Goal: Task Accomplishment & Management: Use online tool/utility

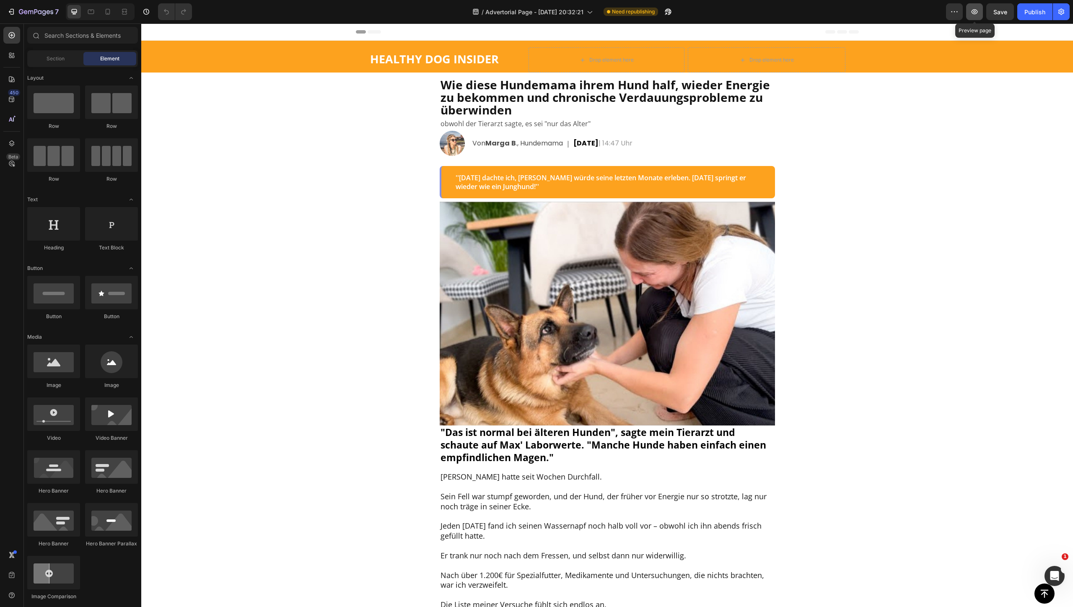
click at [975, 16] on icon "button" at bounding box center [975, 12] width 8 height 8
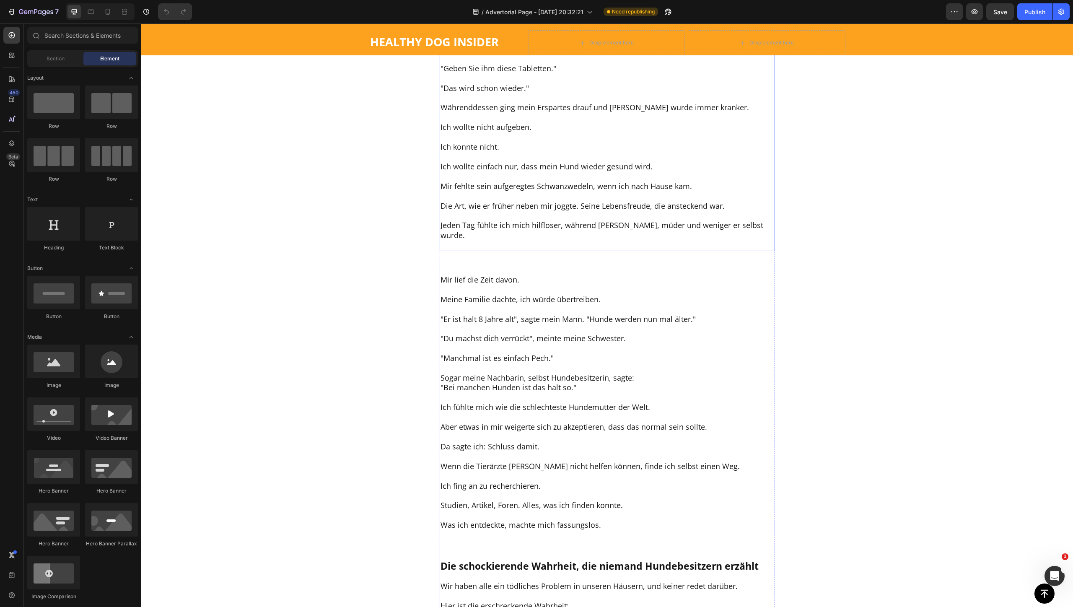
scroll to position [1101, 0]
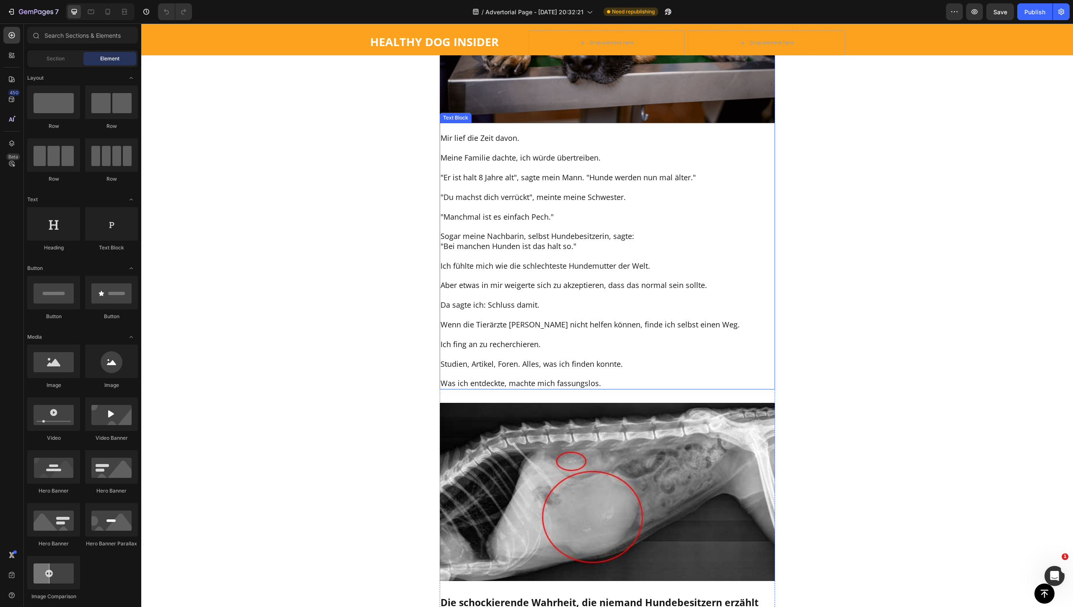
click at [474, 143] on p "Mir lief die Zeit davon." at bounding box center [608, 138] width 334 height 10
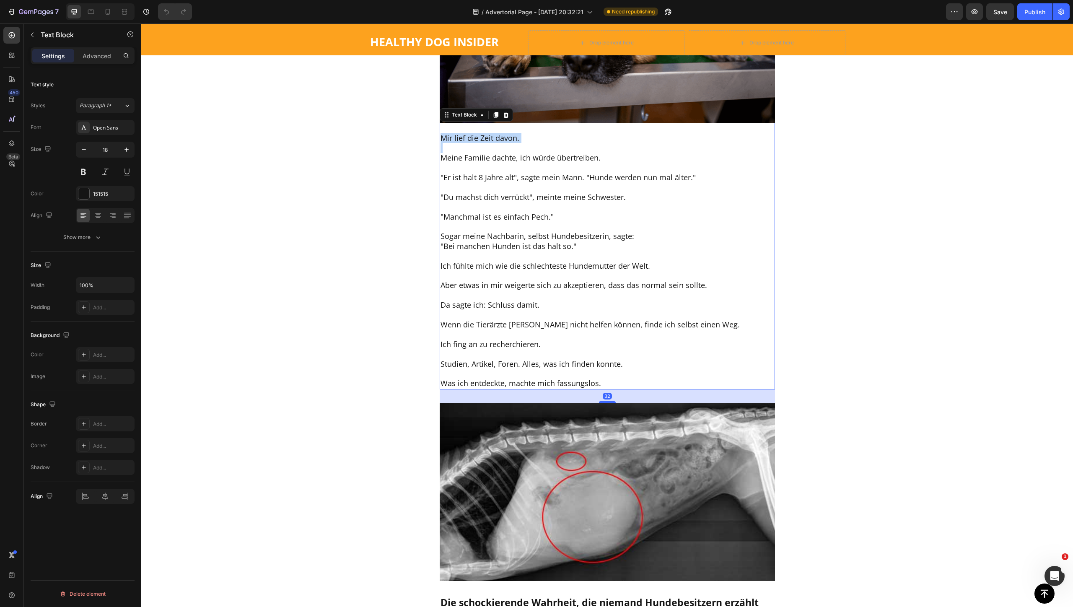
click at [474, 143] on p "Mir lief die Zeit davon." at bounding box center [608, 138] width 334 height 10
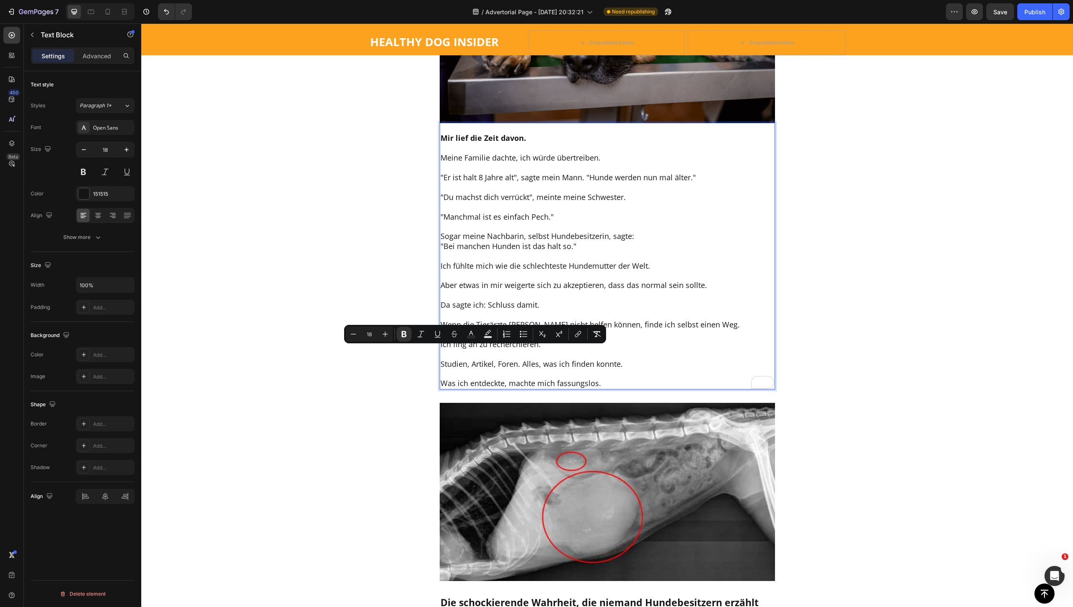
click at [508, 163] on p "Meine Familie dachte, ich würde übertreiben." at bounding box center [608, 158] width 334 height 10
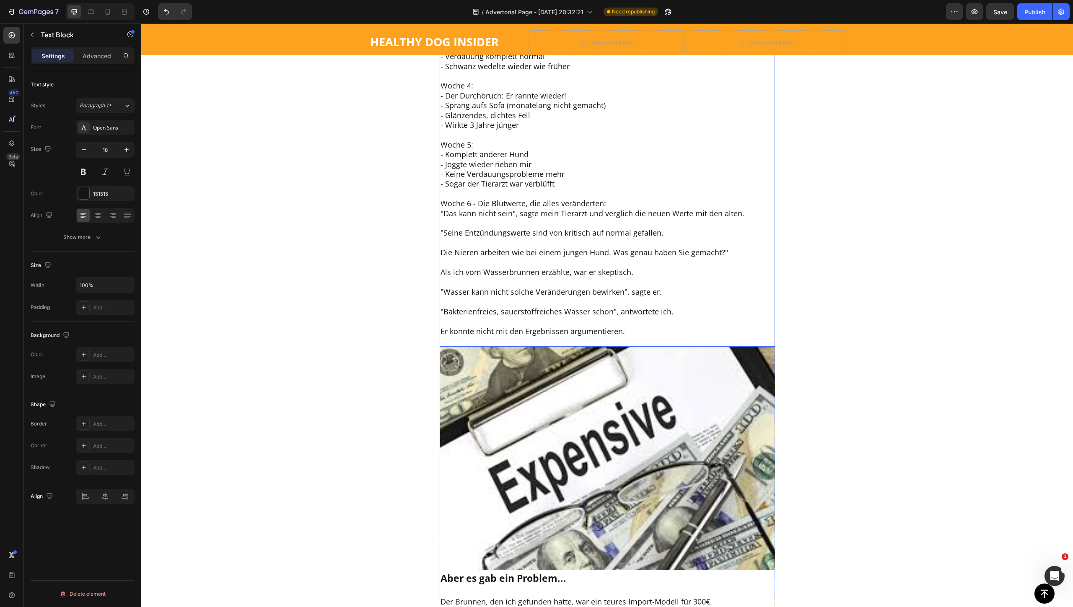
scroll to position [3511, 0]
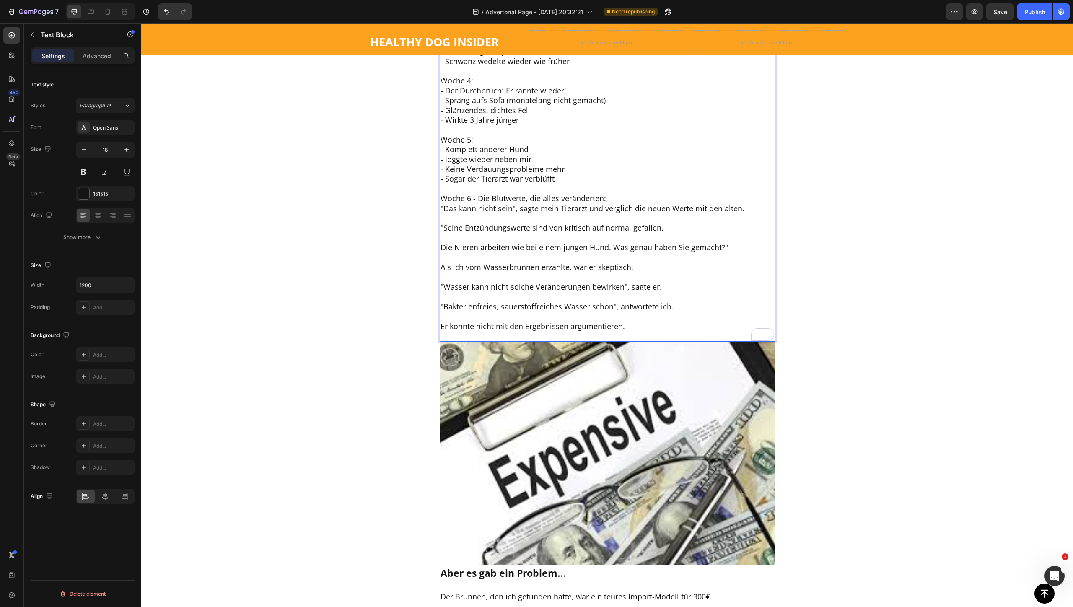
click at [450, 66] on p "Woche 3: - Wollte wieder lange Spaziergänge - Spielte 10 Minuten am Stück - Ver…" at bounding box center [608, 41] width 334 height 49
click at [449, 125] on p "Woche 4: - Der Durchbruch: Er rannte wieder! - Sprang aufs Sofa (monatelang nic…" at bounding box center [608, 100] width 334 height 49
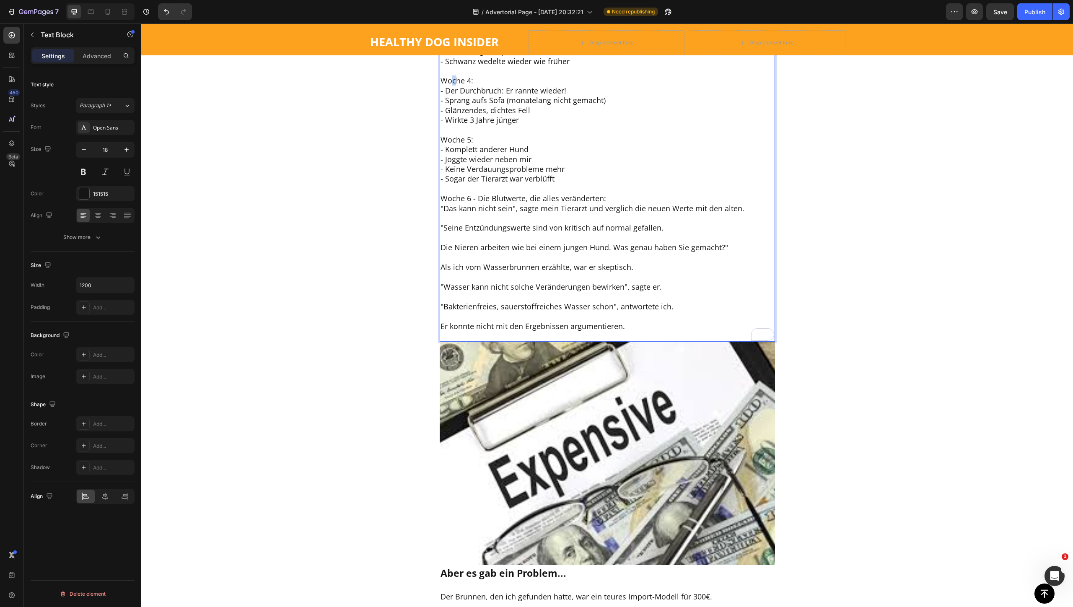
click at [449, 125] on p "Woche 4: - Der Durchbruch: Er rannte wieder! - Sprang aufs Sofa (monatelang nic…" at bounding box center [608, 100] width 334 height 49
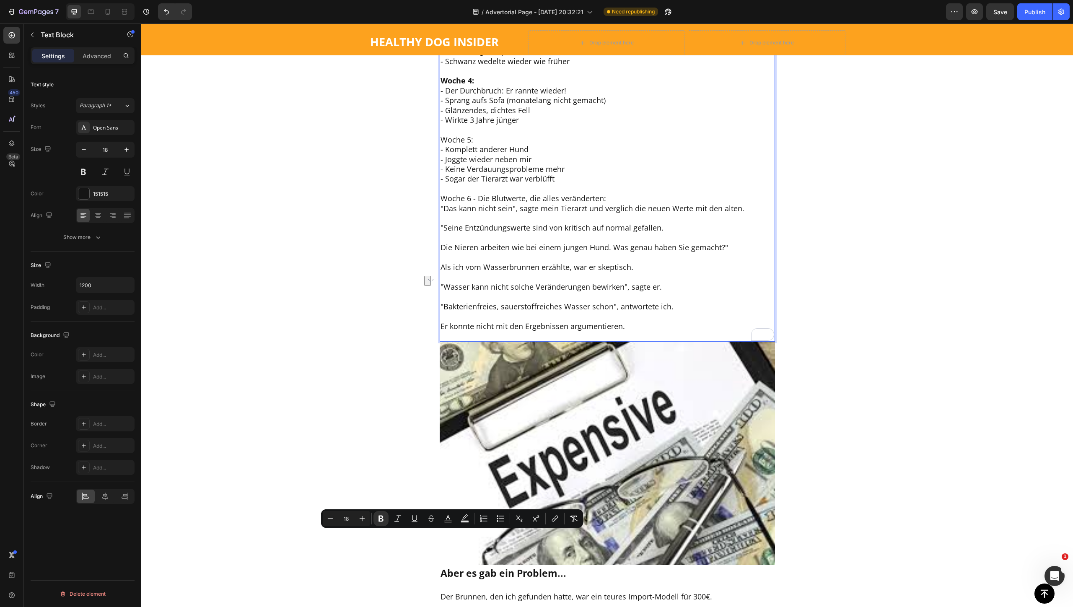
scroll to position [3721, 0]
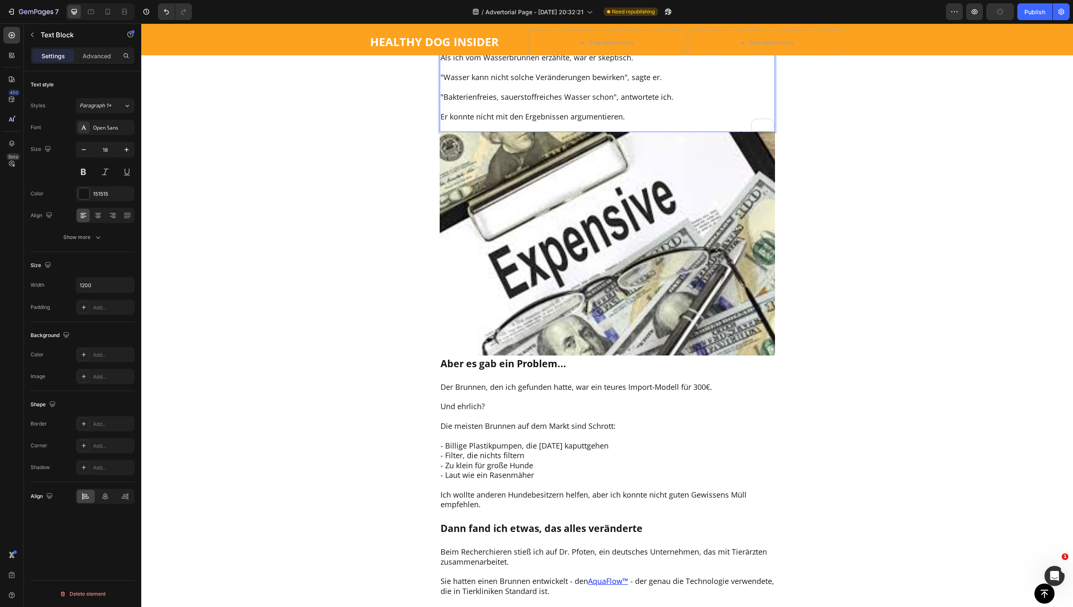
drag, startPoint x: 465, startPoint y: 447, endPoint x: 428, endPoint y: 447, distance: 37.7
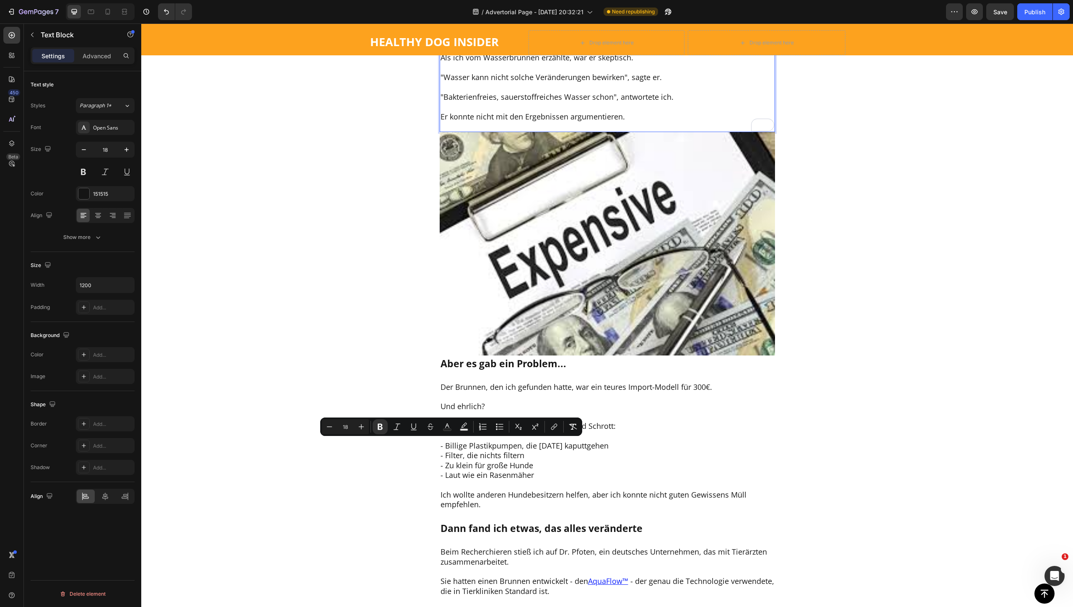
click at [483, 13] on p "Rich Text Editor. Editing area: main" at bounding box center [608, 9] width 334 height 10
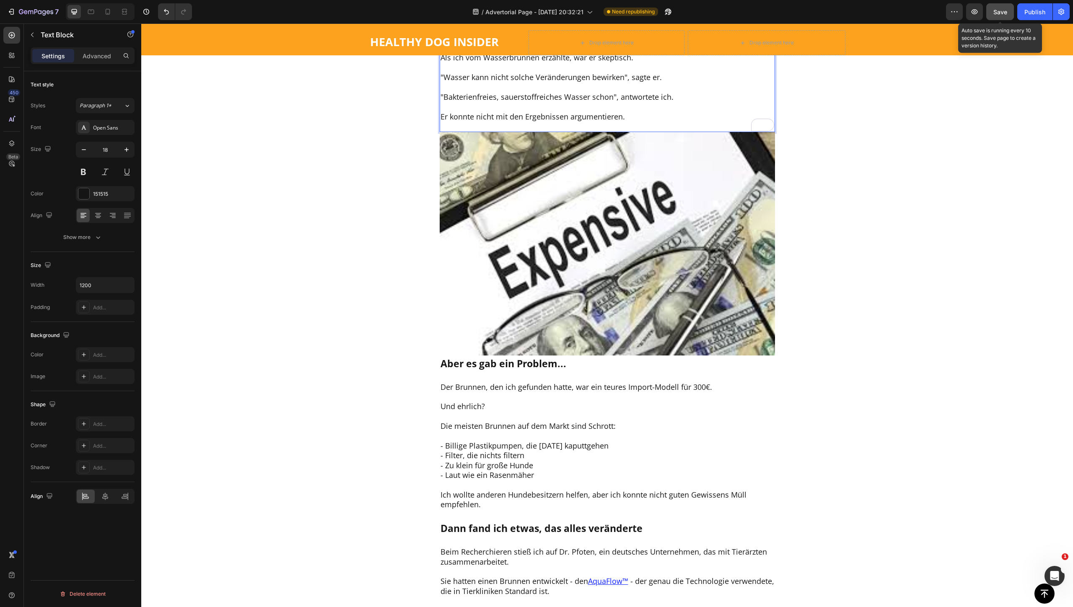
click at [995, 15] on span "Save" at bounding box center [1001, 11] width 14 height 7
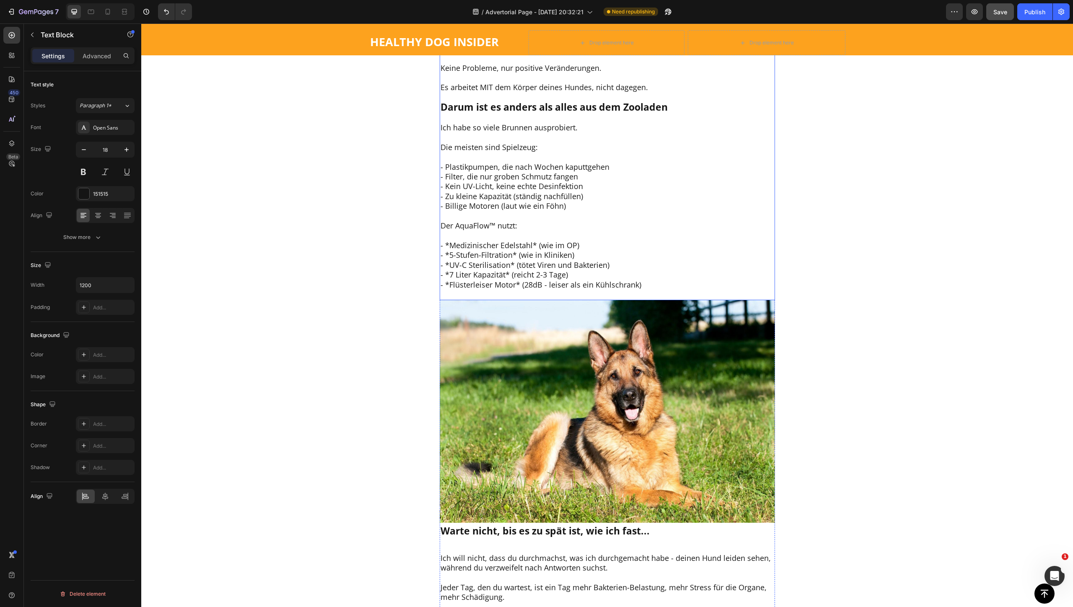
scroll to position [4769, 0]
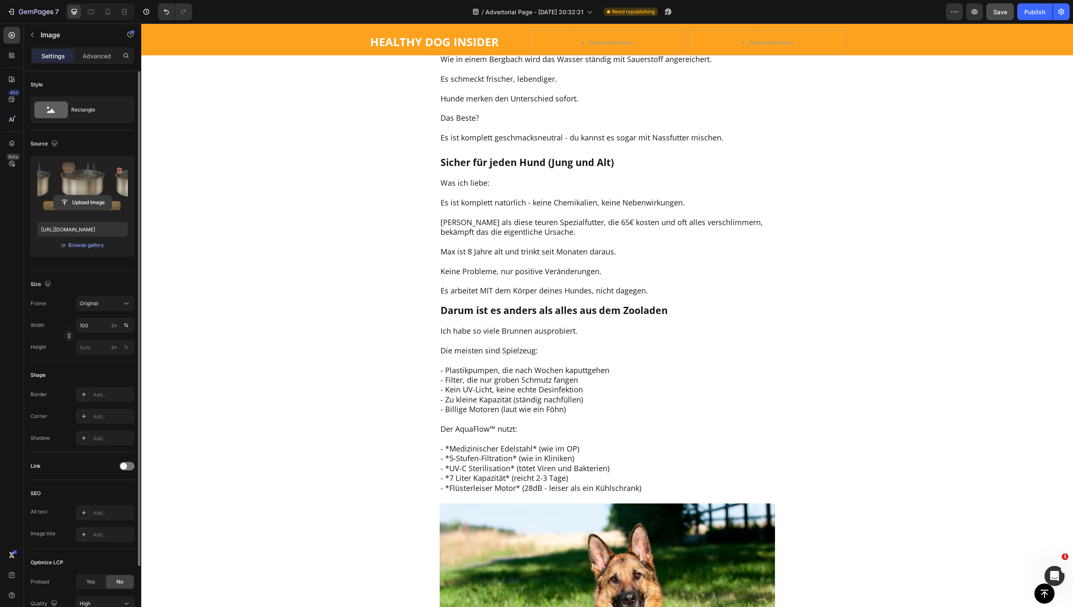
click at [85, 201] on input "file" at bounding box center [83, 202] width 58 height 14
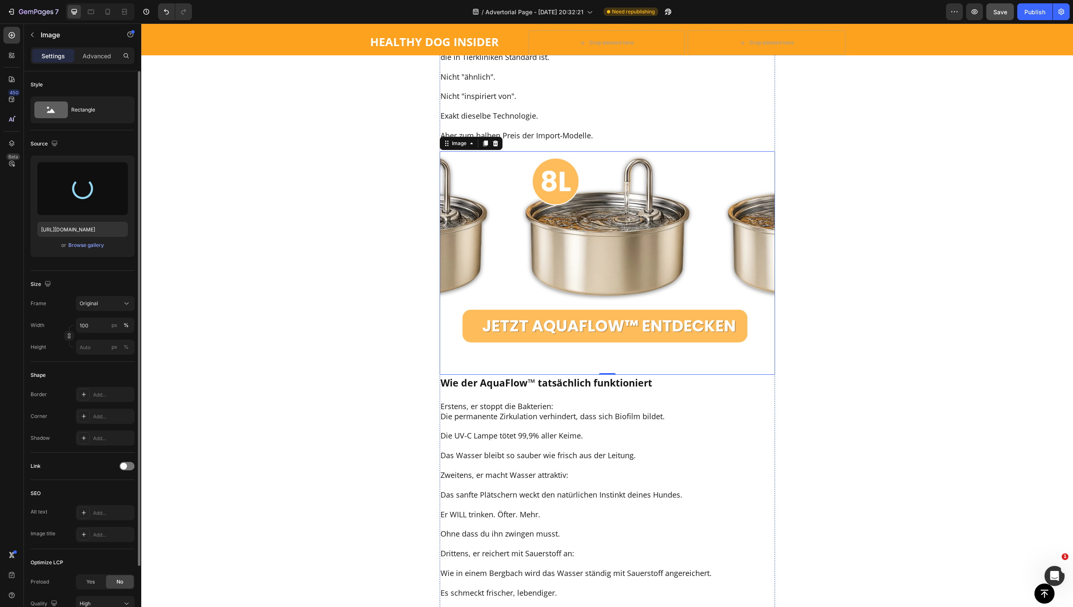
scroll to position [4245, 0]
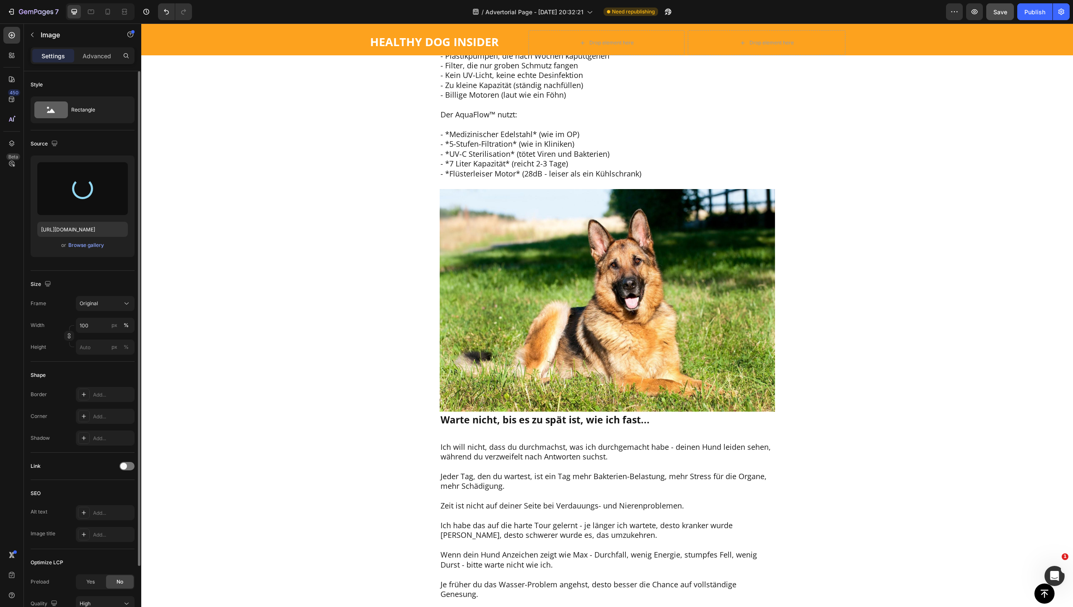
type input "https://cdn.shopify.com/s/files/1/0805/4554/6545/files/gempages_572490348656329…"
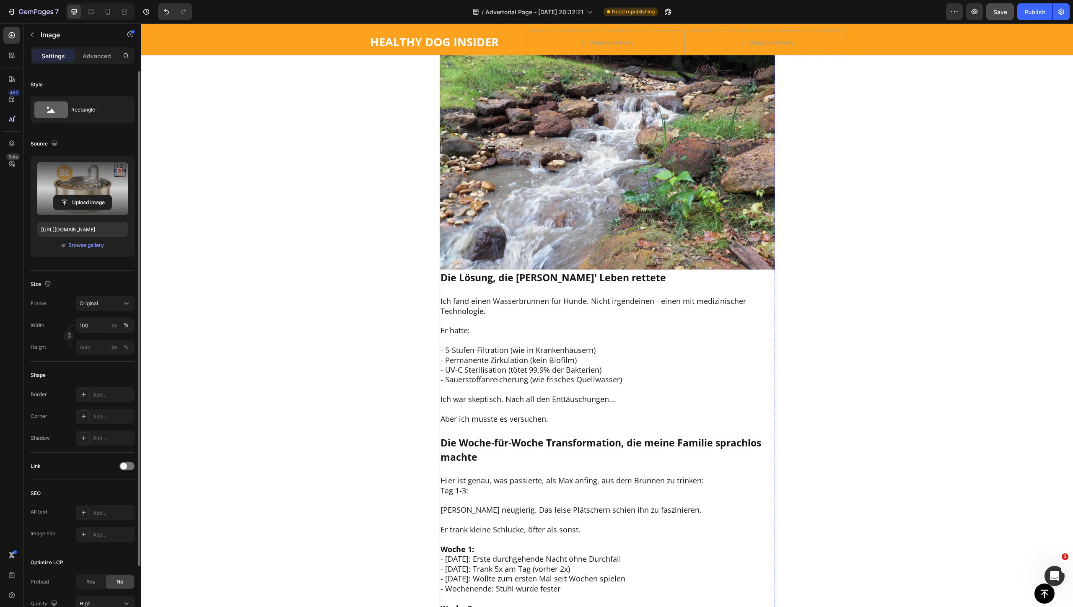
scroll to position [2863, 0]
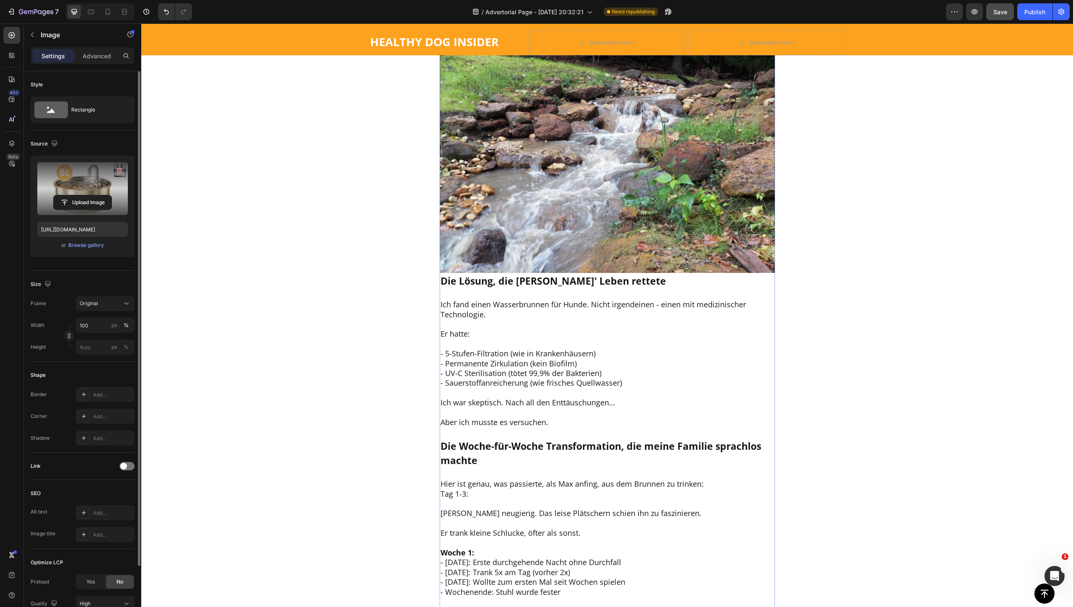
click at [79, 199] on input "file" at bounding box center [83, 202] width 58 height 14
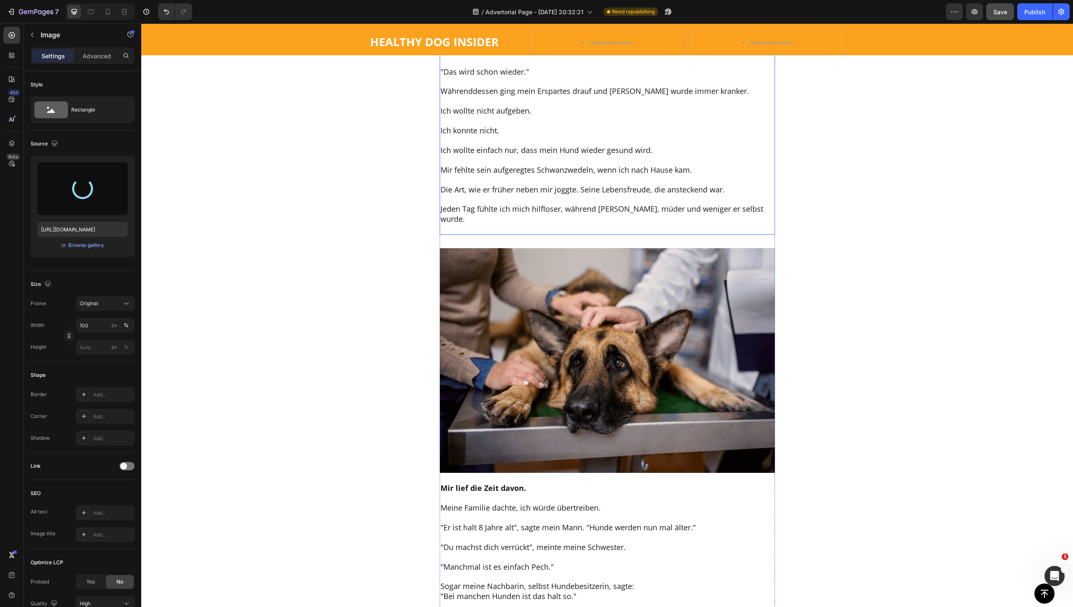
scroll to position [629, 0]
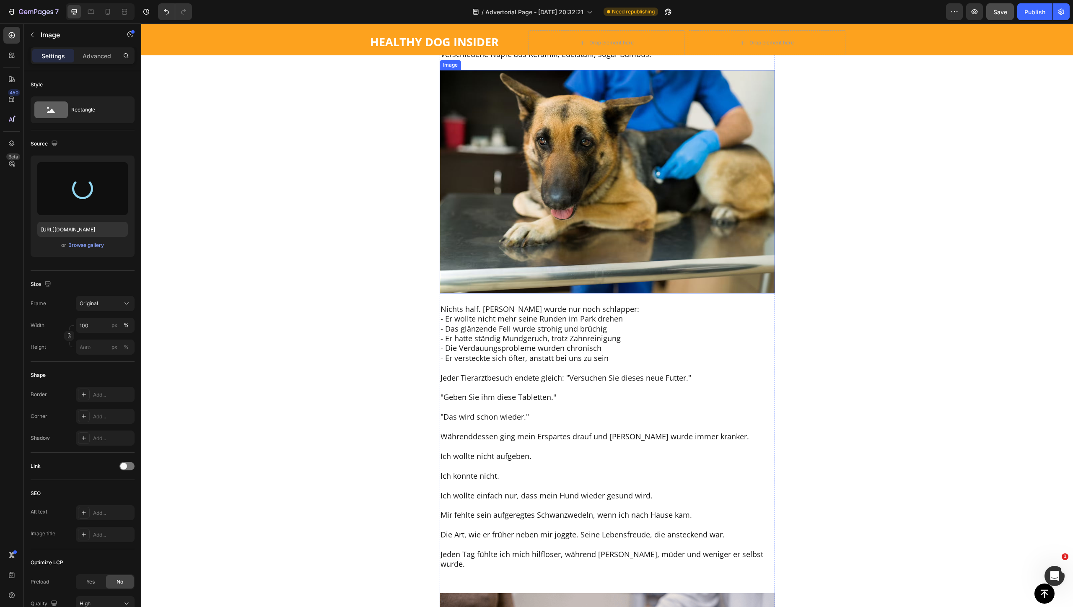
click at [634, 203] on img at bounding box center [607, 182] width 335 height 224
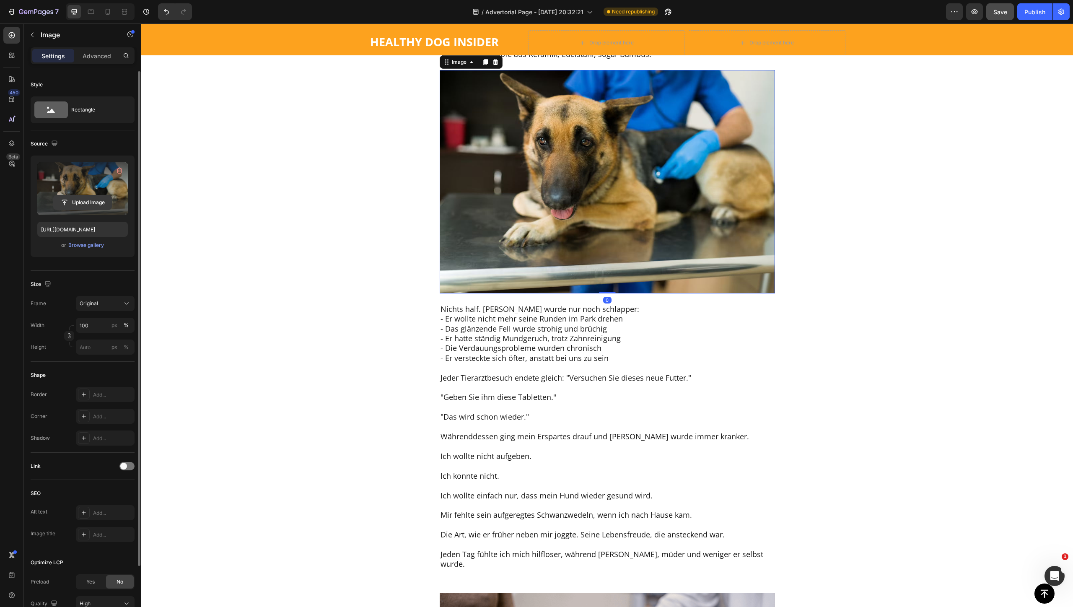
click at [93, 198] on input "file" at bounding box center [83, 202] width 58 height 14
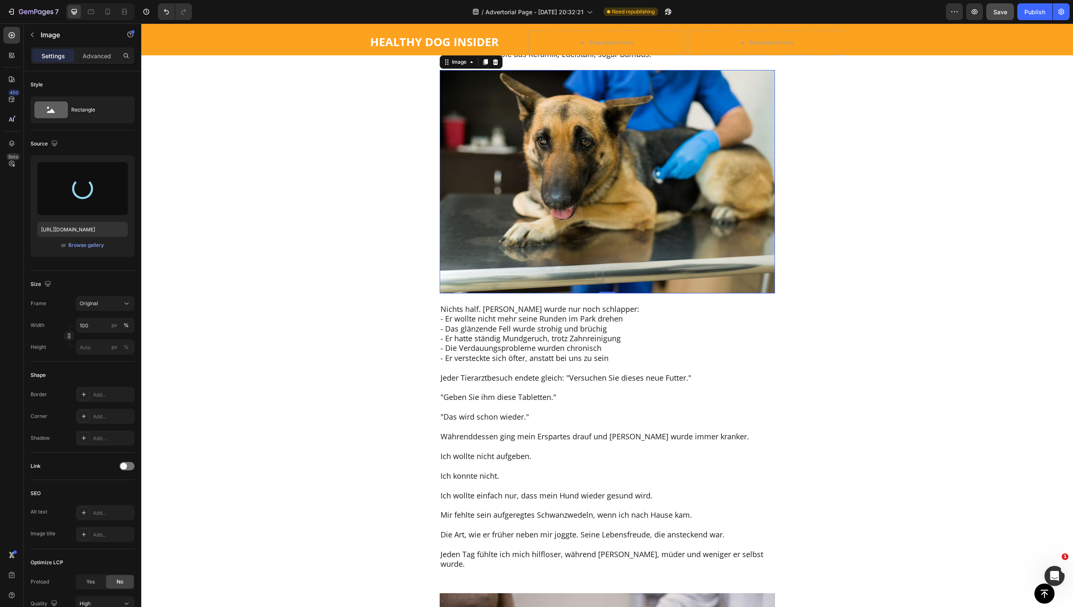
type input "https://cdn.shopify.com/s/files/1/0805/4554/6545/files/gempages_572490348656329…"
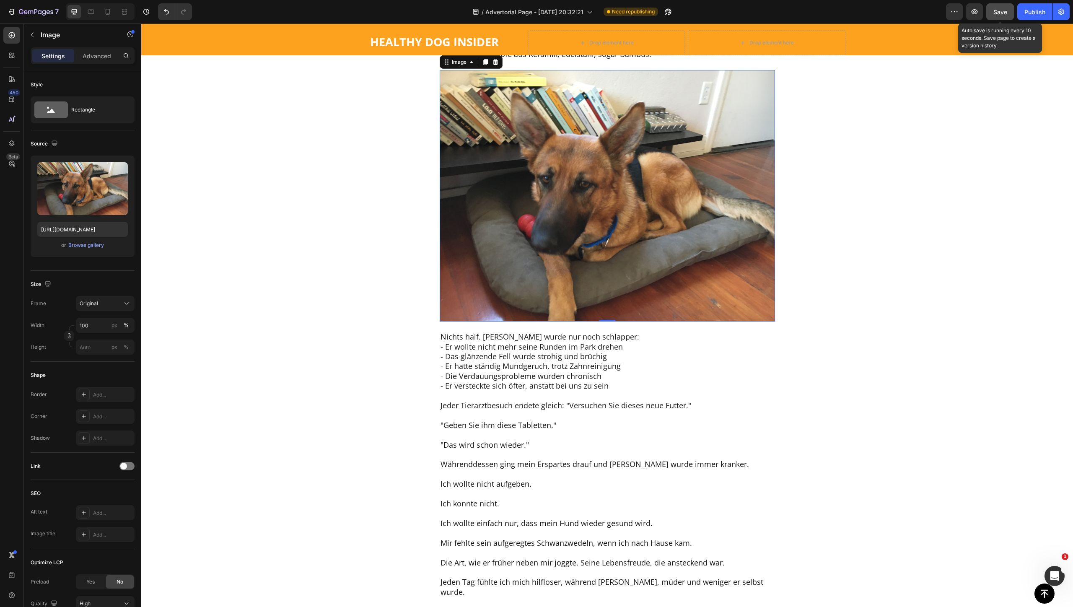
click at [990, 12] on button "Save" at bounding box center [1001, 11] width 28 height 17
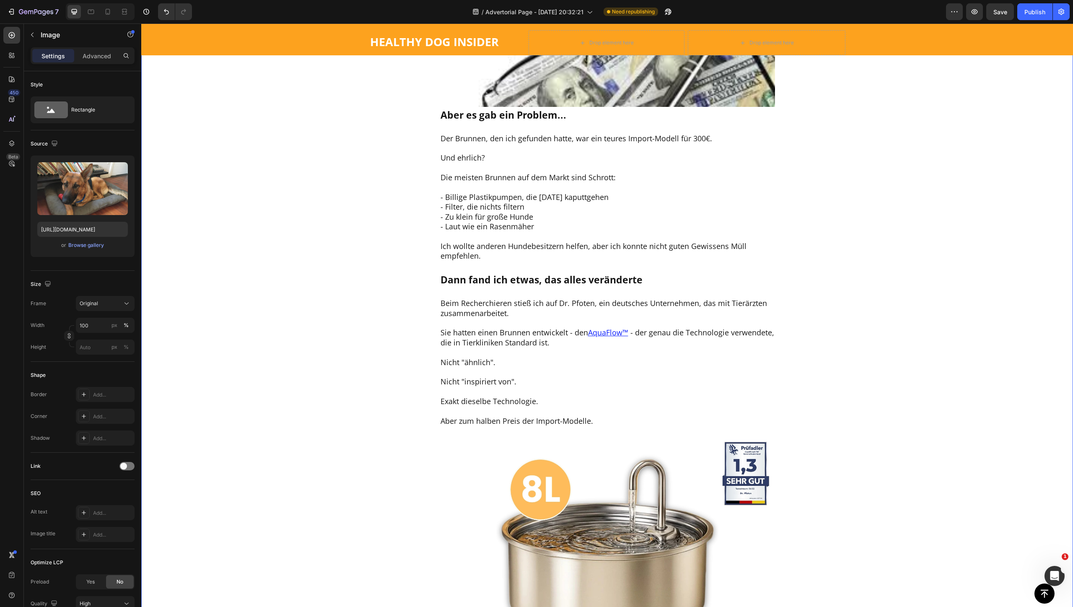
scroll to position [4193, 0]
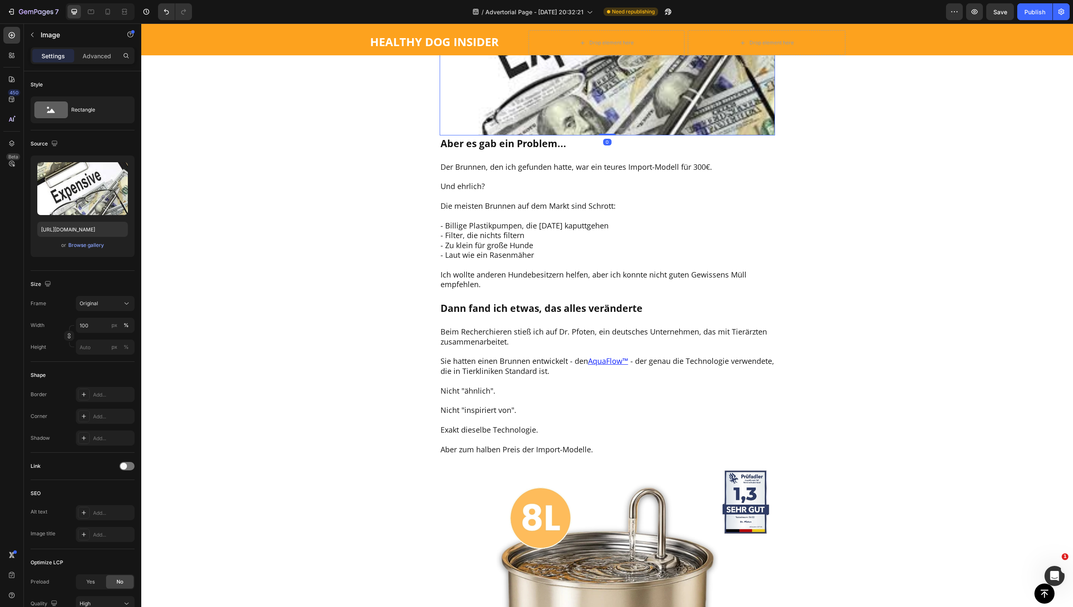
click at [582, 135] on img at bounding box center [607, 23] width 335 height 223
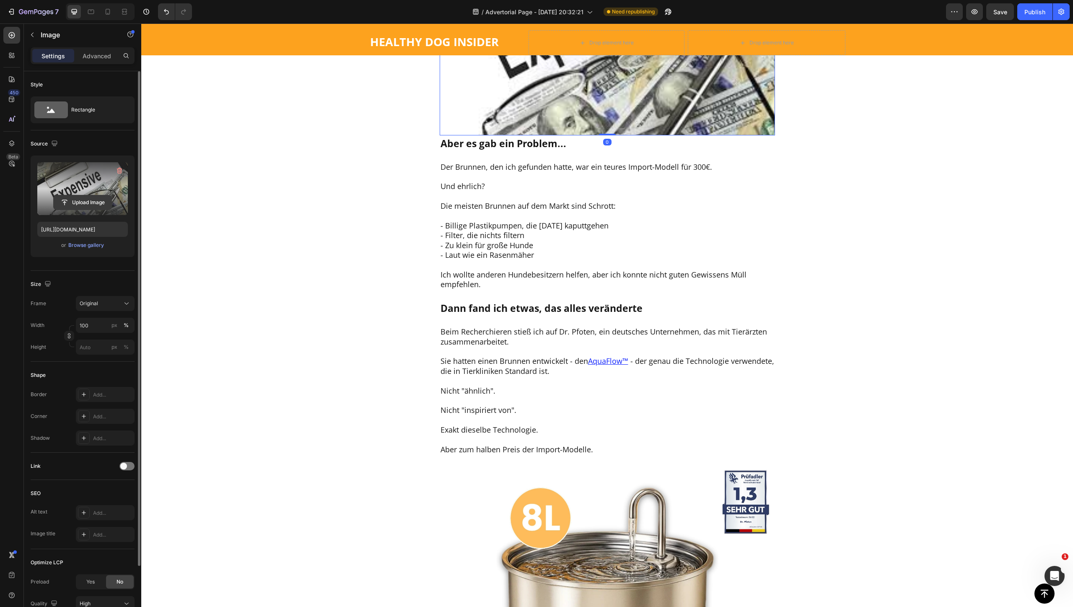
click at [73, 200] on input "file" at bounding box center [83, 202] width 58 height 14
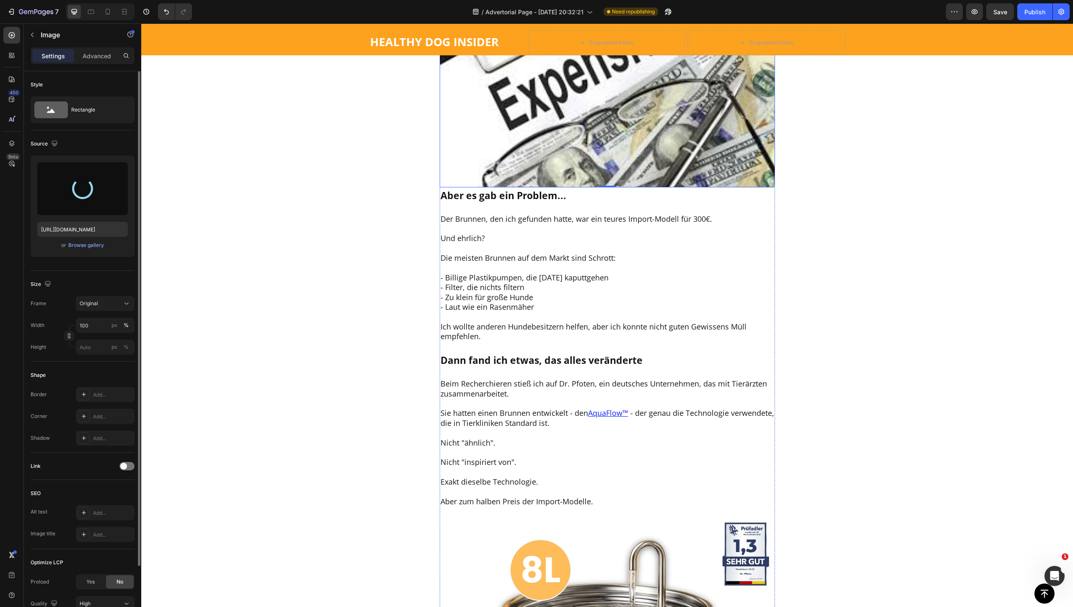
scroll to position [4140, 0]
type input "https://cdn.shopify.com/s/files/1/0805/4554/6545/files/gempages_572490348656329…"
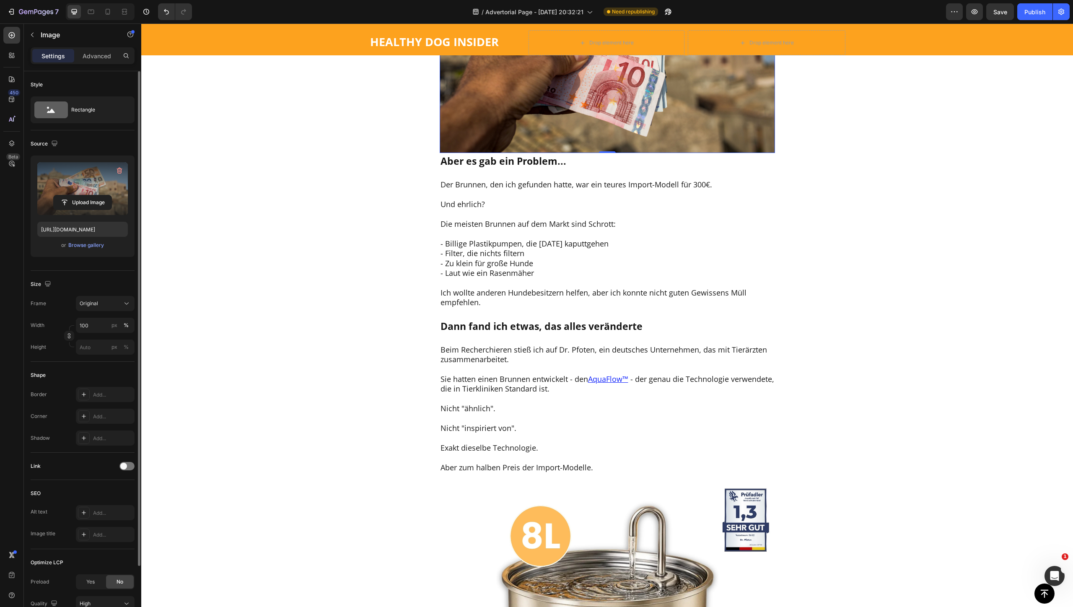
drag, startPoint x: 601, startPoint y: 208, endPoint x: 743, endPoint y: 231, distance: 144.1
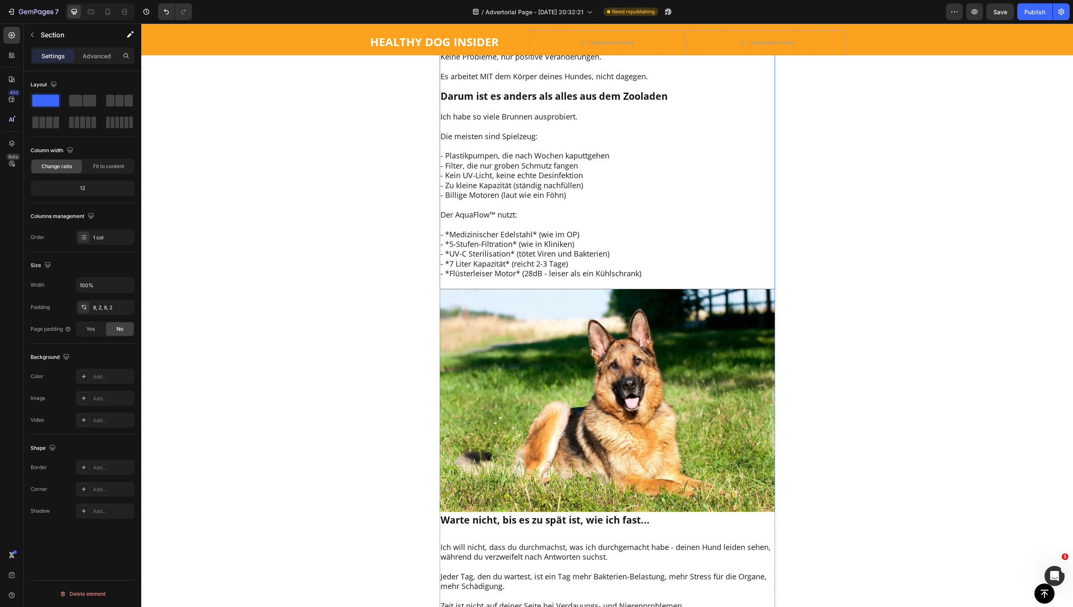
scroll to position [5451, 0]
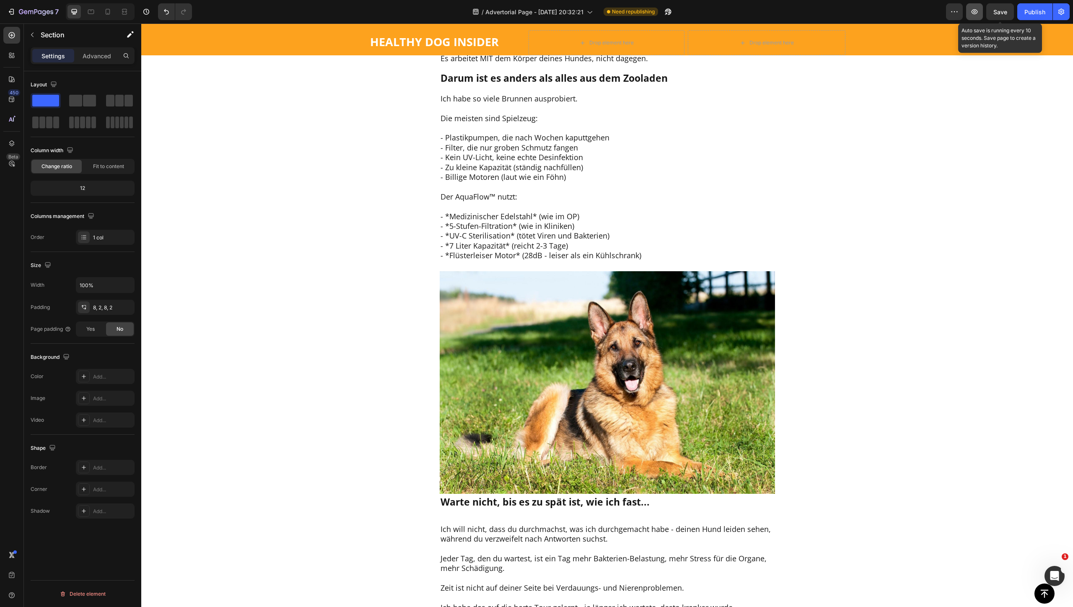
drag, startPoint x: 995, startPoint y: 13, endPoint x: 972, endPoint y: 16, distance: 23.8
click at [995, 13] on span "Save" at bounding box center [1001, 11] width 14 height 7
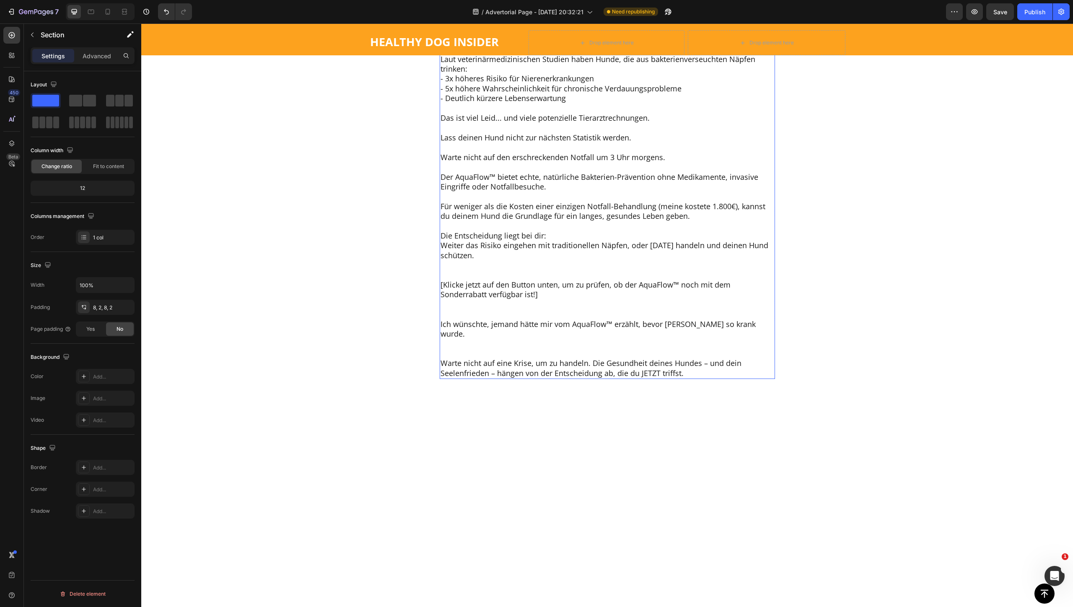
scroll to position [6394, 0]
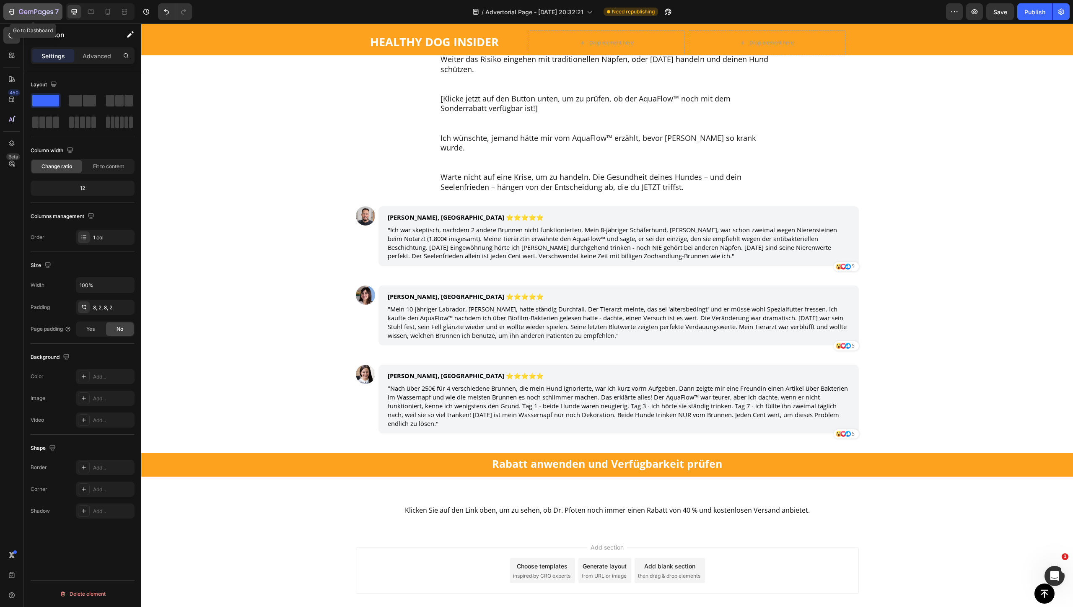
click at [14, 11] on icon "button" at bounding box center [12, 12] width 4 height 6
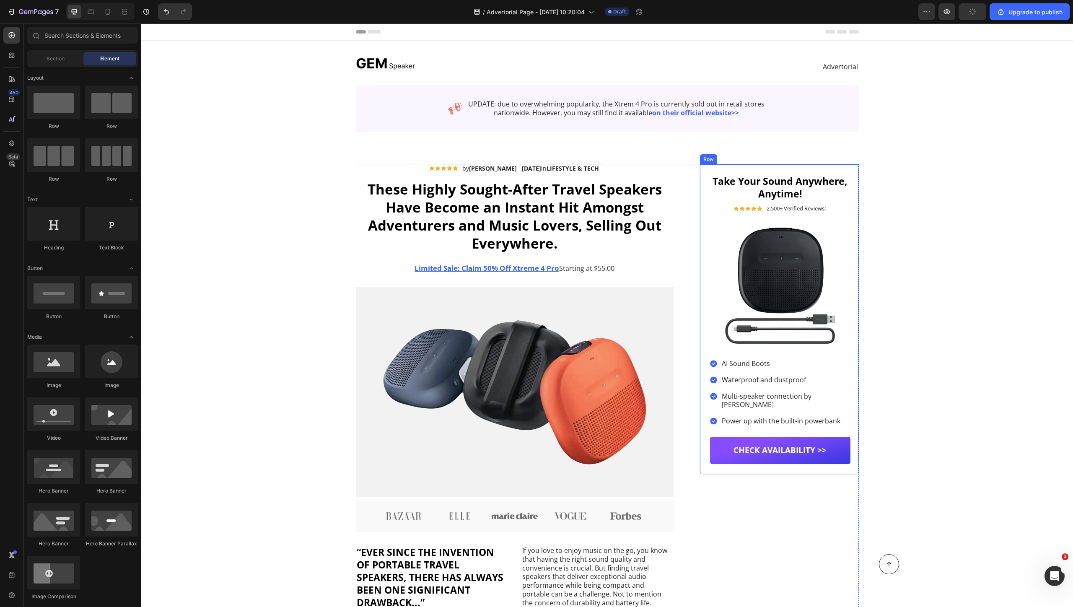
click at [701, 178] on div "Take Your Sound Anywhere, Anytime! Heading Icon Icon Icon Icon Icon Icon List 2…" at bounding box center [779, 319] width 159 height 311
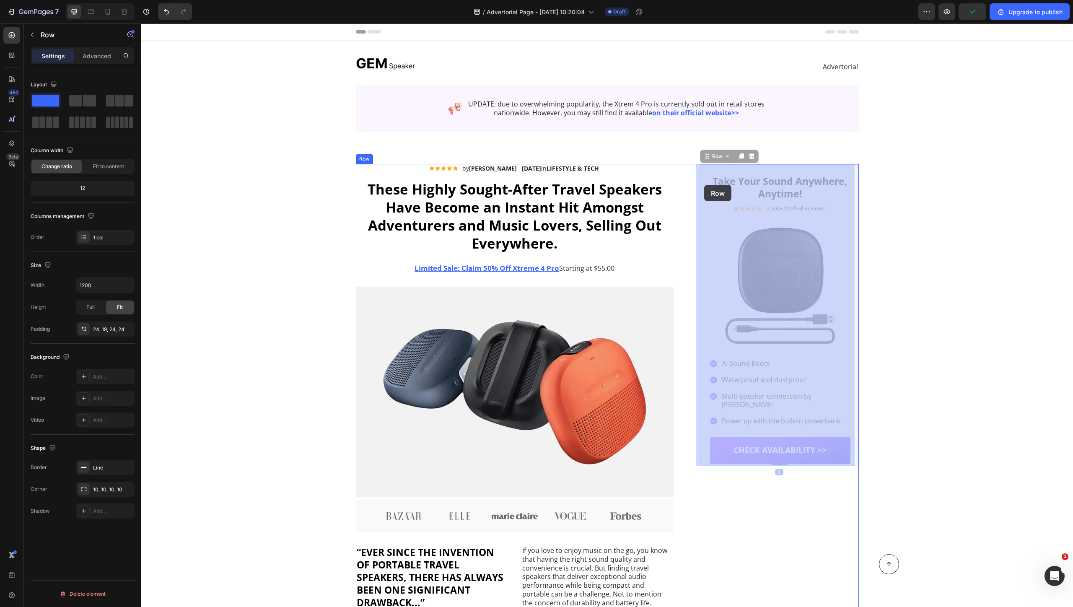
drag, startPoint x: 701, startPoint y: 171, endPoint x: 704, endPoint y: 185, distance: 14.6
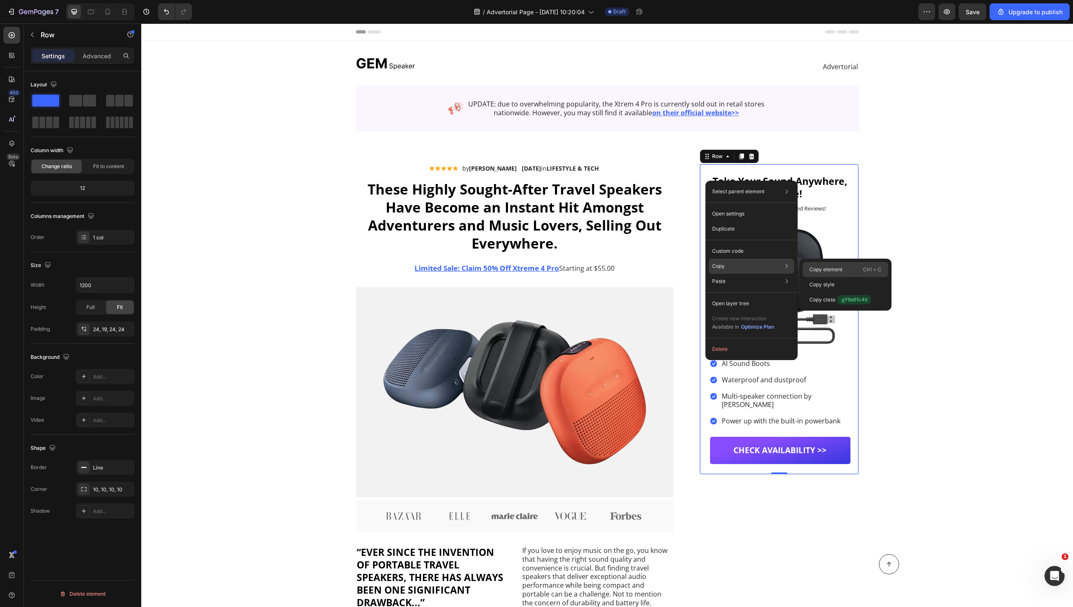
click at [823, 268] on p "Copy element" at bounding box center [826, 270] width 33 height 8
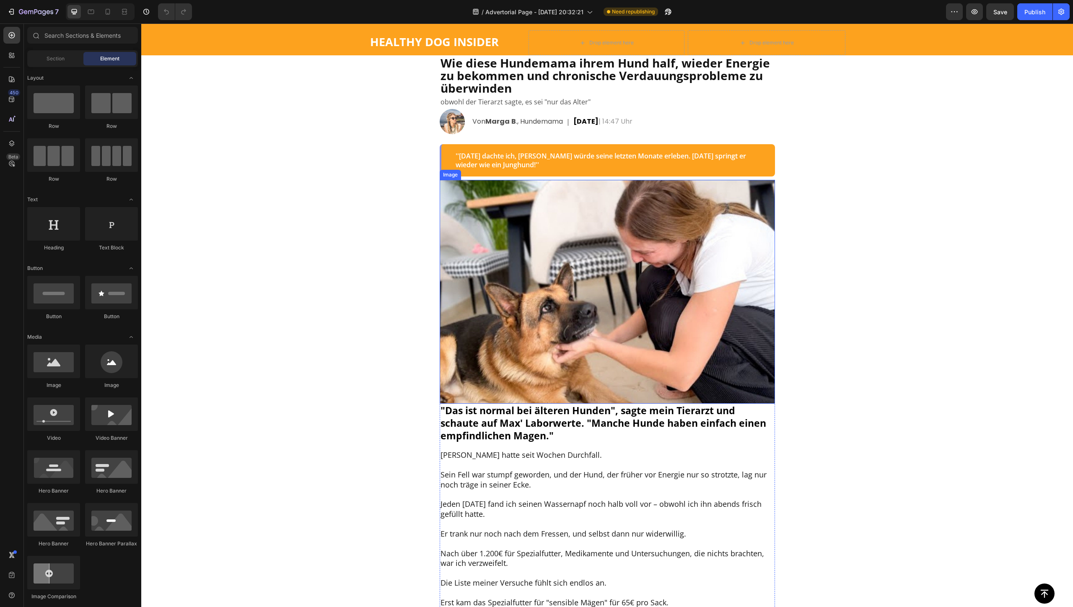
scroll to position [524, 0]
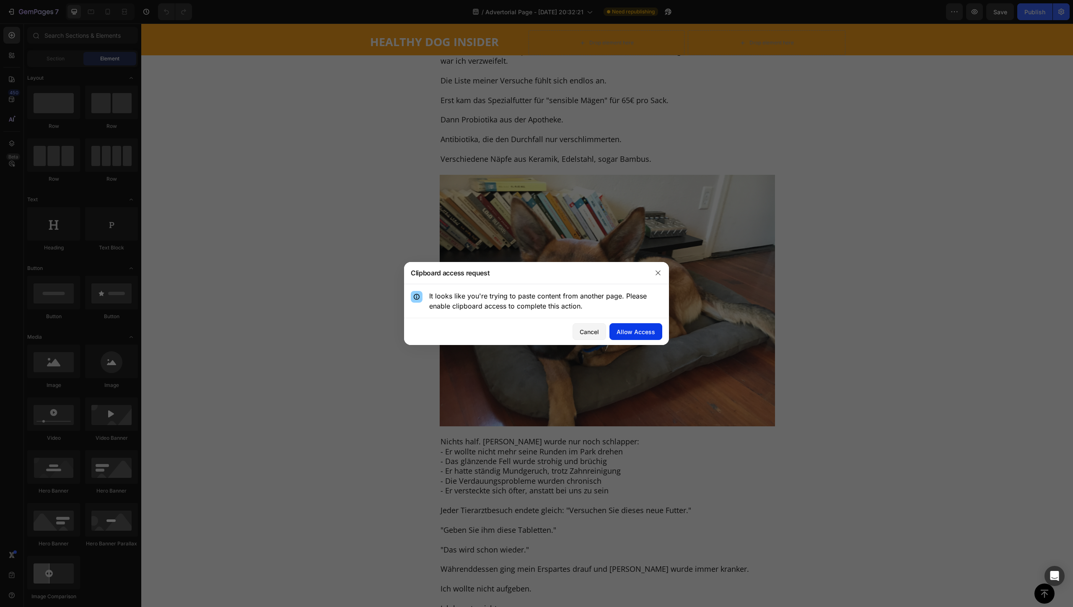
click at [639, 332] on div "Allow Access" at bounding box center [636, 331] width 39 height 9
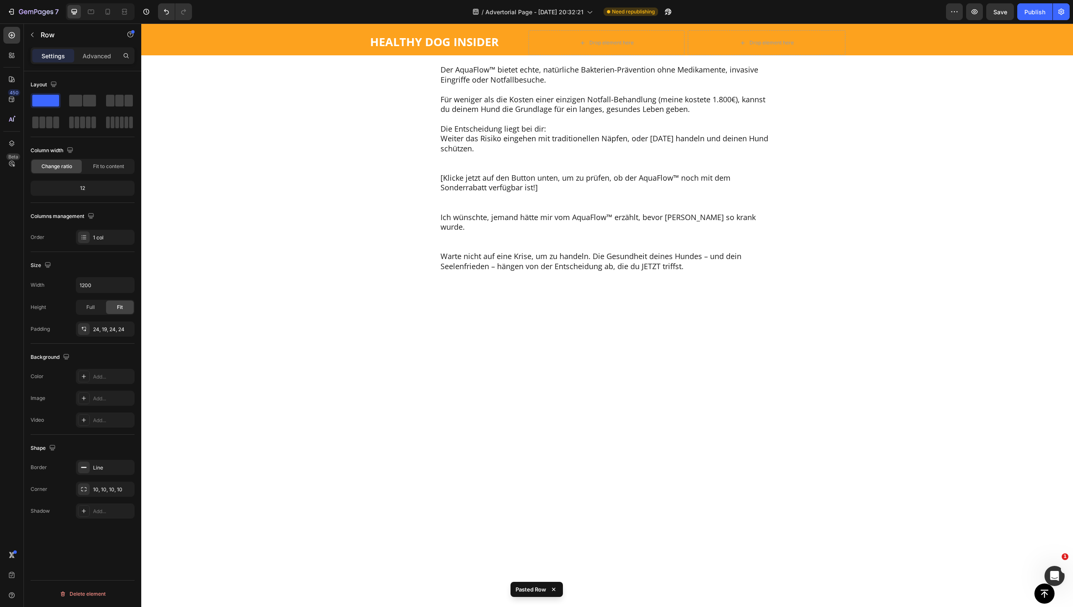
scroll to position [5415, 0]
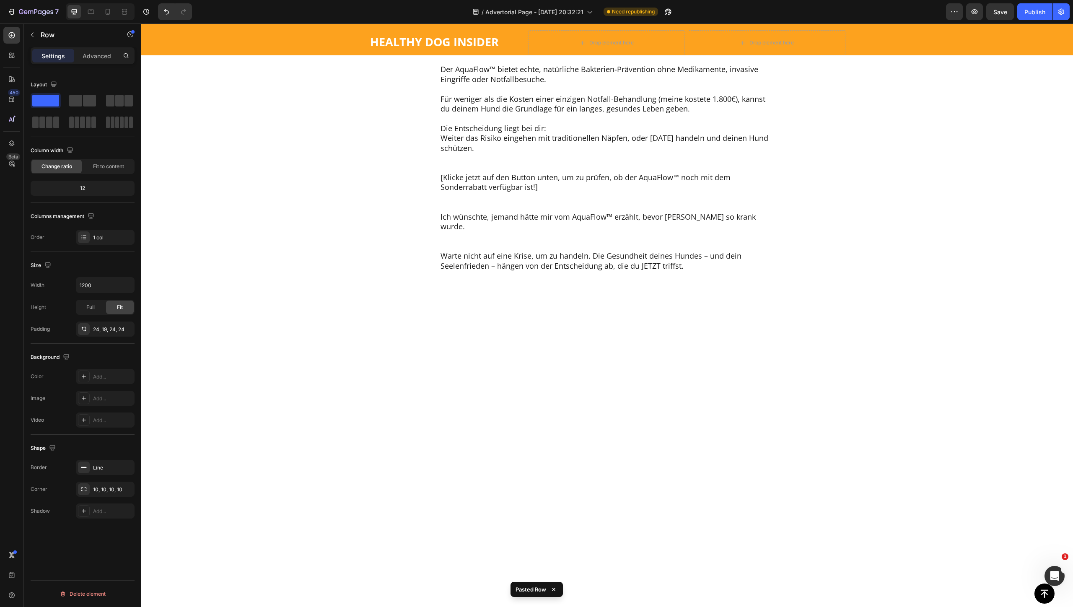
click at [106, 164] on span "Fit to content" at bounding box center [108, 167] width 31 height 8
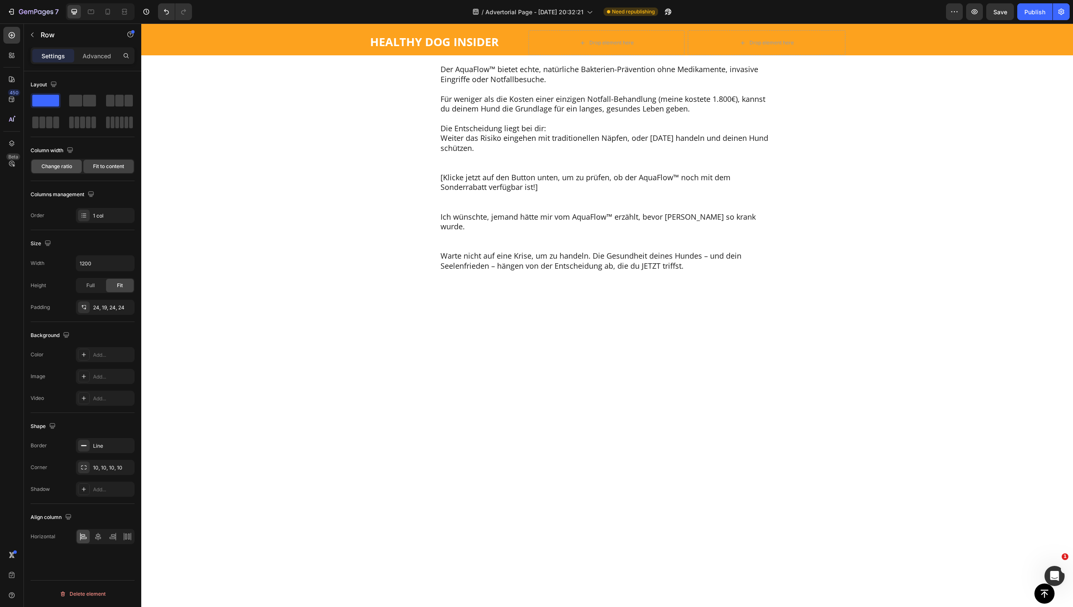
click at [59, 161] on div "Change ratio" at bounding box center [56, 166] width 50 height 13
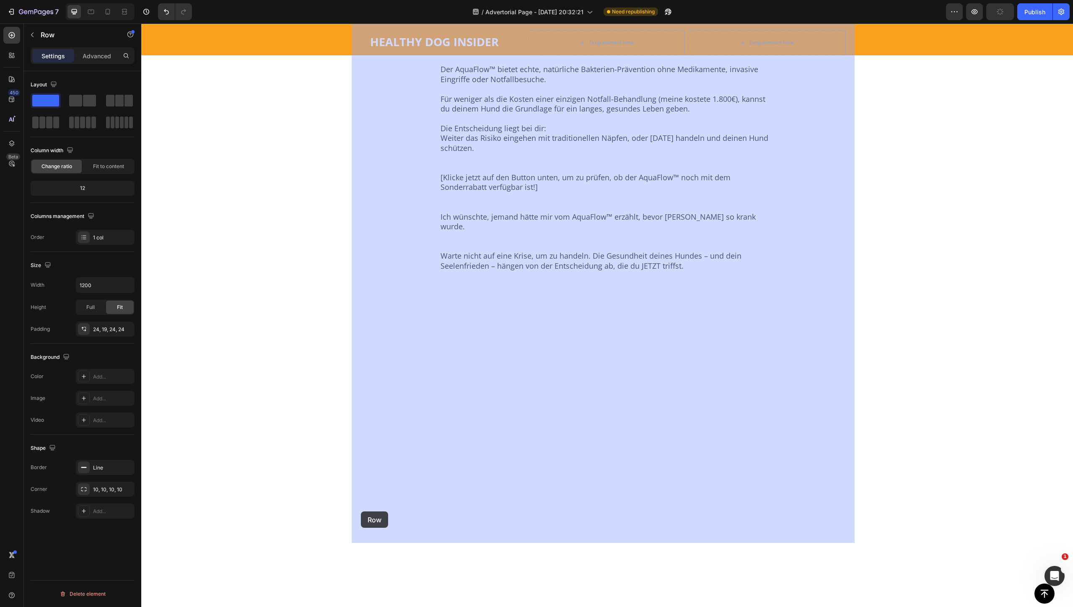
drag, startPoint x: 353, startPoint y: 540, endPoint x: 361, endPoint y: 516, distance: 25.5
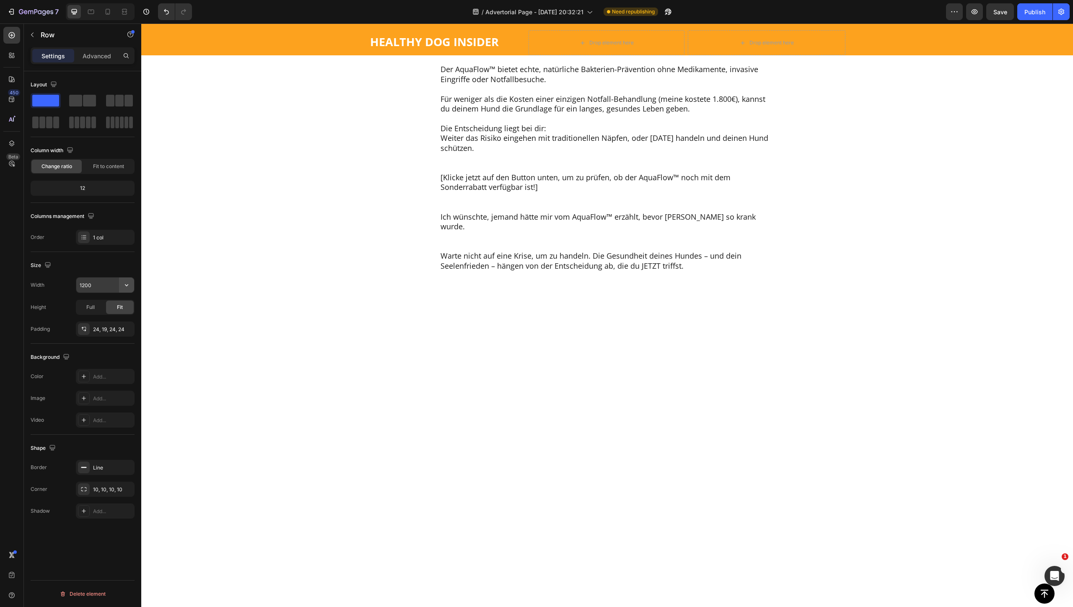
click at [132, 285] on button "button" at bounding box center [126, 285] width 15 height 15
click at [99, 322] on p "Full 100%" at bounding box center [103, 323] width 48 height 8
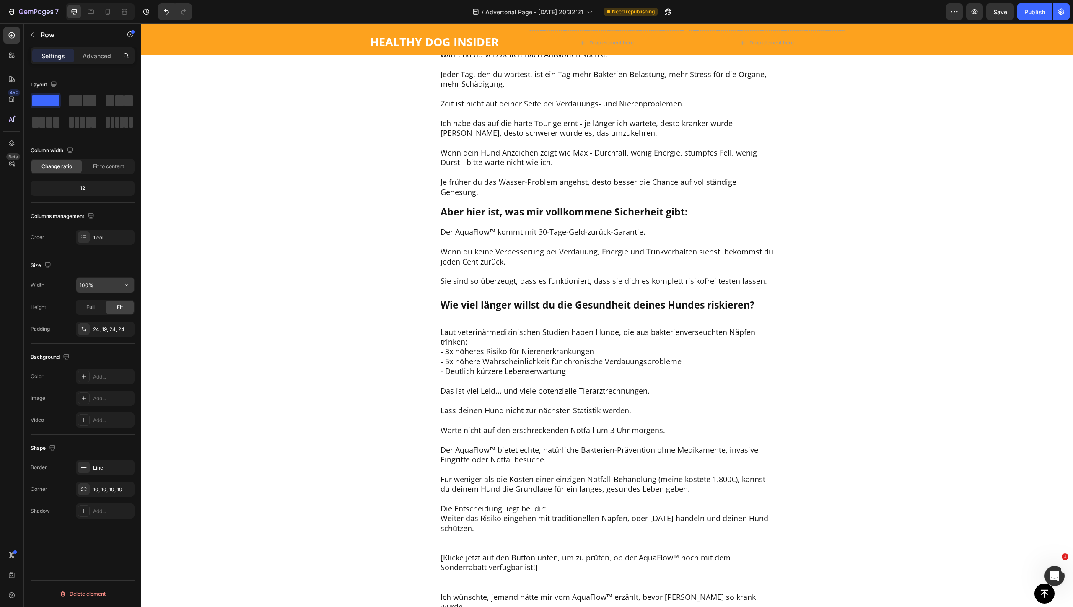
click at [91, 288] on input "100%" at bounding box center [105, 285] width 58 height 15
click at [127, 287] on icon "button" at bounding box center [126, 285] width 8 height 8
click at [105, 305] on p "Default 1200px" at bounding box center [103, 307] width 48 height 8
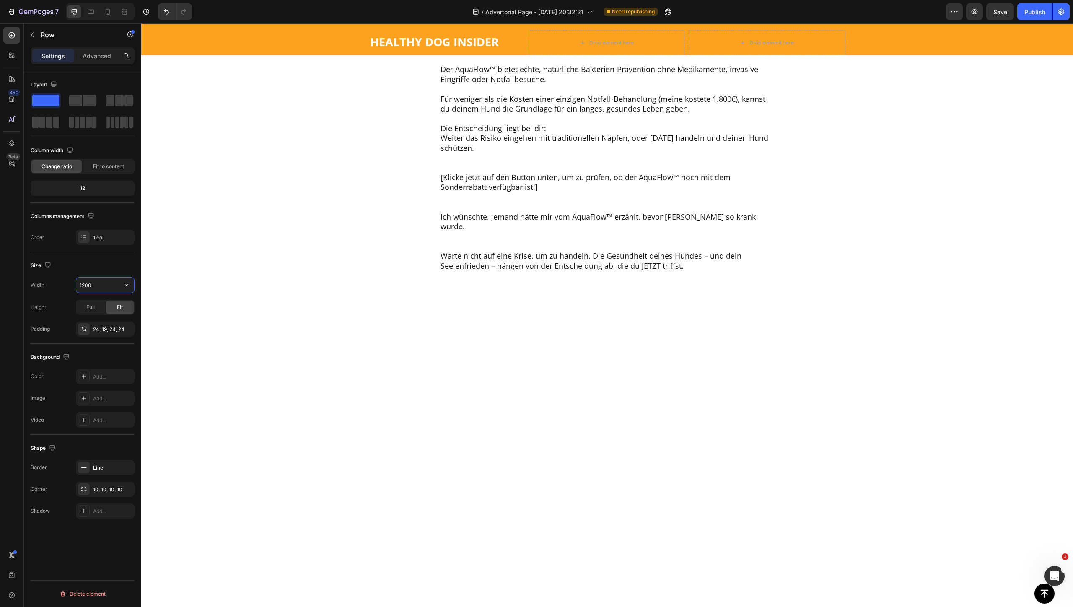
click at [99, 285] on input "1200" at bounding box center [105, 285] width 58 height 15
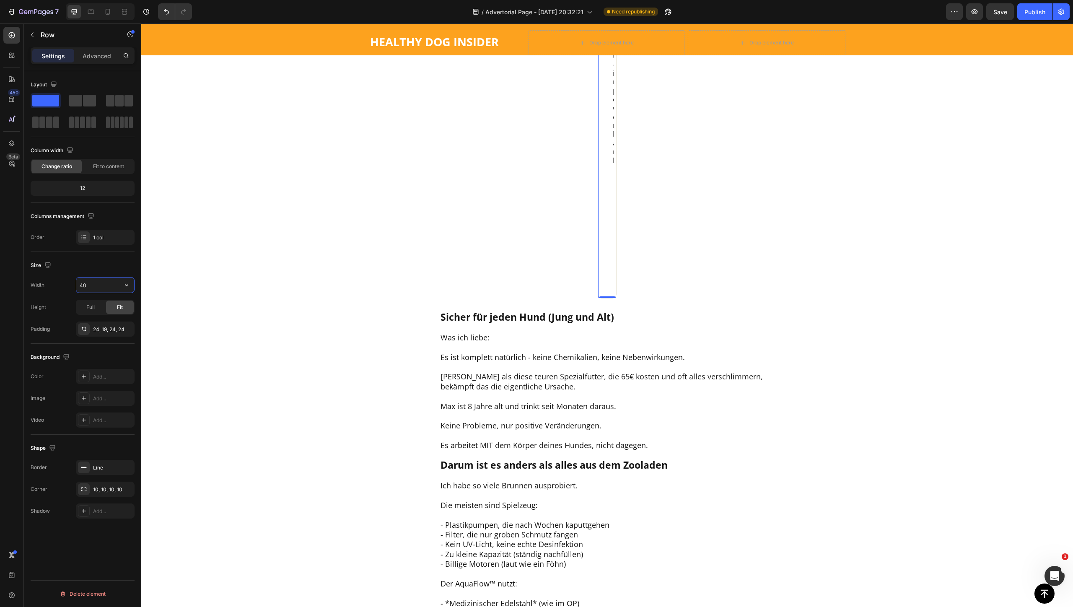
type input "400"
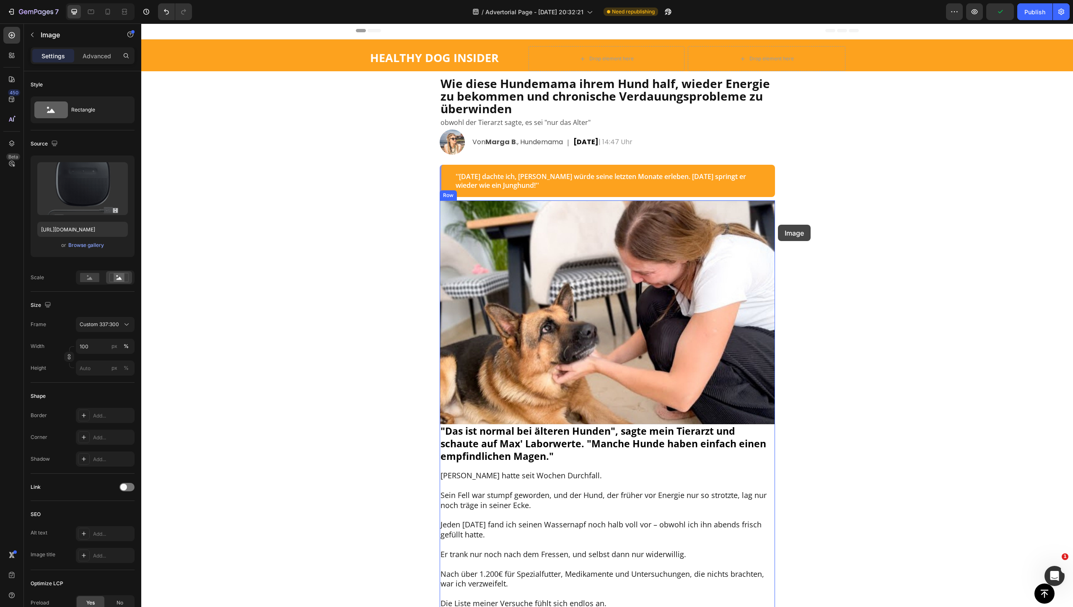
scroll to position [0, 0]
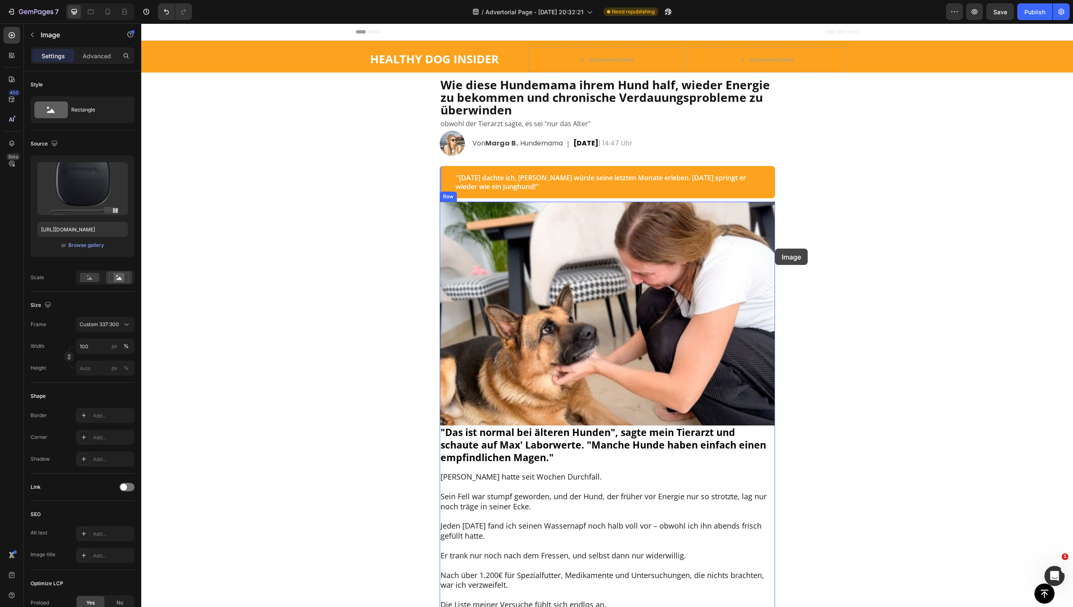
drag, startPoint x: 573, startPoint y: 220, endPoint x: 775, endPoint y: 249, distance: 204.5
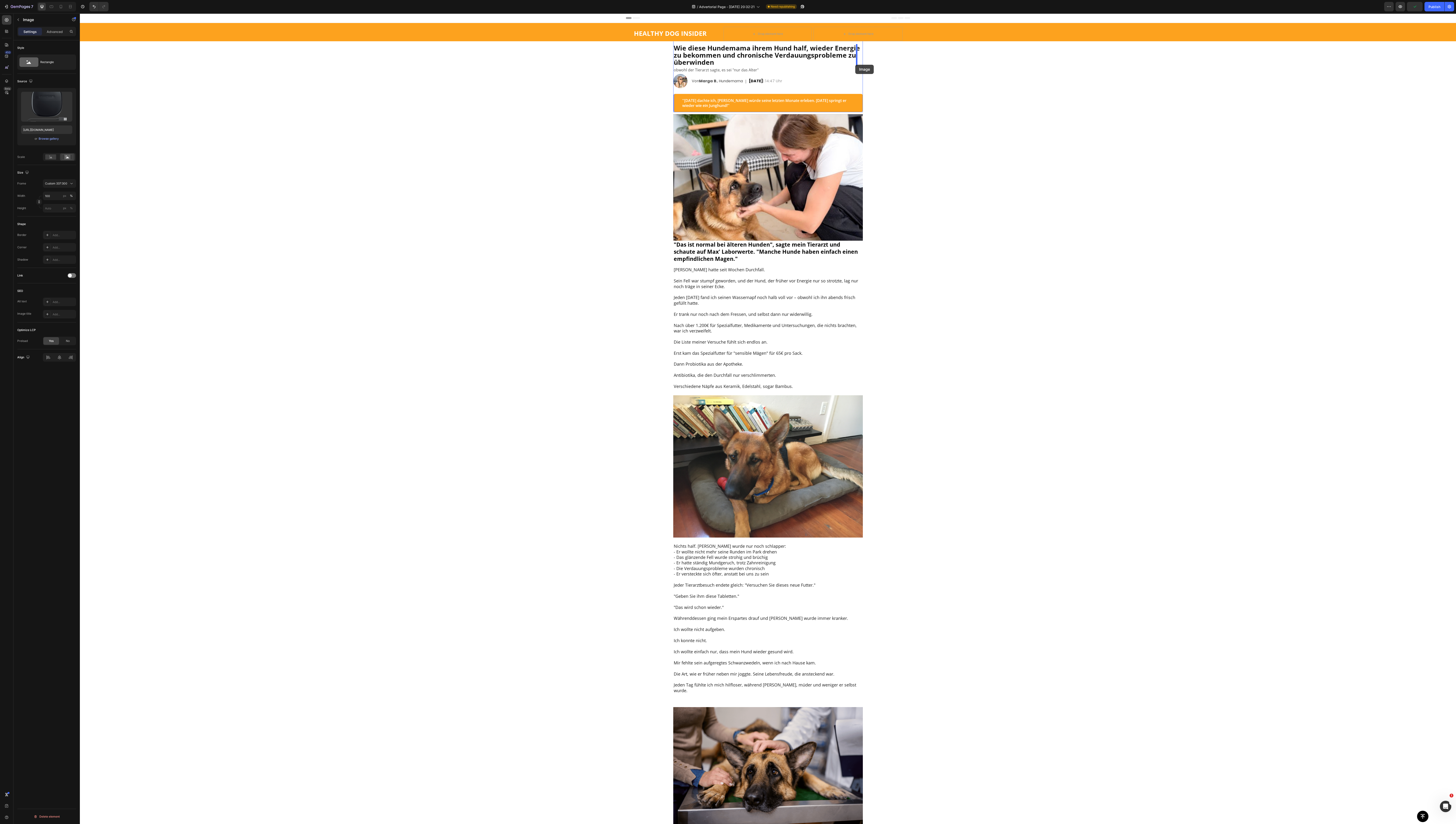
drag, startPoint x: 777, startPoint y: 384, endPoint x: 855, endPoint y: 64, distance: 329.4
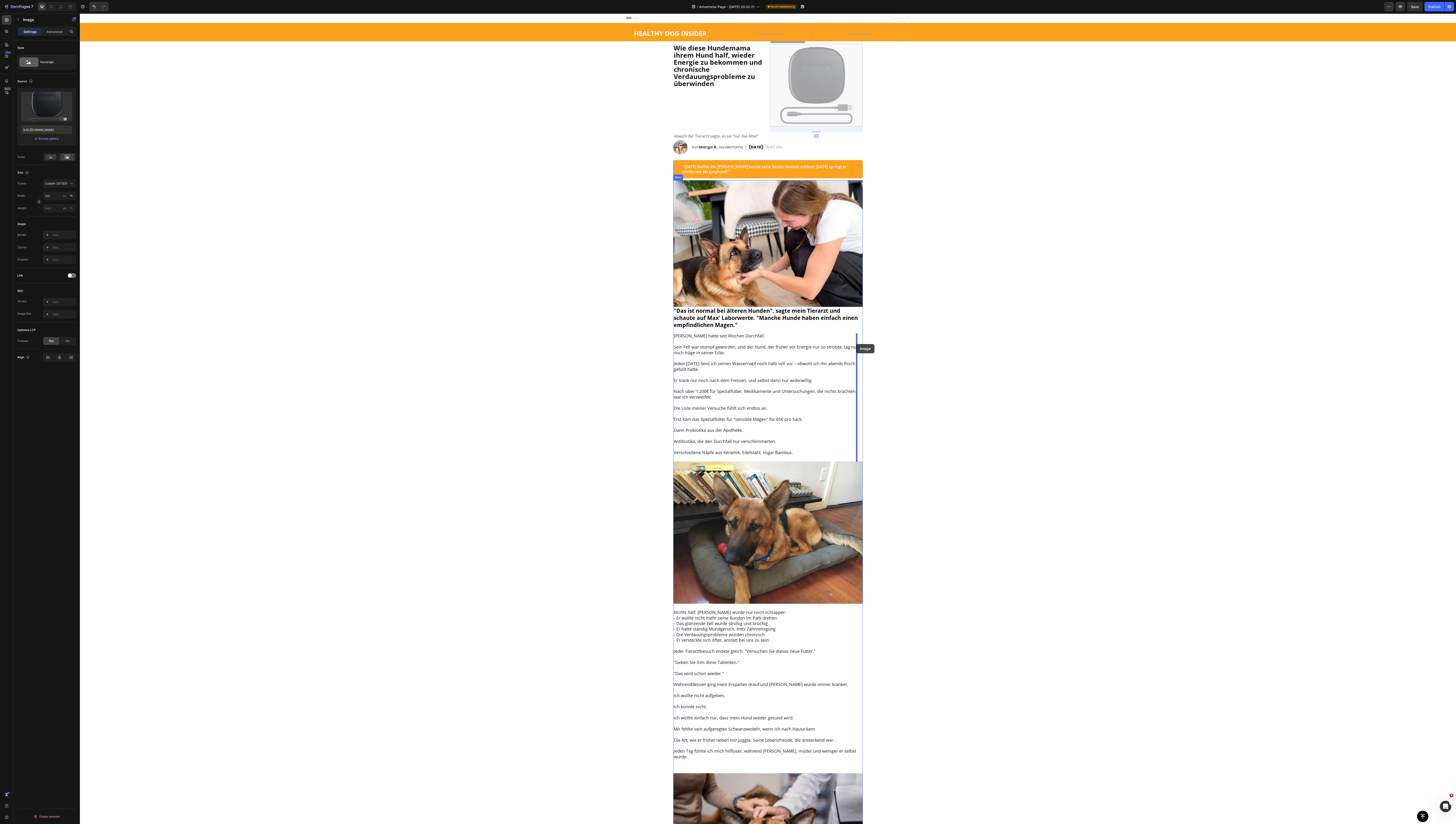
drag, startPoint x: 788, startPoint y: 72, endPoint x: 856, endPoint y: 344, distance: 280.4
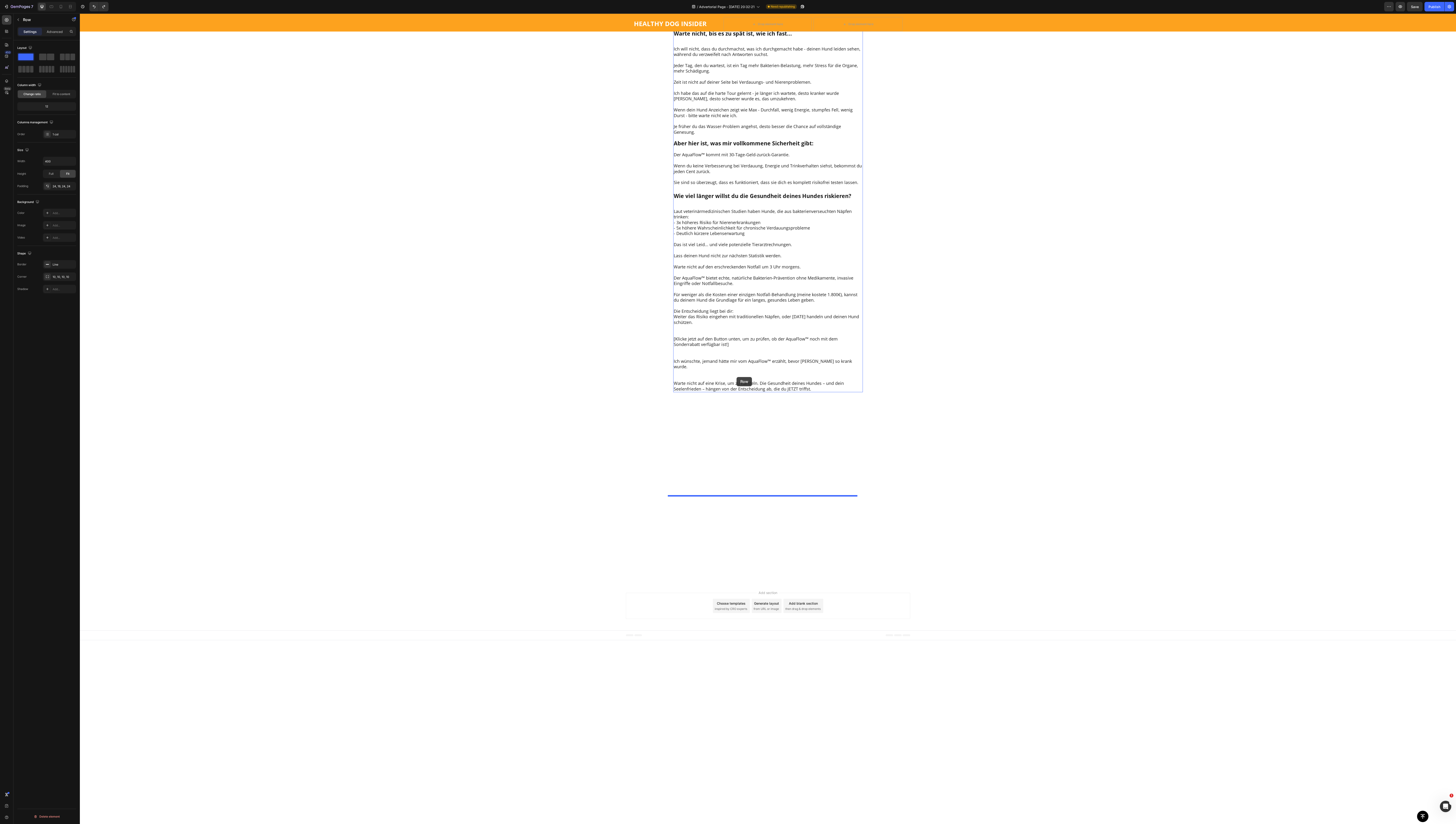
scroll to position [3340, 0]
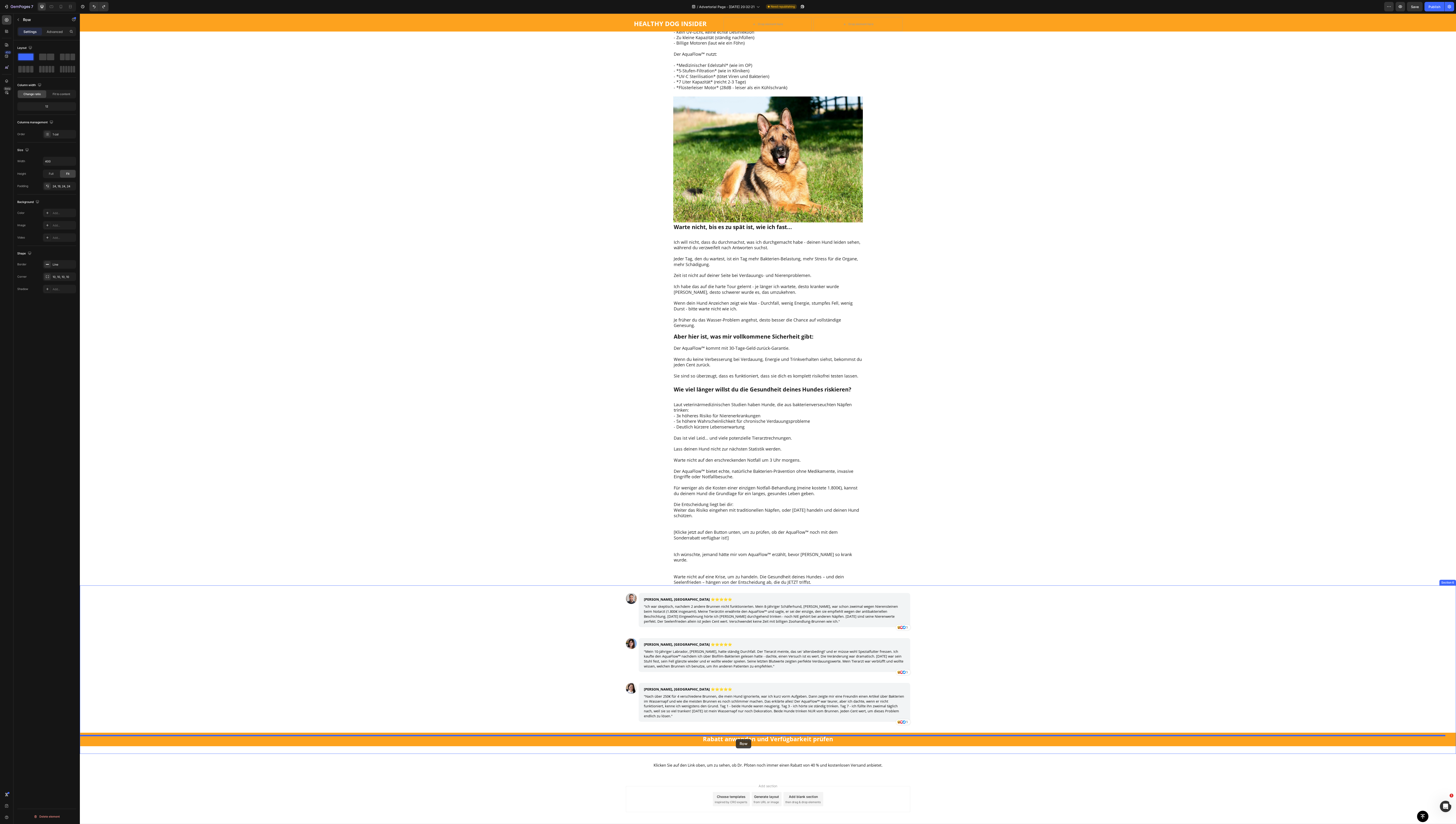
drag, startPoint x: 716, startPoint y: 134, endPoint x: 736, endPoint y: 739, distance: 605.3
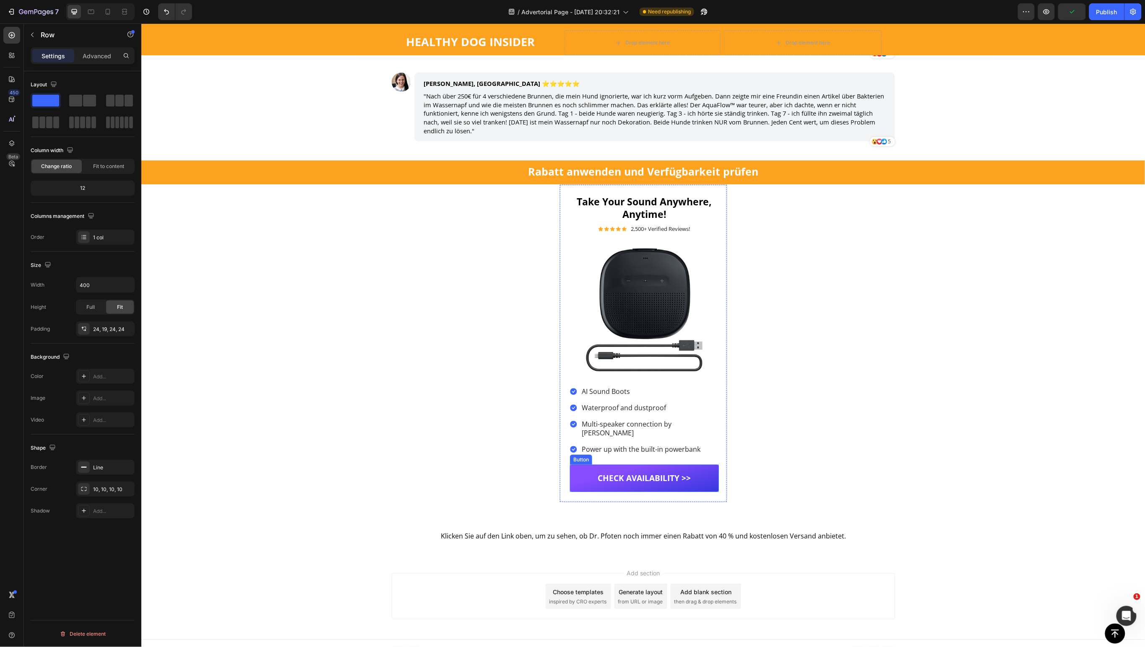
scroll to position [7022, 0]
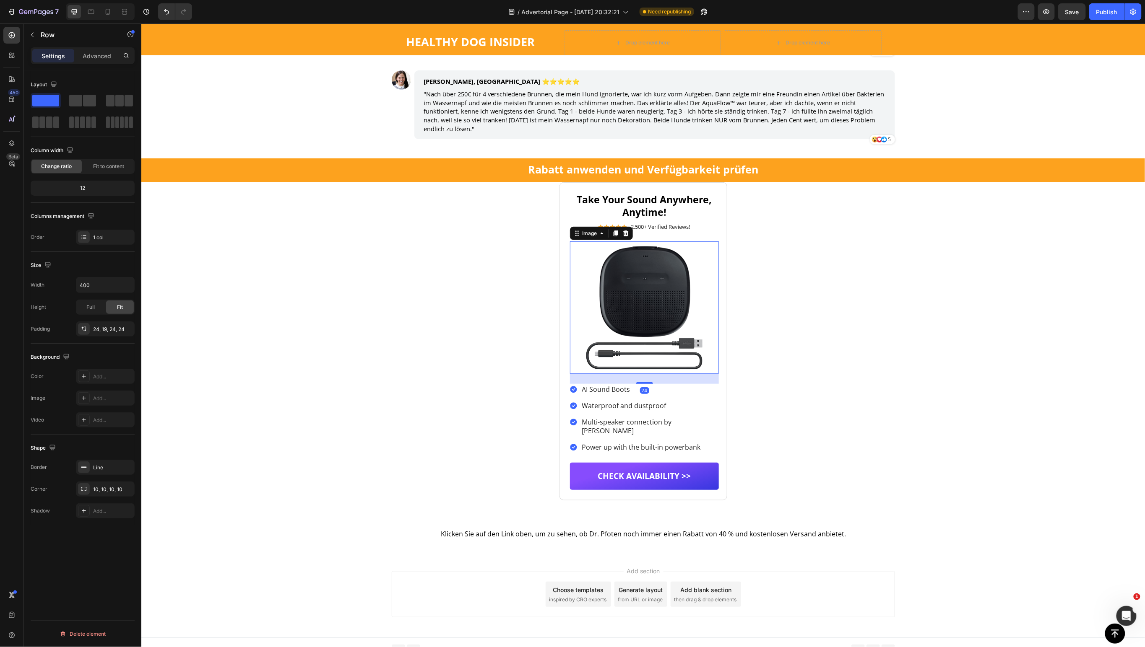
click at [571, 264] on img at bounding box center [643, 307] width 149 height 132
click at [559, 250] on div "Take Your Sound Anywhere, Anytime! Heading Icon Icon Icon Icon Icon Icon List 2…" at bounding box center [643, 341] width 168 height 319
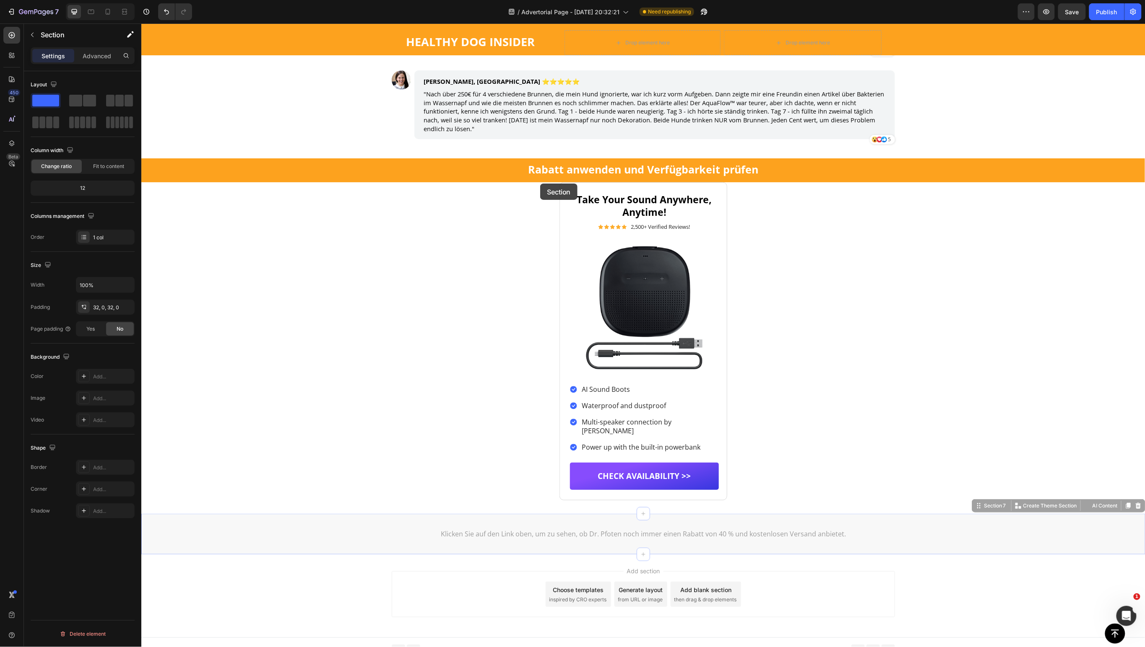
drag, startPoint x: 530, startPoint y: 518, endPoint x: 540, endPoint y: 183, distance: 334.7
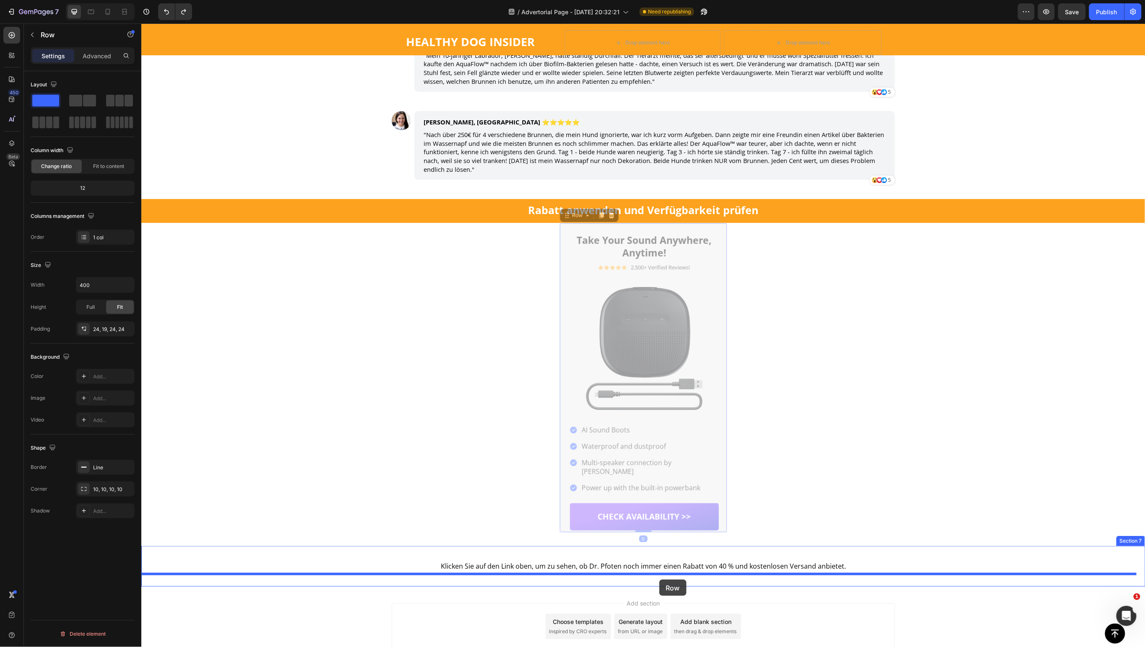
drag, startPoint x: 558, startPoint y: 237, endPoint x: 659, endPoint y: 579, distance: 356.5
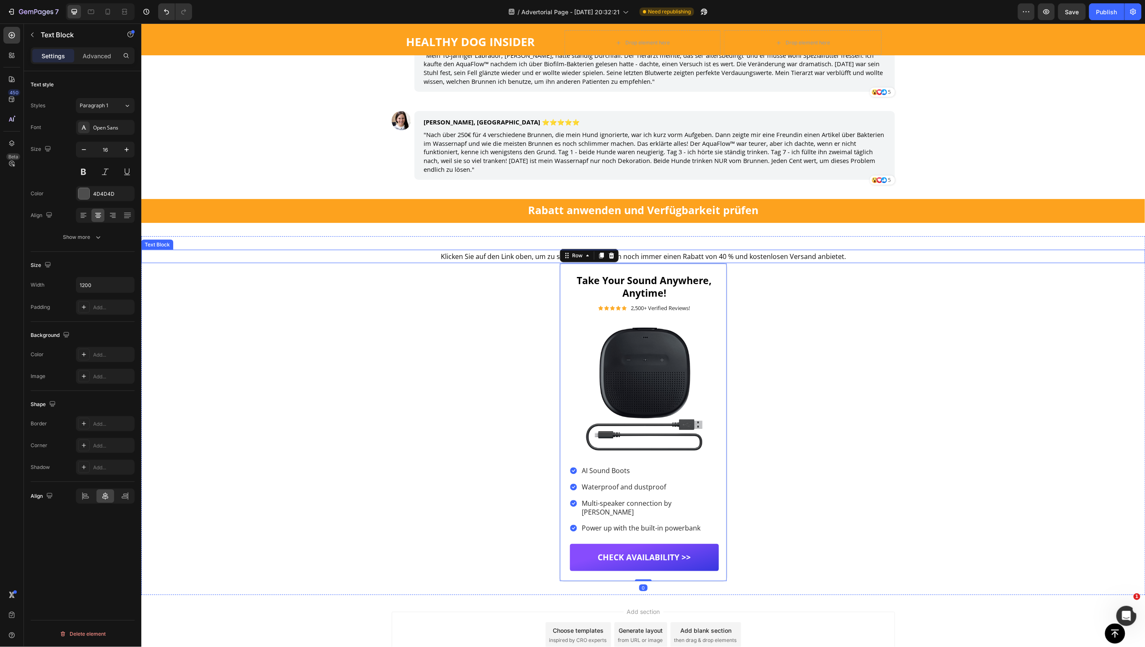
click at [525, 257] on span "Klicken Sie auf den Link oben, um zu sehen, ob Dr. Pfoten noch immer einen Raba…" at bounding box center [642, 256] width 405 height 9
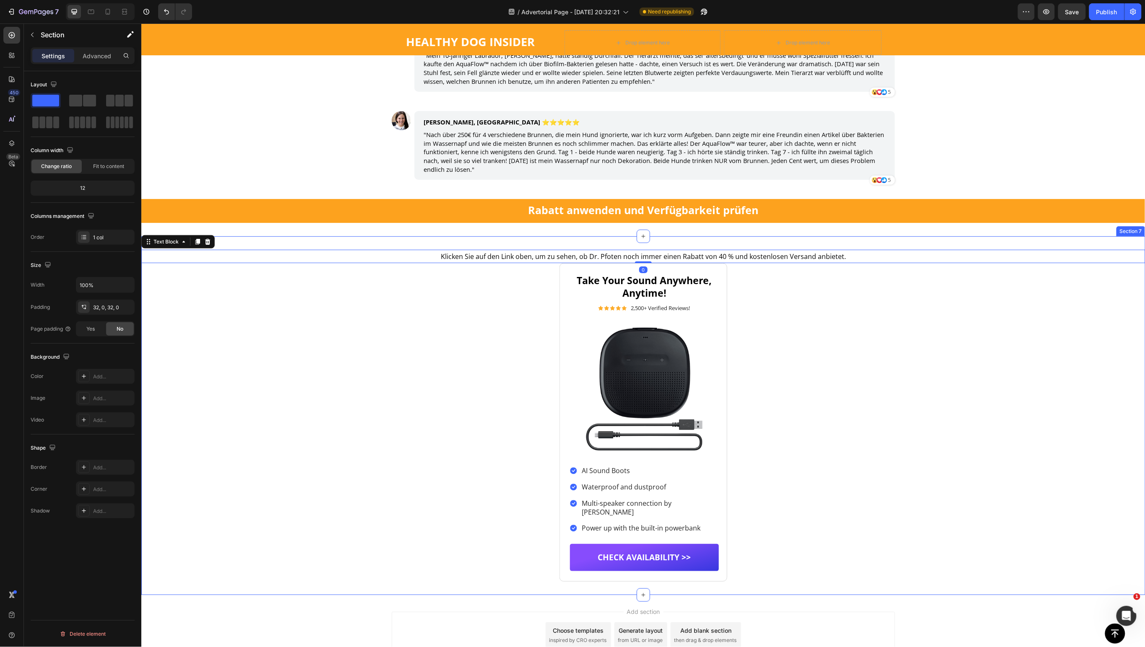
click at [547, 237] on div "Klicken Sie auf den Link oben, um zu sehen, ob Dr. Pfoten noch immer einen Raba…" at bounding box center [643, 415] width 1004 height 359
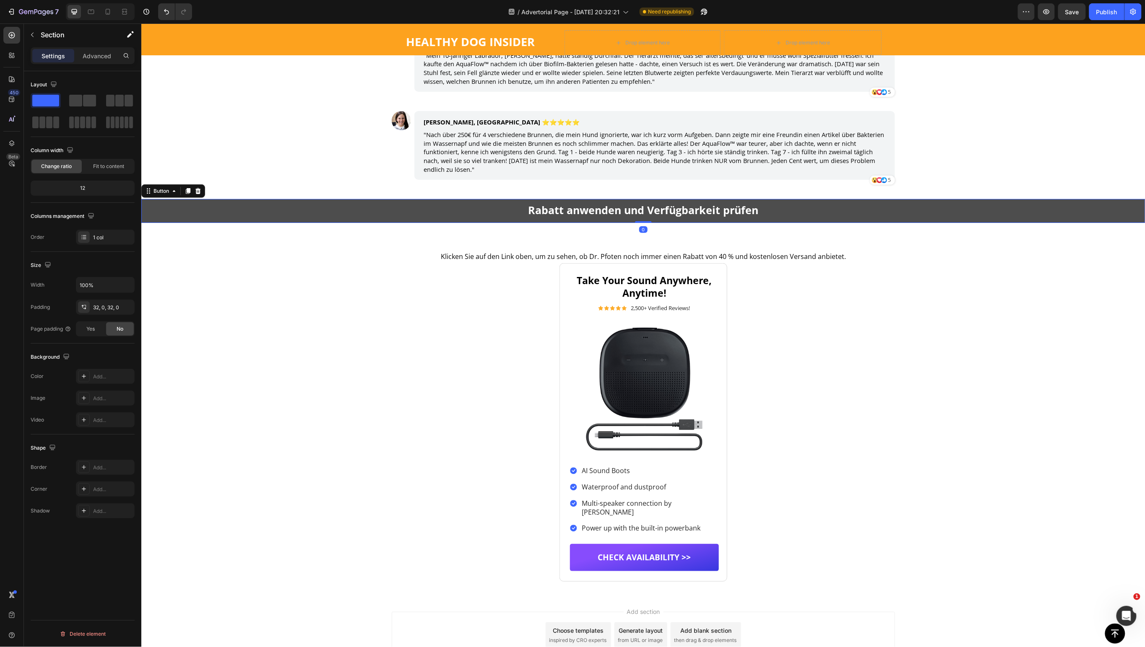
click at [563, 218] on button "Rabatt anwenden und Verfügbarkeit prüfen" at bounding box center [643, 211] width 1004 height 24
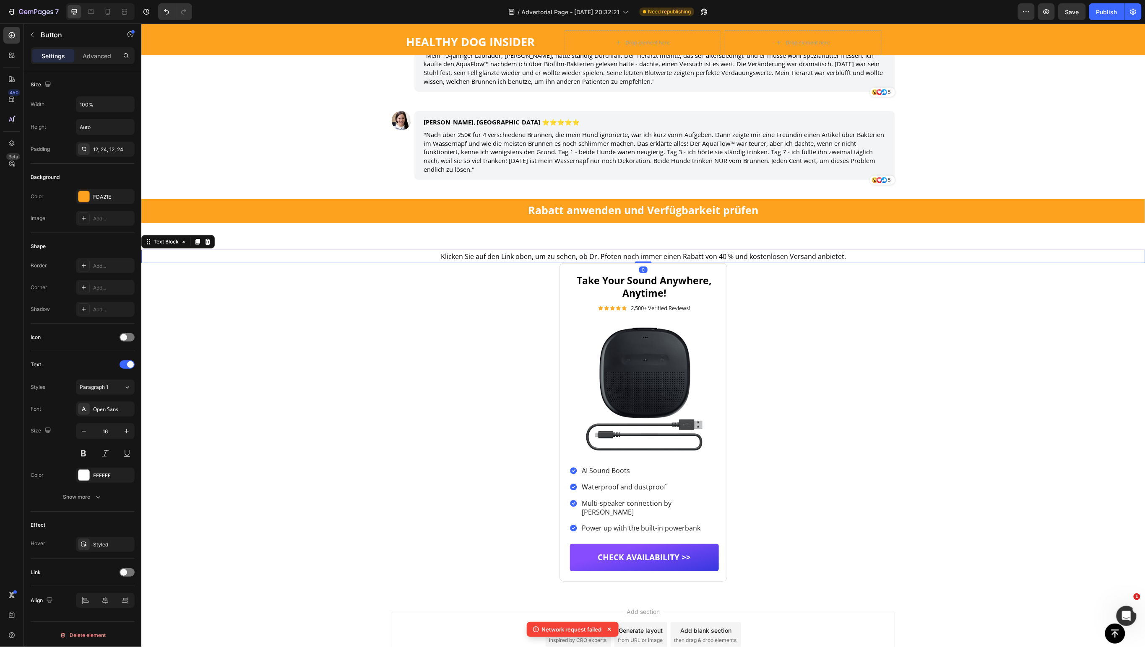
click at [587, 257] on span "Klicken Sie auf den Link oben, um zu sehen, ob Dr. Pfoten noch immer einen Raba…" at bounding box center [642, 256] width 405 height 9
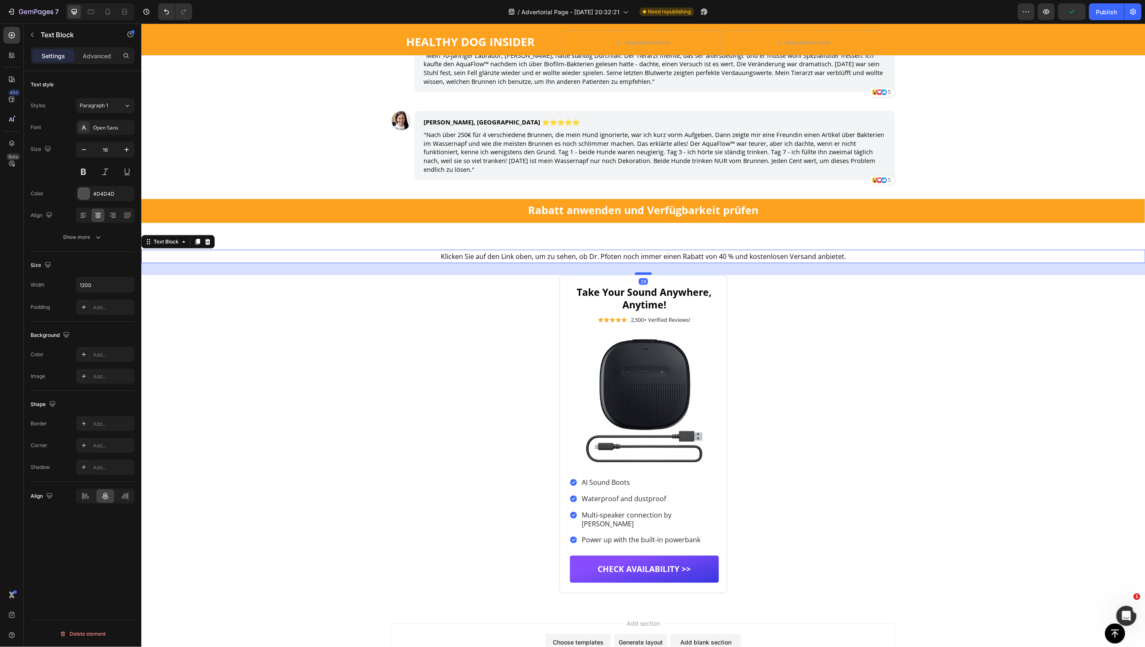
drag, startPoint x: 636, startPoint y: 263, endPoint x: 633, endPoint y: 275, distance: 12.7
click at [634, 275] on div at bounding box center [642, 273] width 17 height 3
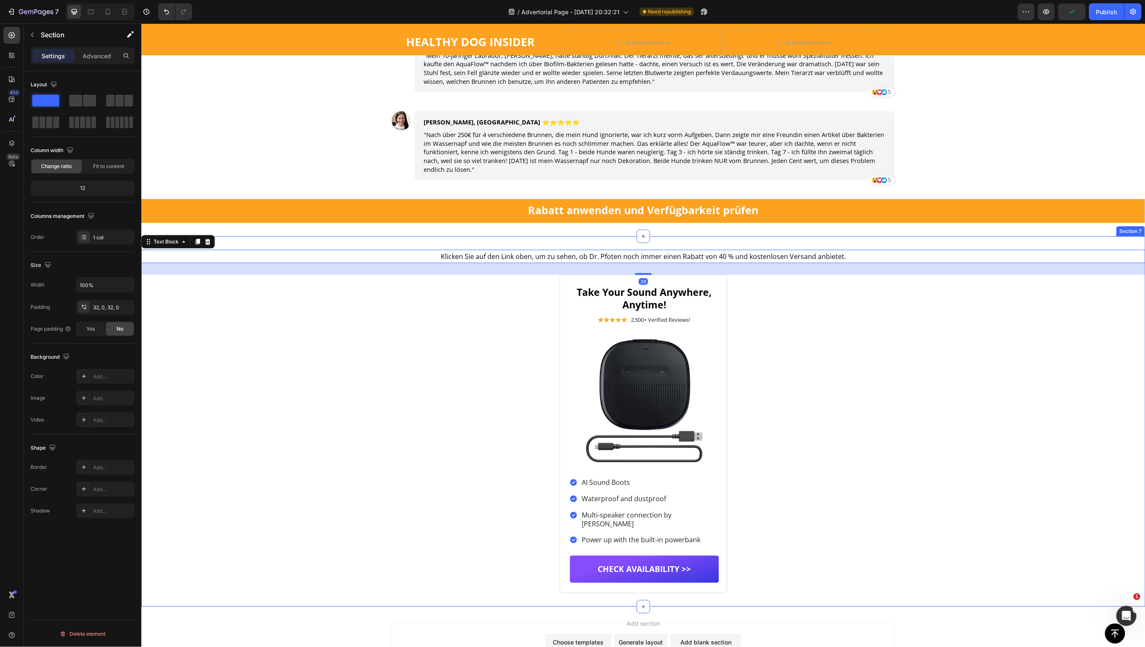
click at [525, 300] on div "Klicken Sie auf den Link oben, um zu sehen, ob Dr. Pfoten noch immer einen Raba…" at bounding box center [643, 421] width 1004 height 344
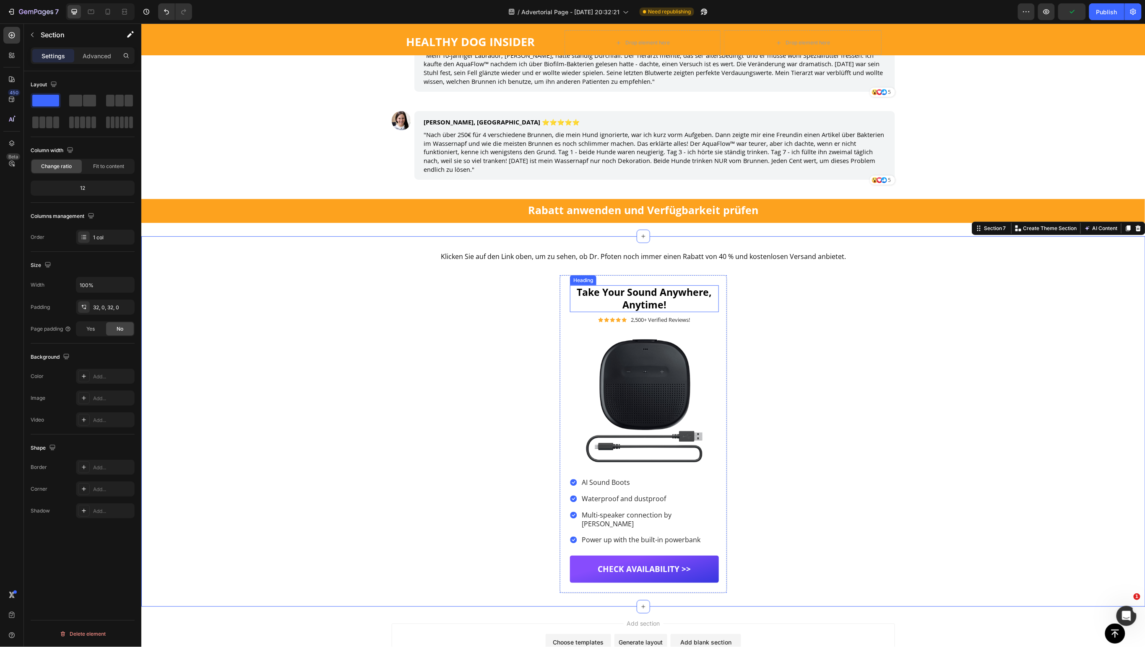
click at [588, 299] on h2 "Take Your Sound Anywhere, Anytime!" at bounding box center [643, 298] width 149 height 27
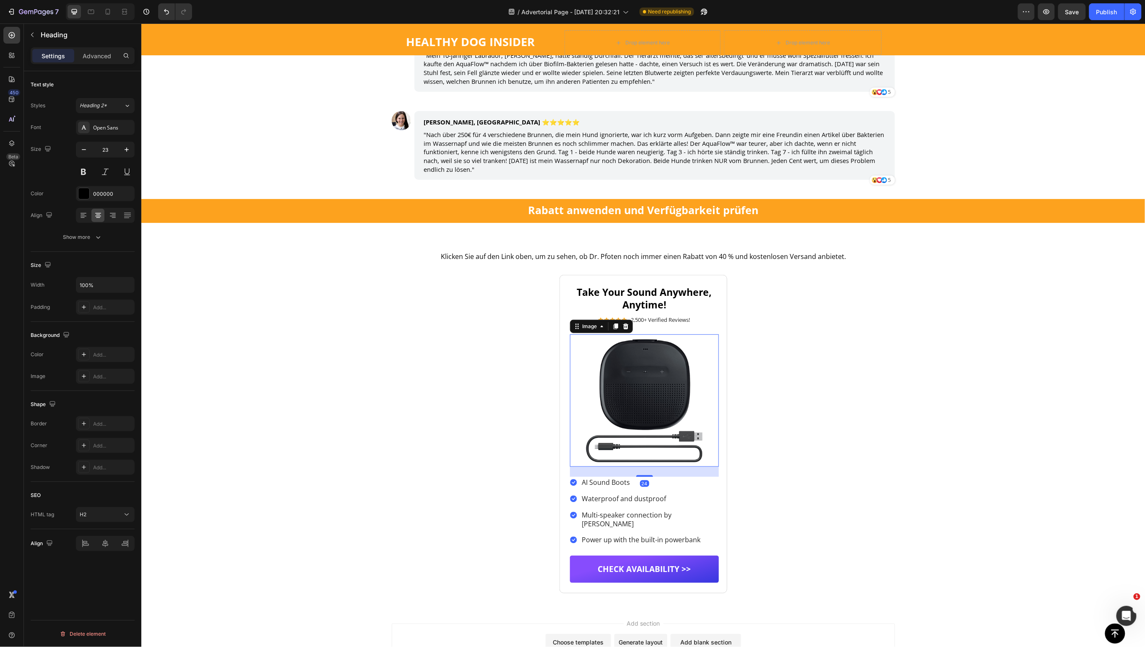
click at [631, 382] on img at bounding box center [643, 400] width 149 height 132
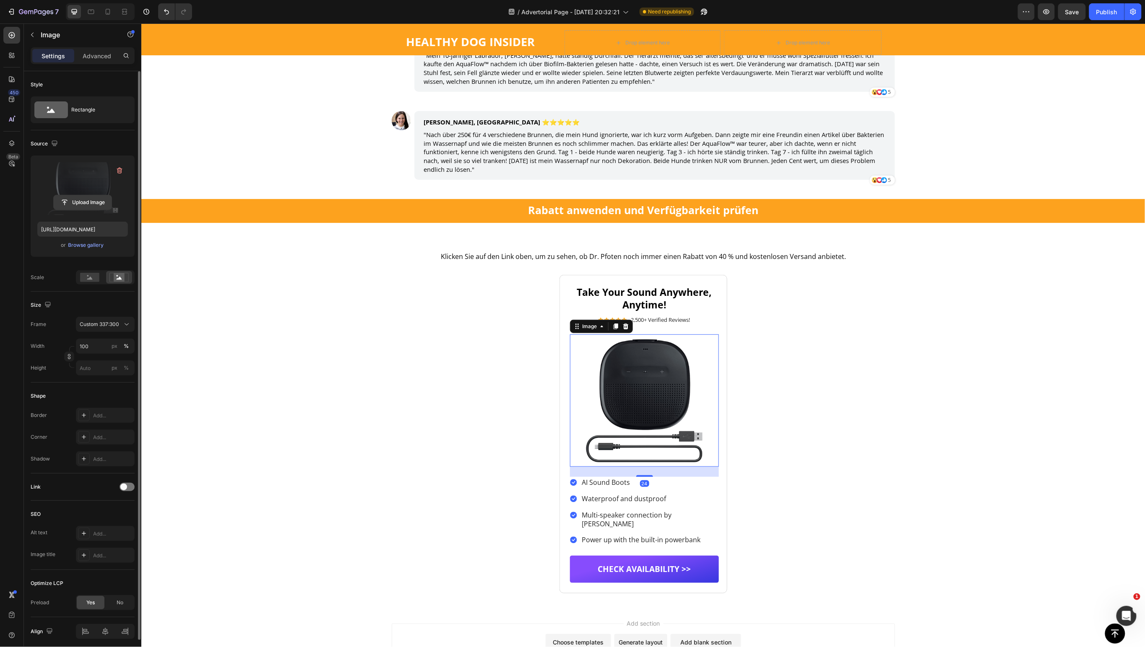
click at [78, 199] on input "file" at bounding box center [83, 202] width 58 height 14
type input "https://cdn.shopify.com/s/files/1/0805/4554/6545/files/gempages_572490348656329…"
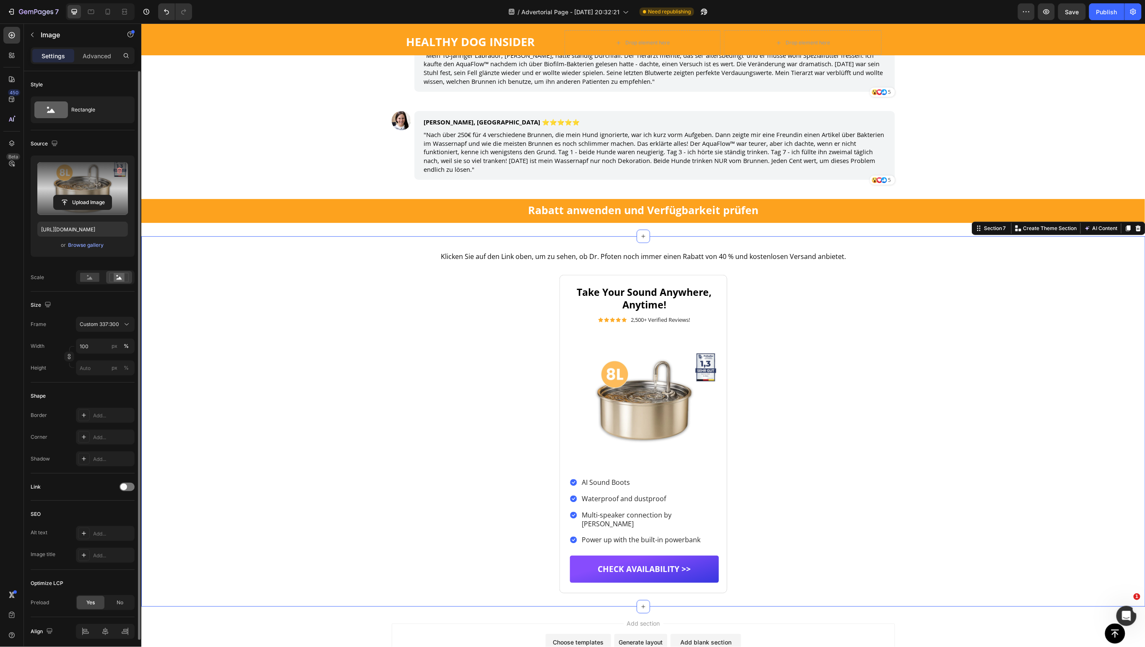
click at [764, 410] on div "Klicken Sie auf den Link oben, um zu sehen, ob Dr. Pfoten noch immer einen Raba…" at bounding box center [643, 421] width 1004 height 344
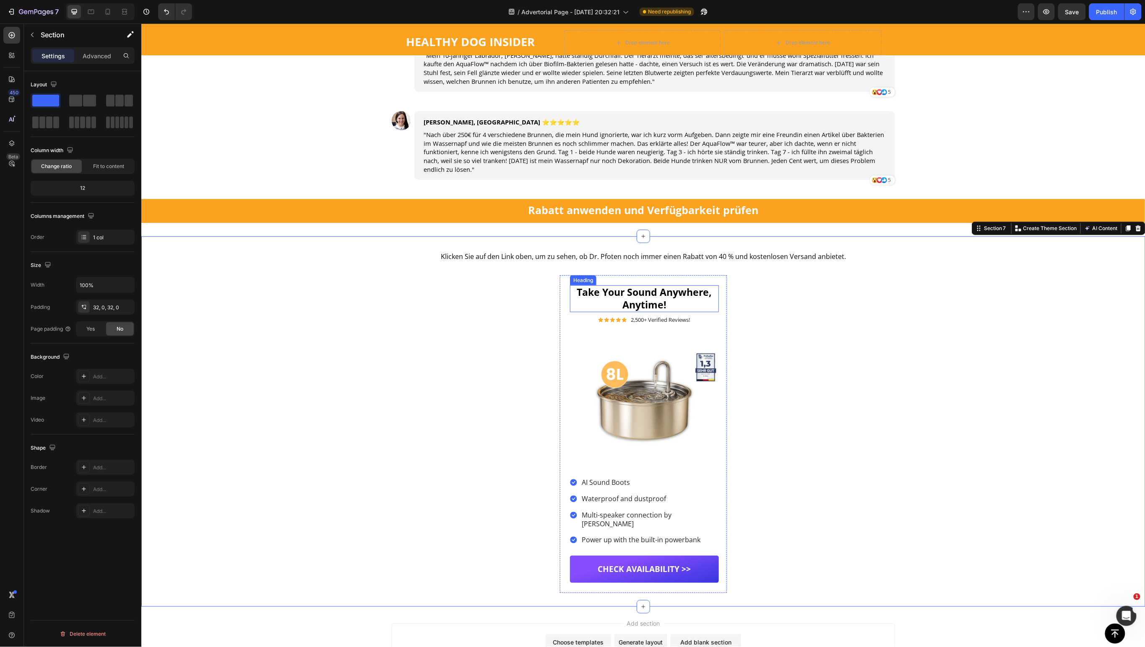
click at [633, 291] on h2 "Take Your Sound Anywhere, Anytime!" at bounding box center [643, 298] width 149 height 27
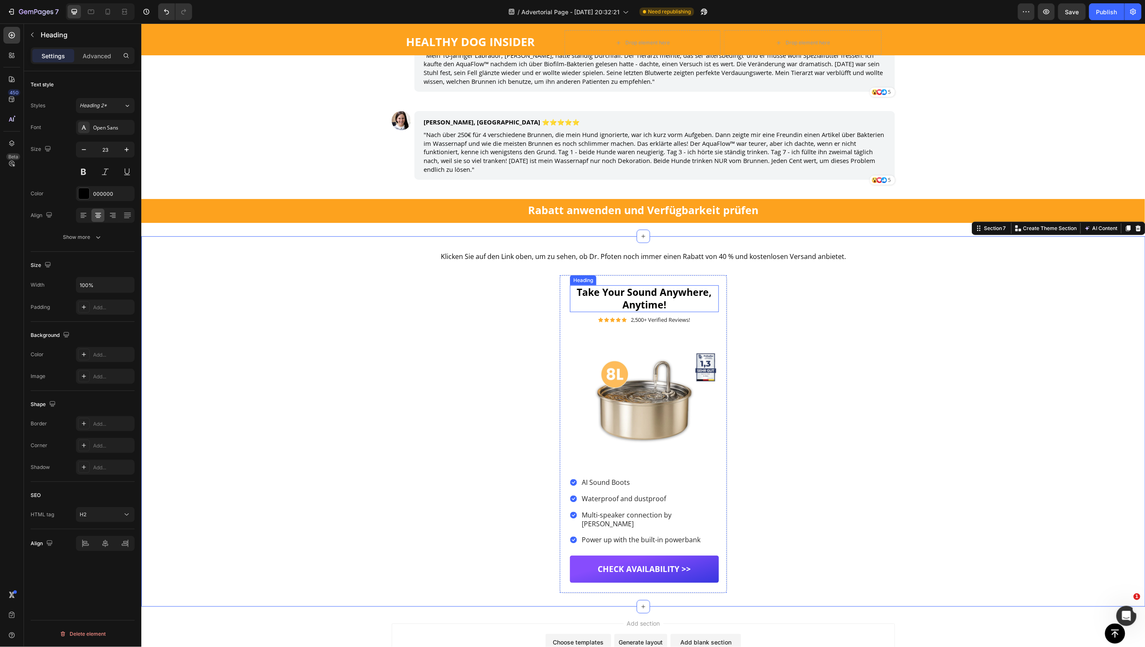
click at [633, 291] on h2 "Take Your Sound Anywhere, Anytime!" at bounding box center [643, 298] width 149 height 27
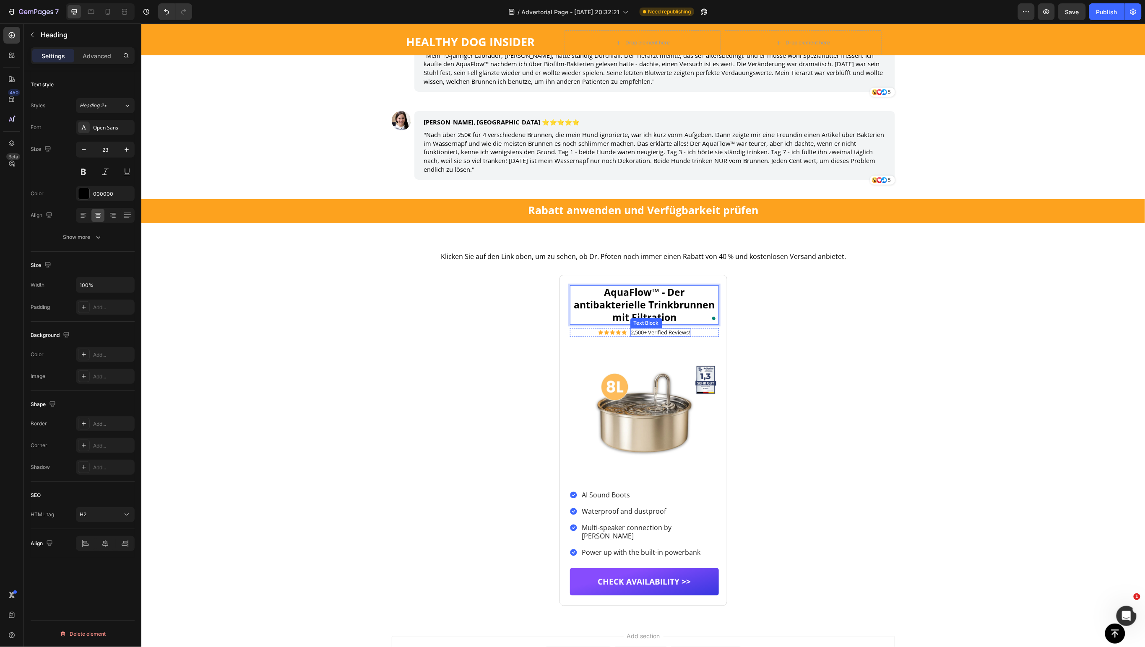
click at [634, 334] on p "2,500+ Verified Reviews!" at bounding box center [660, 332] width 59 height 7
drag, startPoint x: 644, startPoint y: 332, endPoint x: 687, endPoint y: 333, distance: 43.2
click at [687, 333] on div "Icon Icon Icon Icon Icon Icon List 2,000+ Verified Reviews! Text Block 0 Row" at bounding box center [643, 332] width 149 height 9
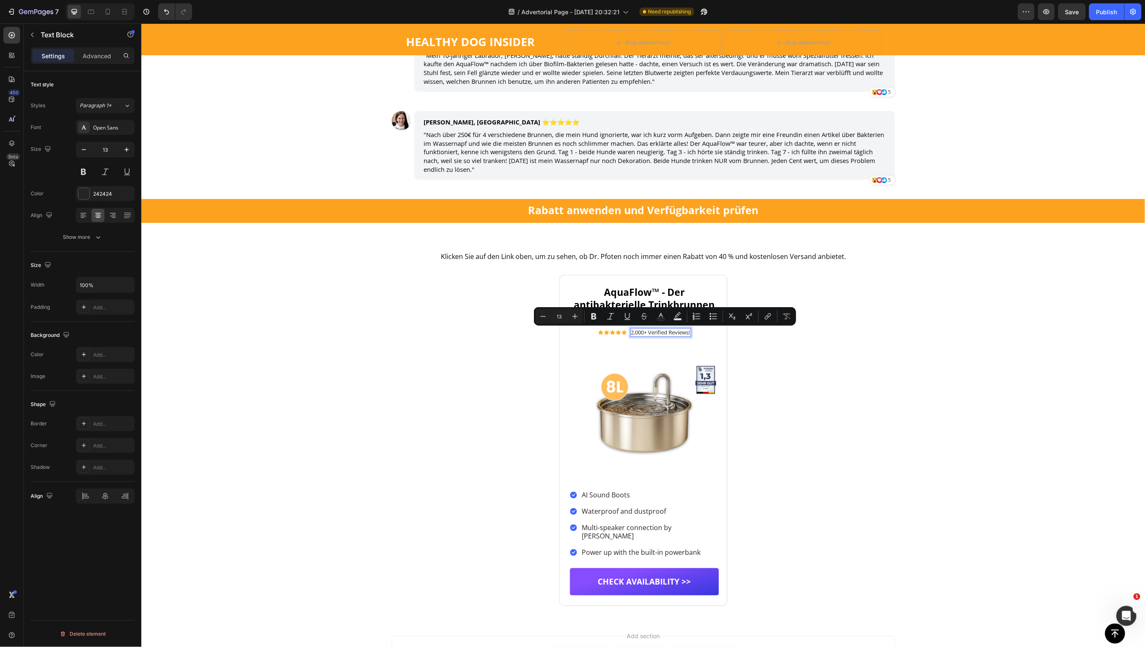
click at [637, 332] on p "2,000+ Verified Reviews!" at bounding box center [660, 332] width 59 height 7
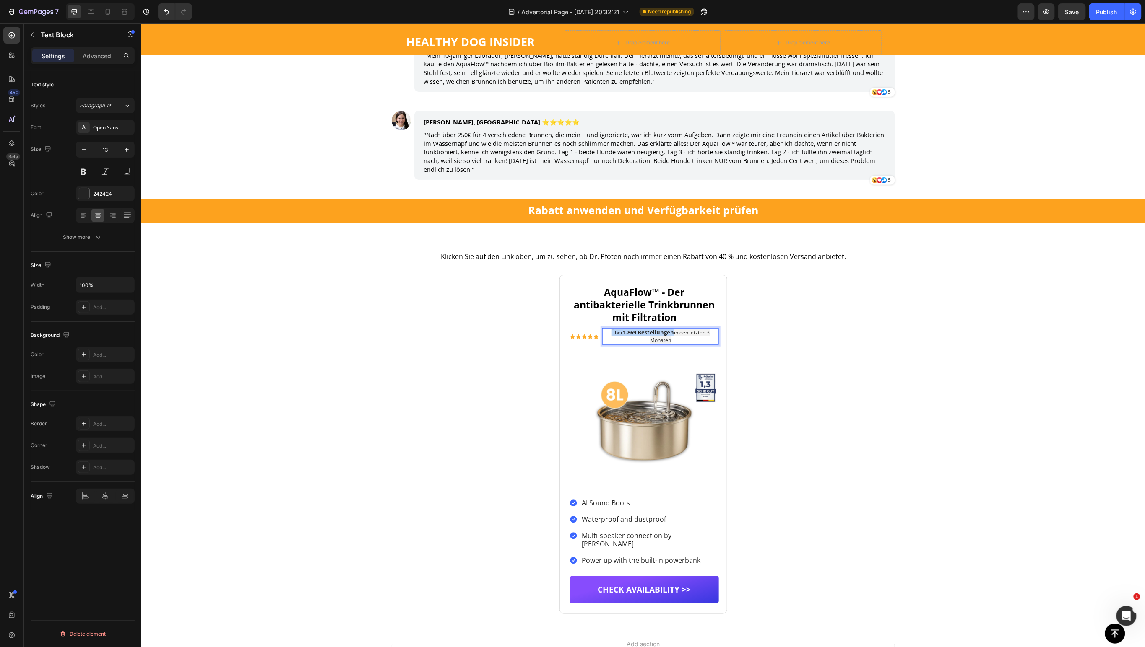
copy p "Über 1.869 Bestellungen"
drag, startPoint x: 762, startPoint y: 353, endPoint x: 735, endPoint y: 354, distance: 27.3
click at [761, 354] on div "Klicken Sie auf den Link oben, um zu sehen, ob Dr. Pfoten noch immer einen Raba…" at bounding box center [643, 431] width 1004 height 364
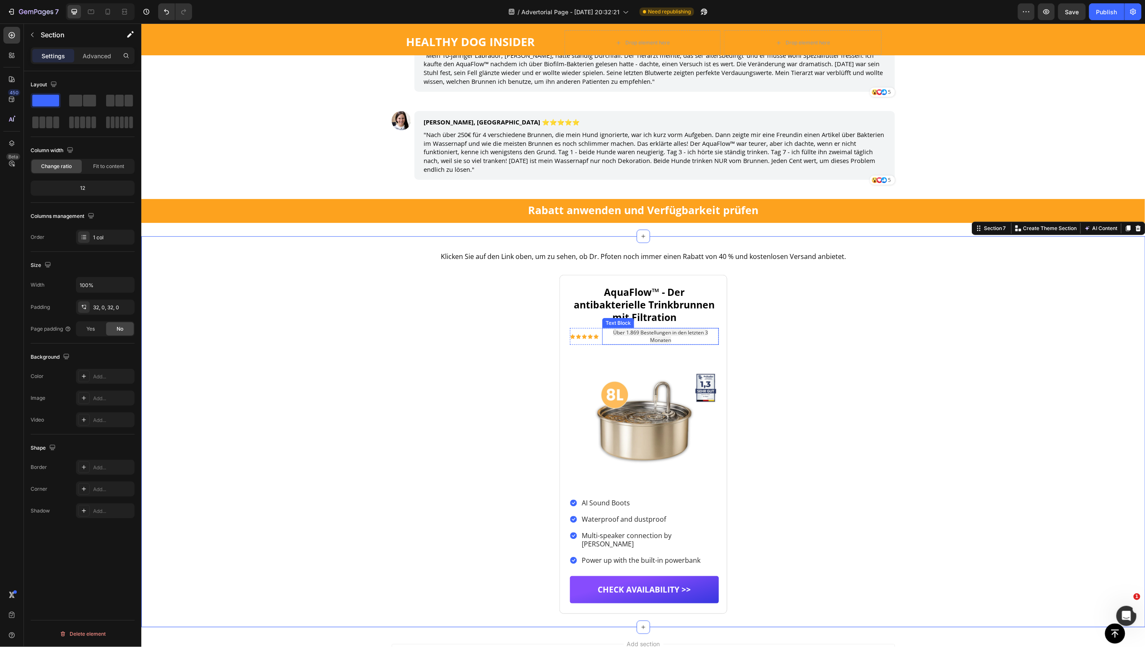
click at [658, 339] on span "Über 1.869 Bestellungen in den letzten 3 Monaten" at bounding box center [660, 336] width 95 height 15
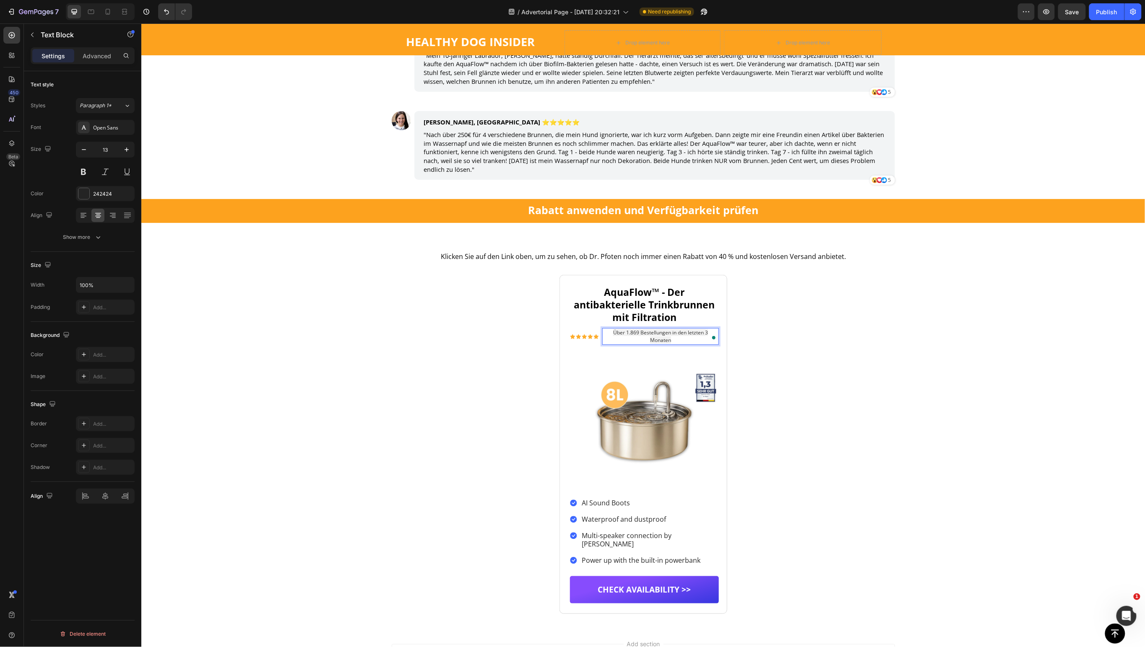
click at [652, 332] on span "Über 1.869 Bestellungen in den letzten 3 Monaten" at bounding box center [660, 336] width 95 height 15
click at [669, 319] on rect "Editor contextual toolbar" at bounding box center [669, 320] width 8 height 2
type input "F2F2F2"
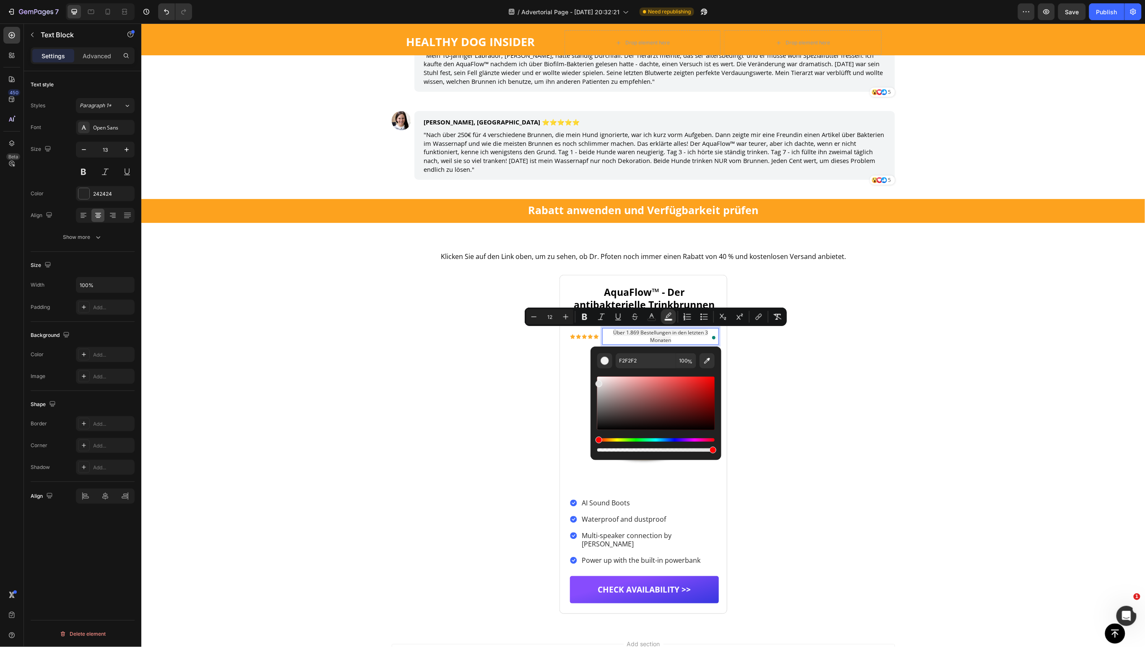
drag, startPoint x: 742, startPoint y: 408, endPoint x: 579, endPoint y: 357, distance: 170.5
type input "FFFFFF"
drag, startPoint x: 598, startPoint y: 384, endPoint x: 596, endPoint y: 369, distance: 15.7
click at [596, 369] on div "FFFFFF 100 %" at bounding box center [655, 400] width 131 height 107
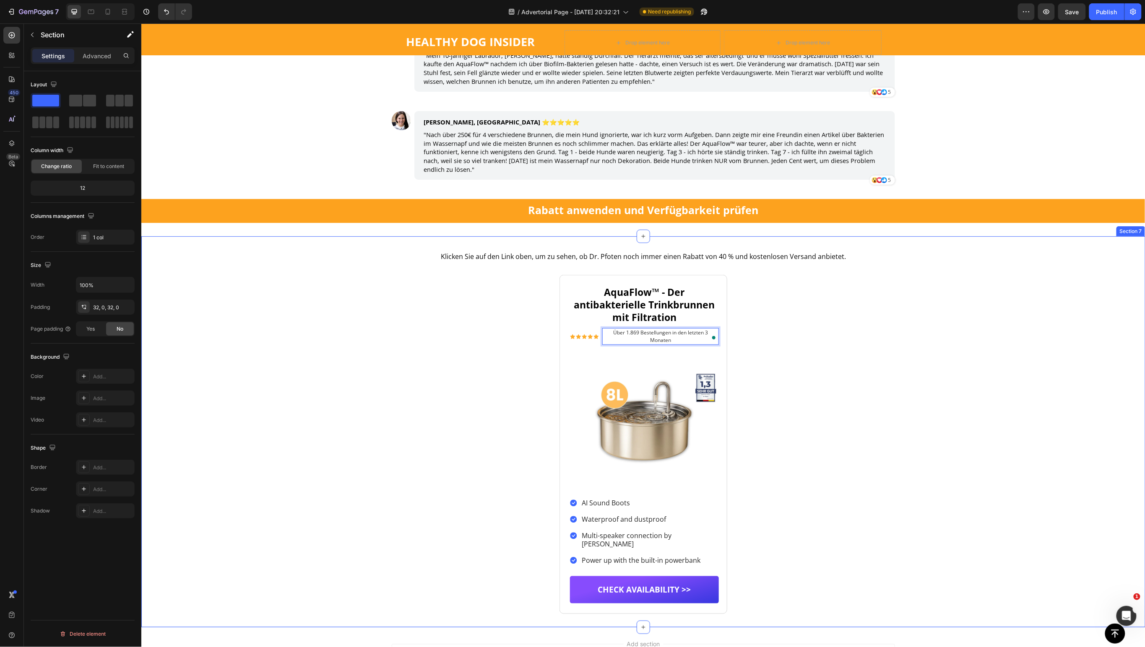
click at [869, 358] on div "Klicken Sie auf den Link oben, um zu sehen, ob Dr. Pfoten noch immer einen Raba…" at bounding box center [643, 431] width 1004 height 364
click at [652, 335] on span "Über 1.869 Bestellungen in den letzten 3 Monaten" at bounding box center [660, 336] width 95 height 15
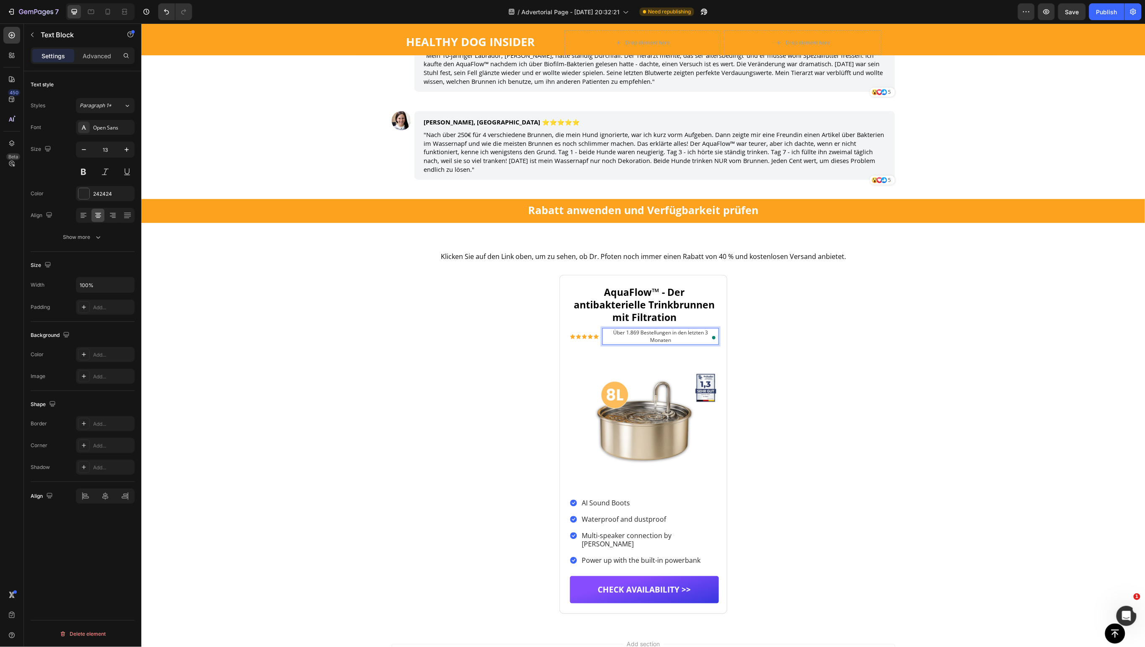
click at [652, 335] on span "Über 1.869 Bestellungen in den letzten 3 Monaten" at bounding box center [660, 336] width 95 height 15
click at [564, 318] on icon "Editor contextual toolbar" at bounding box center [565, 317] width 8 height 8
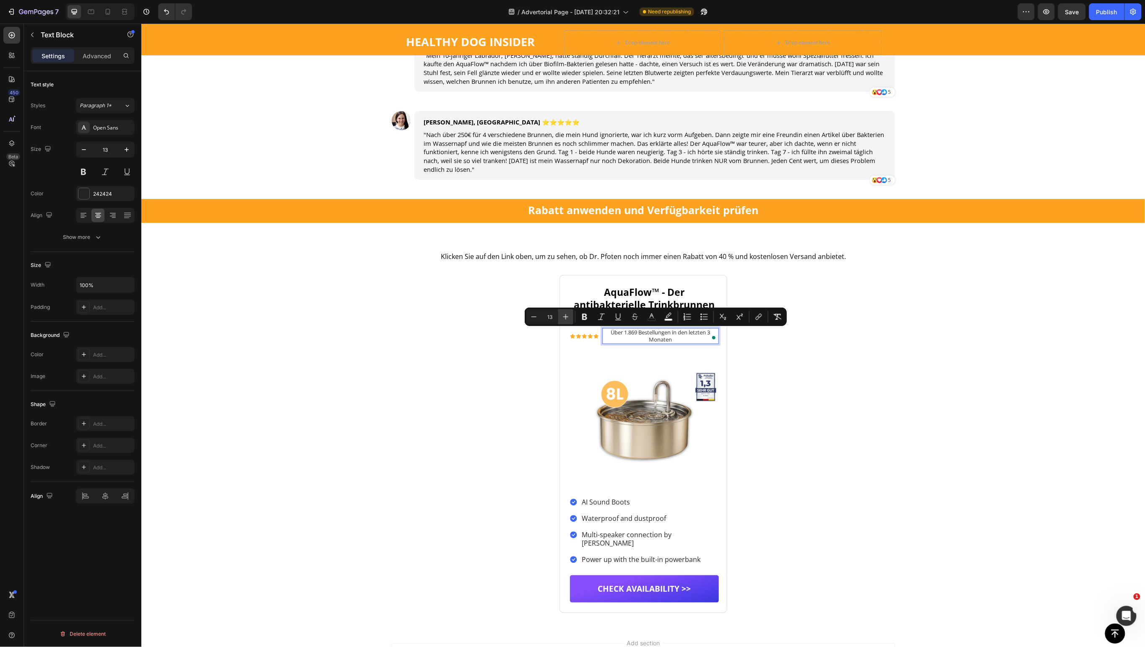
click at [564, 318] on icon "Editor contextual toolbar" at bounding box center [565, 317] width 8 height 8
type input "14"
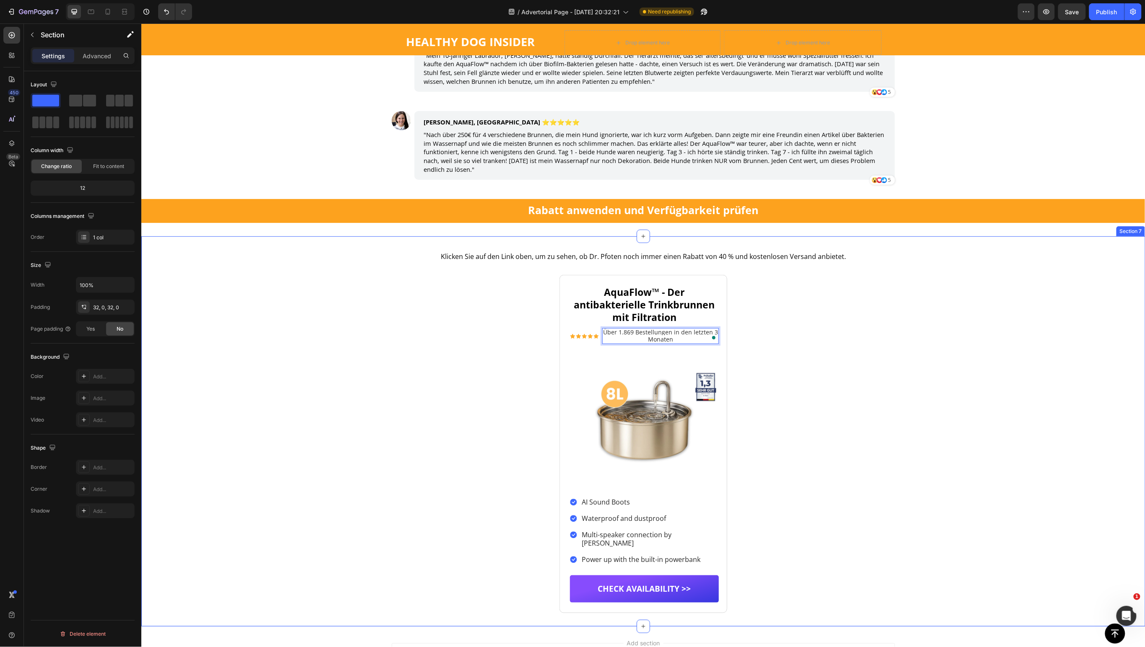
click at [789, 386] on div "Klicken Sie auf den Link oben, um zu sehen, ob Dr. Pfoten noch immer einen Raba…" at bounding box center [643, 431] width 1004 height 364
click at [628, 338] on p "Über 1.869 Bestellungen in den letzten 3 Monaten" at bounding box center [659, 336] width 115 height 14
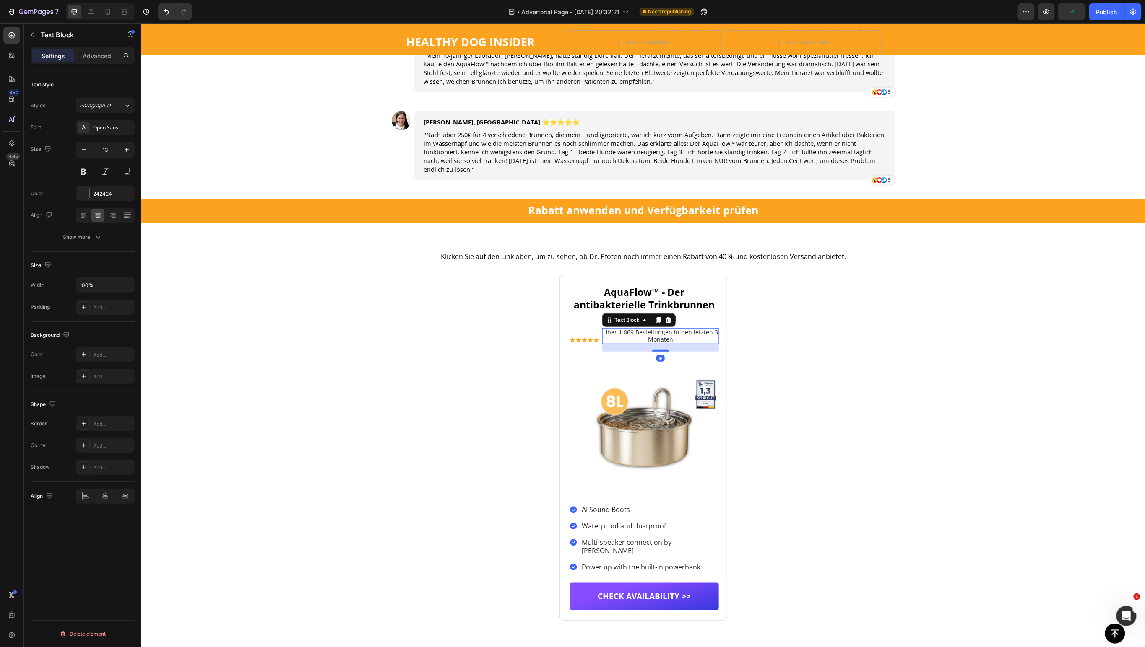
drag, startPoint x: 656, startPoint y: 344, endPoint x: 654, endPoint y: 352, distance: 7.8
click at [654, 351] on div at bounding box center [660, 351] width 17 height 2
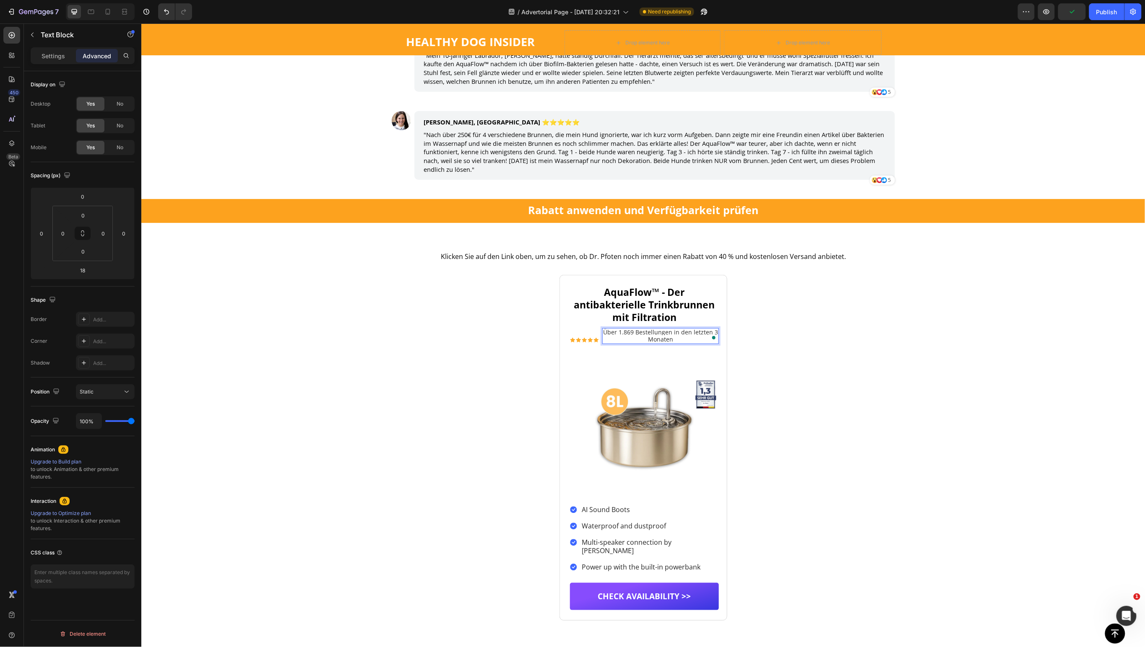
click at [669, 333] on span "Über 1.869 Bestellungen in den letzten 3 Monaten" at bounding box center [659, 335] width 115 height 15
click at [668, 334] on span "Über 1.869 Bestellungen in den letzten 3 Monaten" at bounding box center [659, 335] width 115 height 15
click at [603, 341] on div "Icon 0" at bounding box center [605, 339] width 5 height 5
click at [572, 339] on div "Icon Icon Icon 0 Icon Icon Icon List Über 1.869 Bestellungen in den letzten 3 M…" at bounding box center [643, 339] width 149 height 23
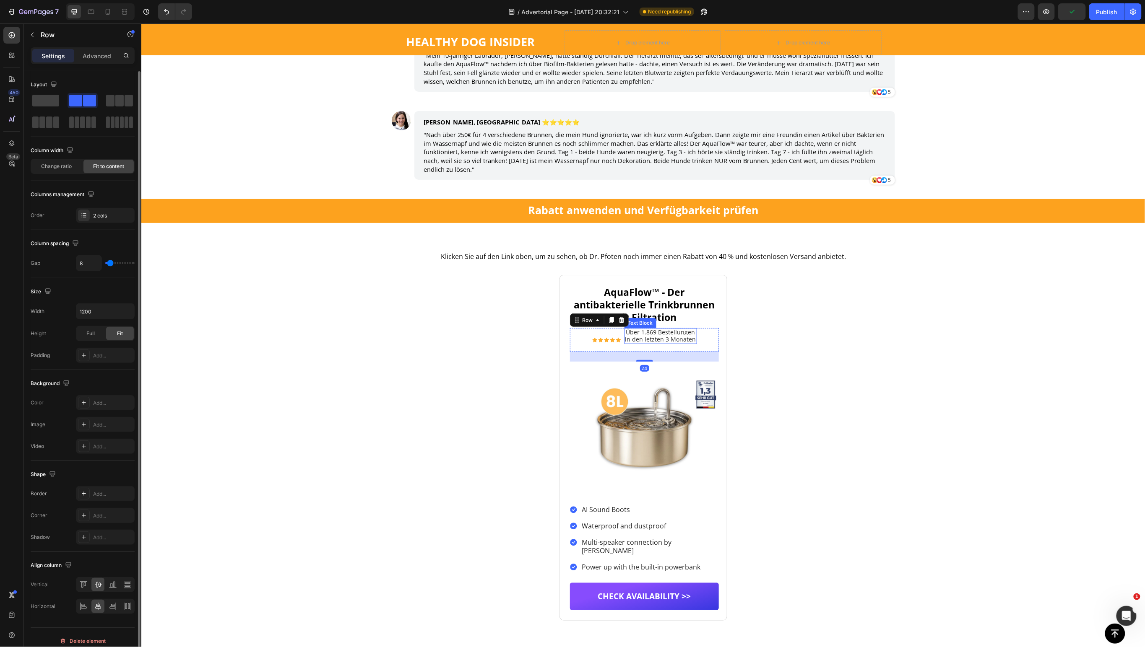
click at [631, 337] on span "in den letzten 3 Monaten" at bounding box center [660, 339] width 71 height 8
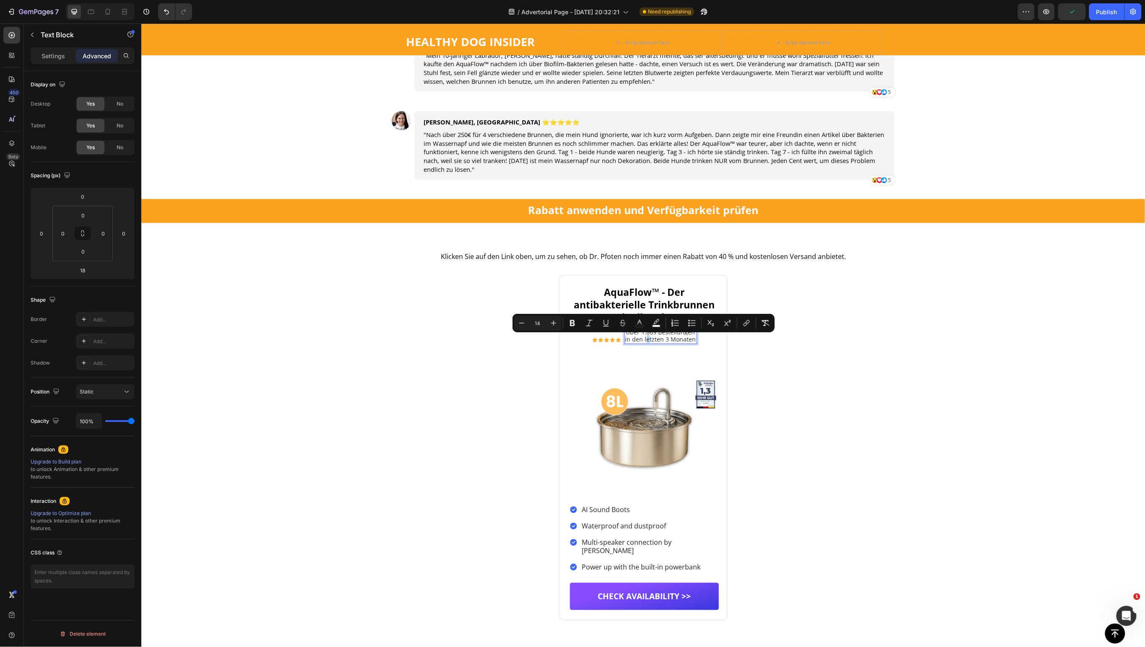
drag, startPoint x: 644, startPoint y: 338, endPoint x: 643, endPoint y: 344, distance: 6.4
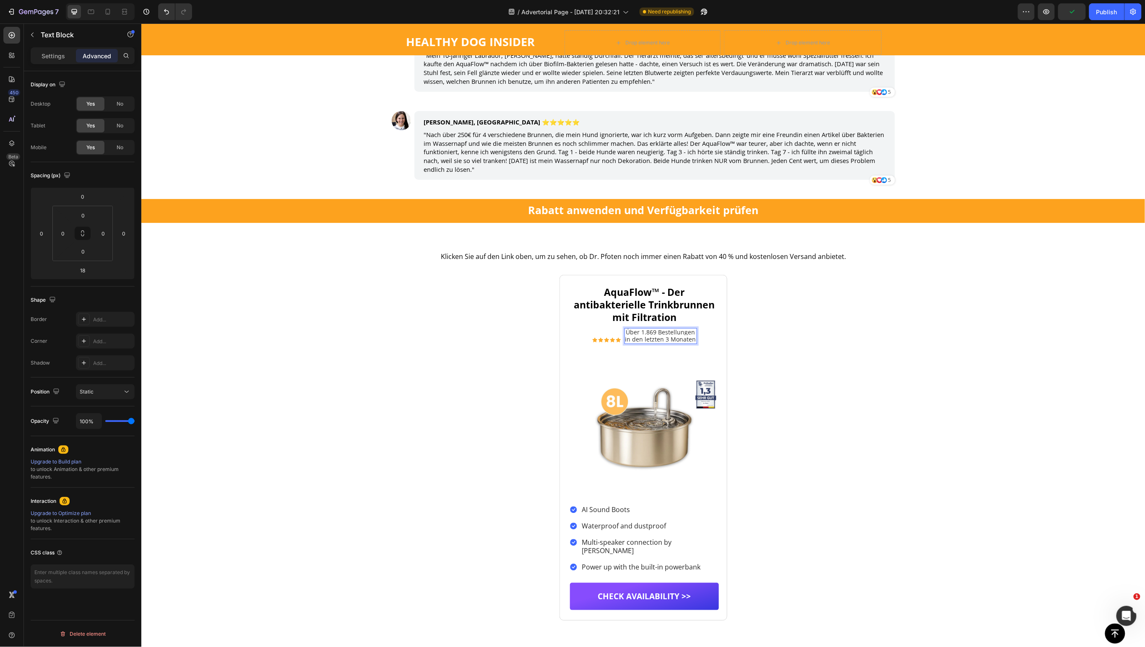
click at [654, 338] on span "in den letzten 3 Monaten" at bounding box center [660, 339] width 71 height 8
click at [653, 335] on span "in den letzten 3 Monaten" at bounding box center [660, 339] width 71 height 8
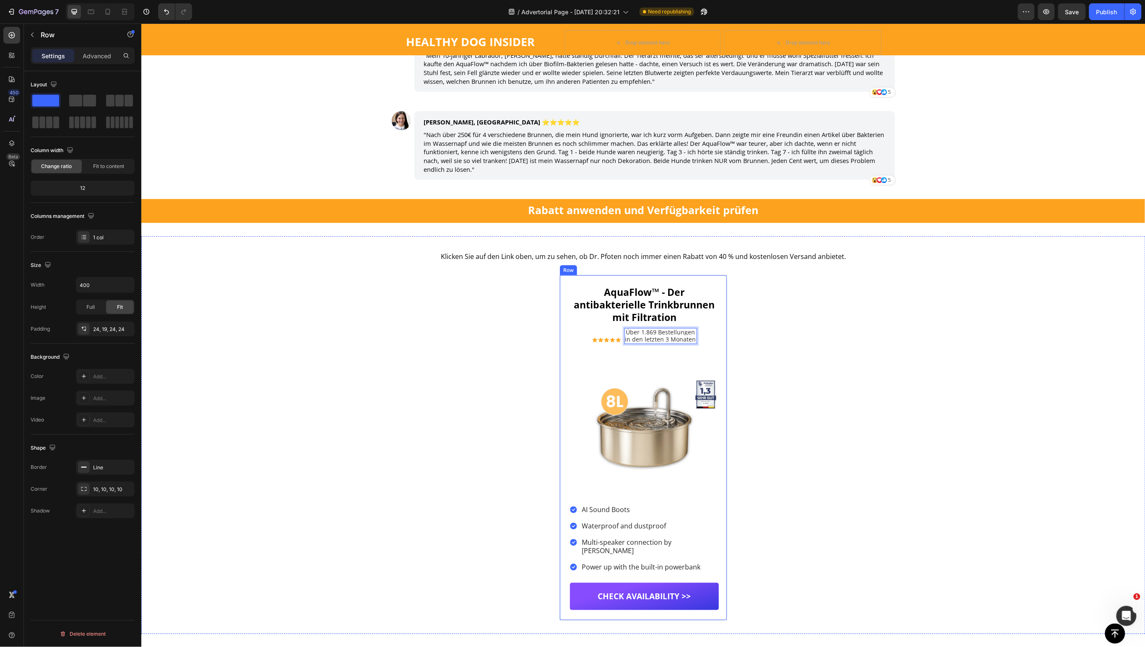
drag, startPoint x: 693, startPoint y: 353, endPoint x: 688, endPoint y: 355, distance: 6.0
click at [693, 354] on div "⁠⁠⁠⁠⁠⁠⁠ AquaFlow™ - Der antibakterielle Trinkbrunnen mit Filtration Heading Ico…" at bounding box center [643, 447] width 149 height 325
click at [671, 341] on span "in den letzten 3 Monaten" at bounding box center [660, 339] width 71 height 8
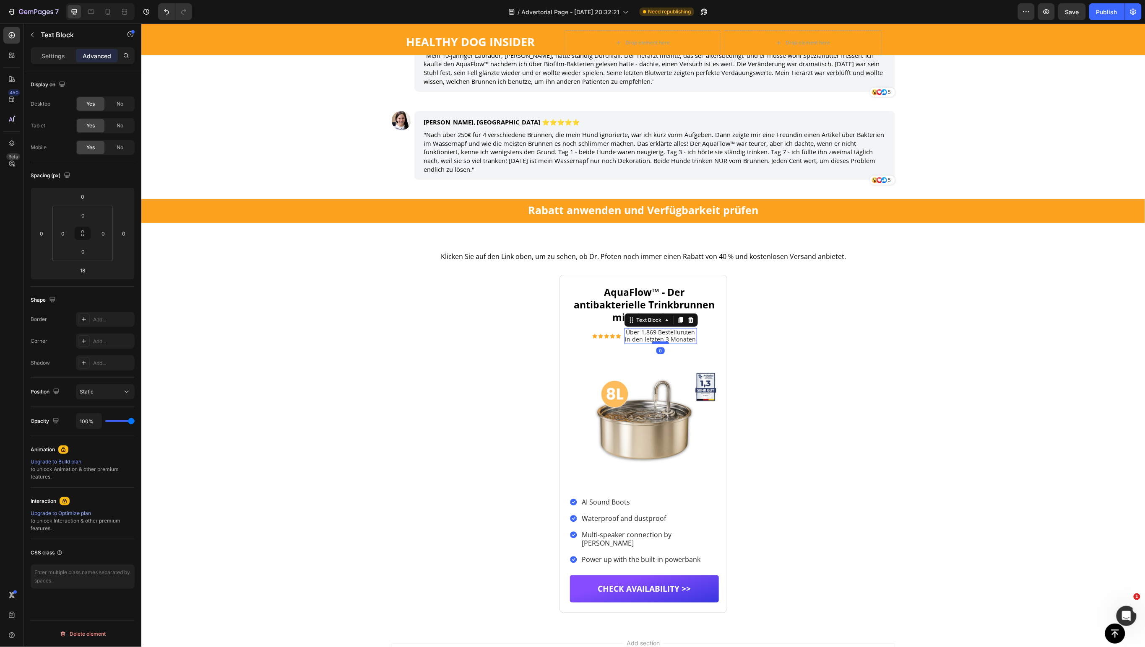
drag, startPoint x: 655, startPoint y: 352, endPoint x: 654, endPoint y: 341, distance: 10.5
click at [654, 341] on div at bounding box center [660, 342] width 17 height 3
type input "0"
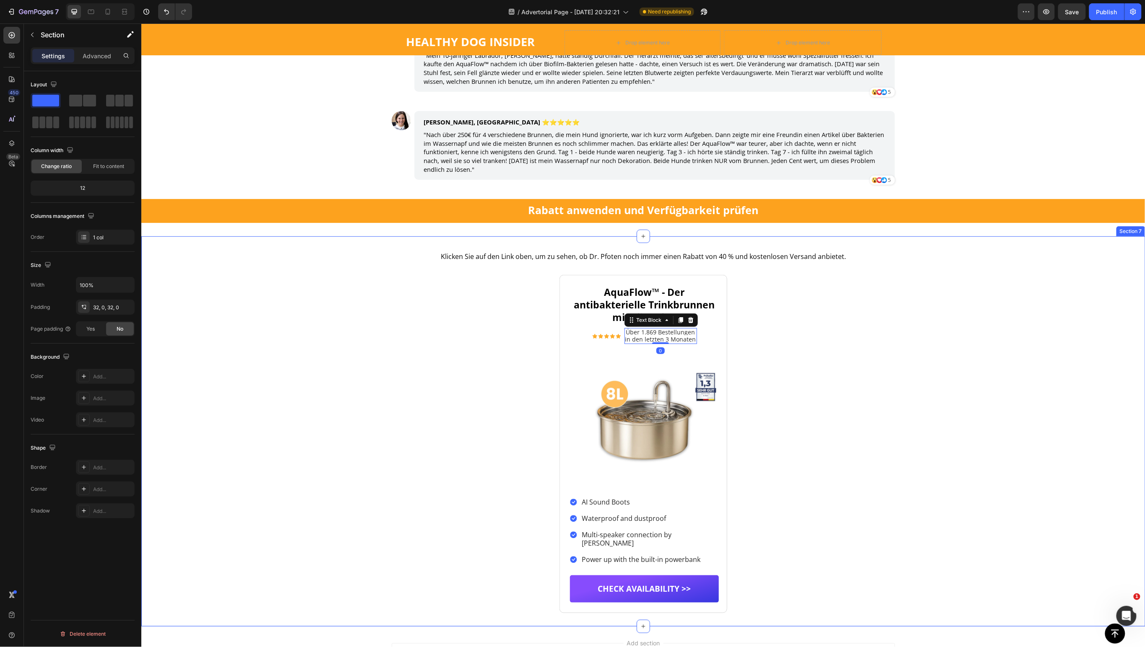
click at [813, 346] on div "Klicken Sie auf den Link oben, um zu sehen, ob Dr. Pfoten noch immer einen Raba…" at bounding box center [643, 431] width 1004 height 364
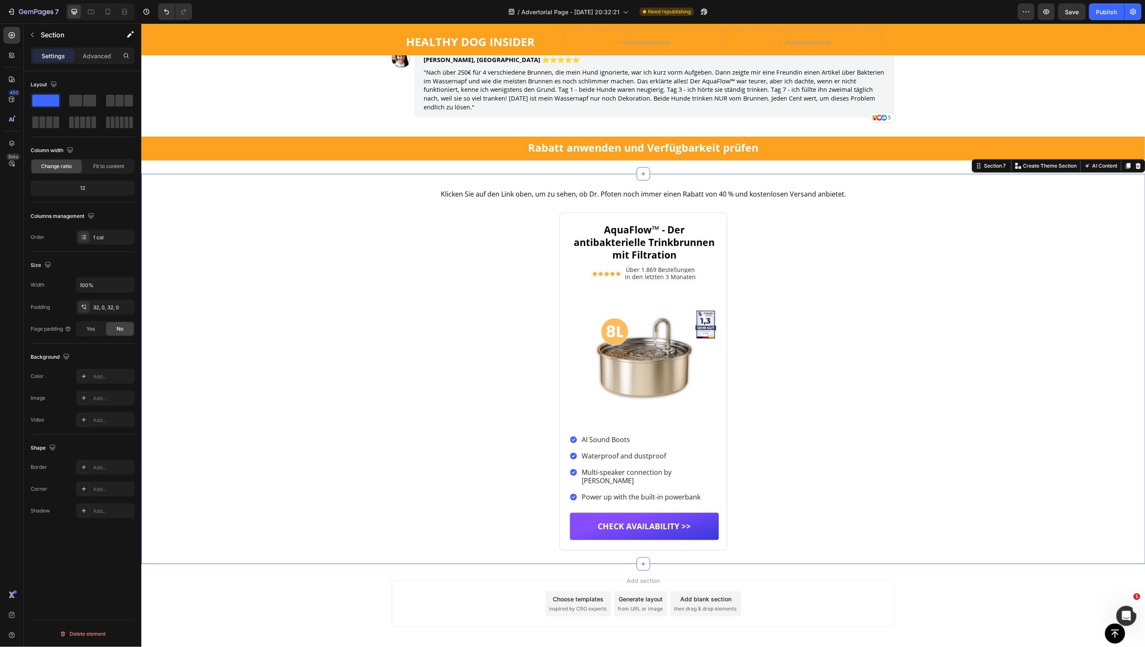
scroll to position [7053, 0]
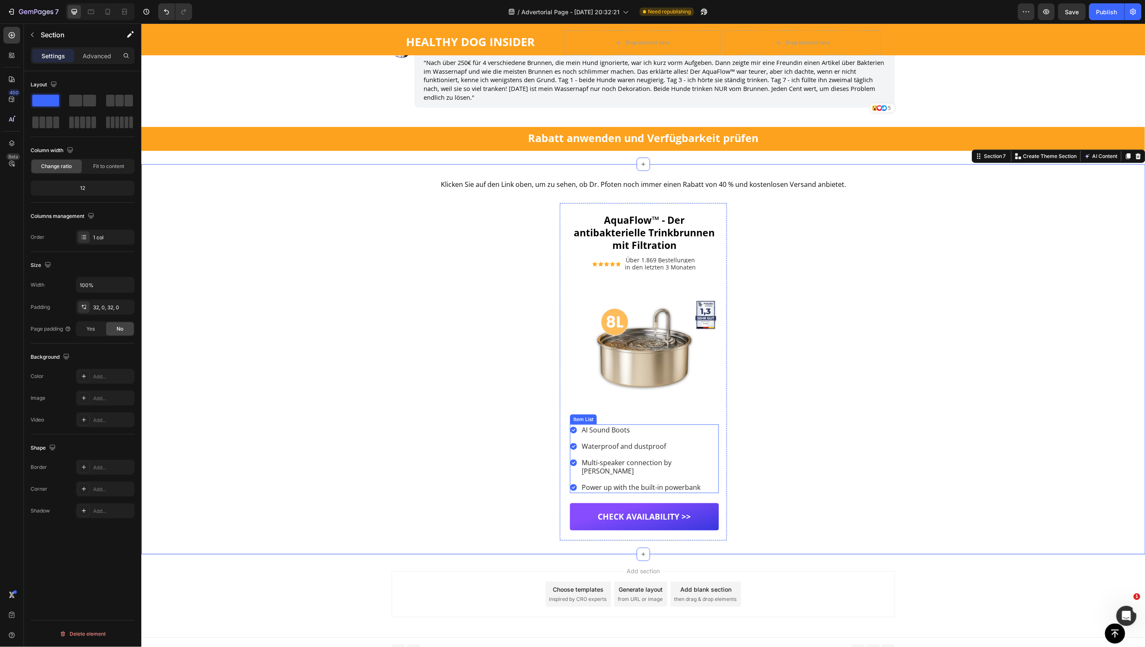
click at [600, 434] on p "AI Sound Boots" at bounding box center [649, 430] width 136 height 9
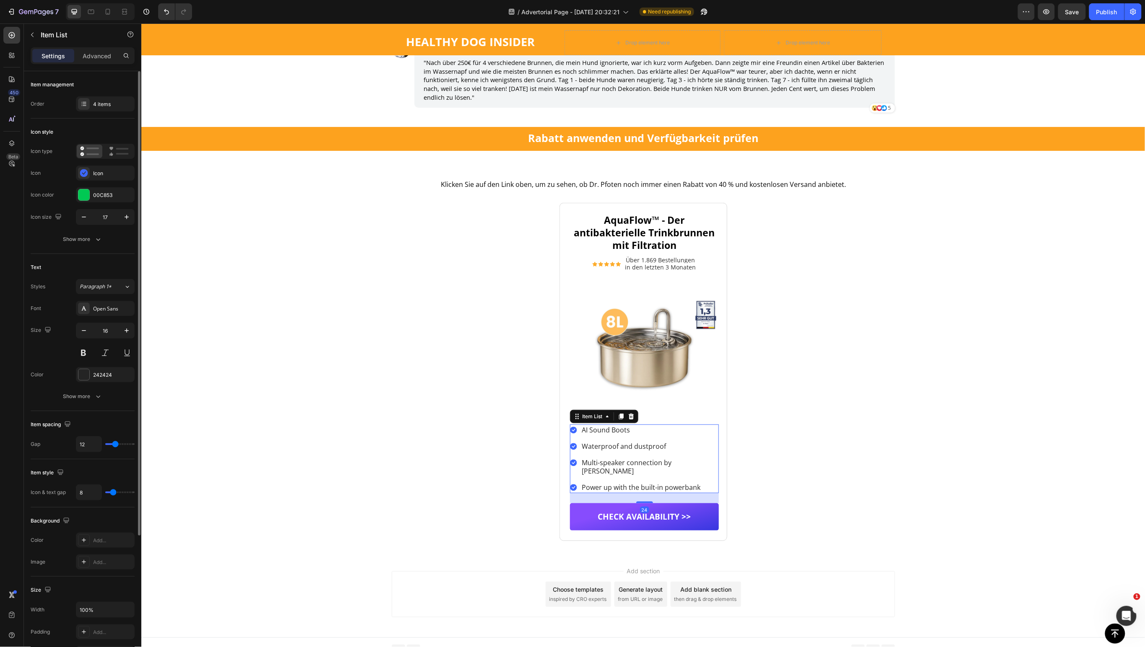
click at [600, 434] on p "AI Sound Boots" at bounding box center [649, 430] width 136 height 9
click at [587, 448] on p "Waterproof and dustproof" at bounding box center [649, 446] width 136 height 9
click at [611, 462] on p "Multi-speaker connection by Auracast" at bounding box center [649, 467] width 136 height 18
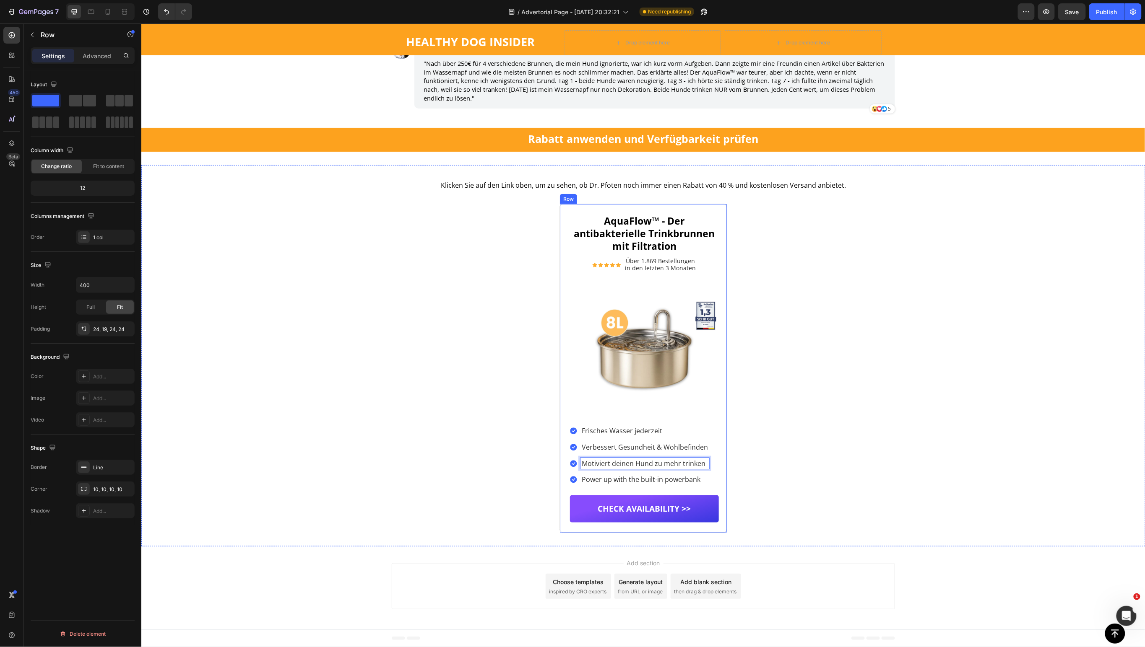
click at [616, 486] on div "⁠⁠⁠⁠⁠⁠⁠ AquaFlow™ - Der antibakterielle Trinkbrunnen mit Filtration Heading Ico…" at bounding box center [643, 368] width 149 height 309
click at [608, 482] on p "Power up with the built-in powerbank" at bounding box center [644, 479] width 126 height 9
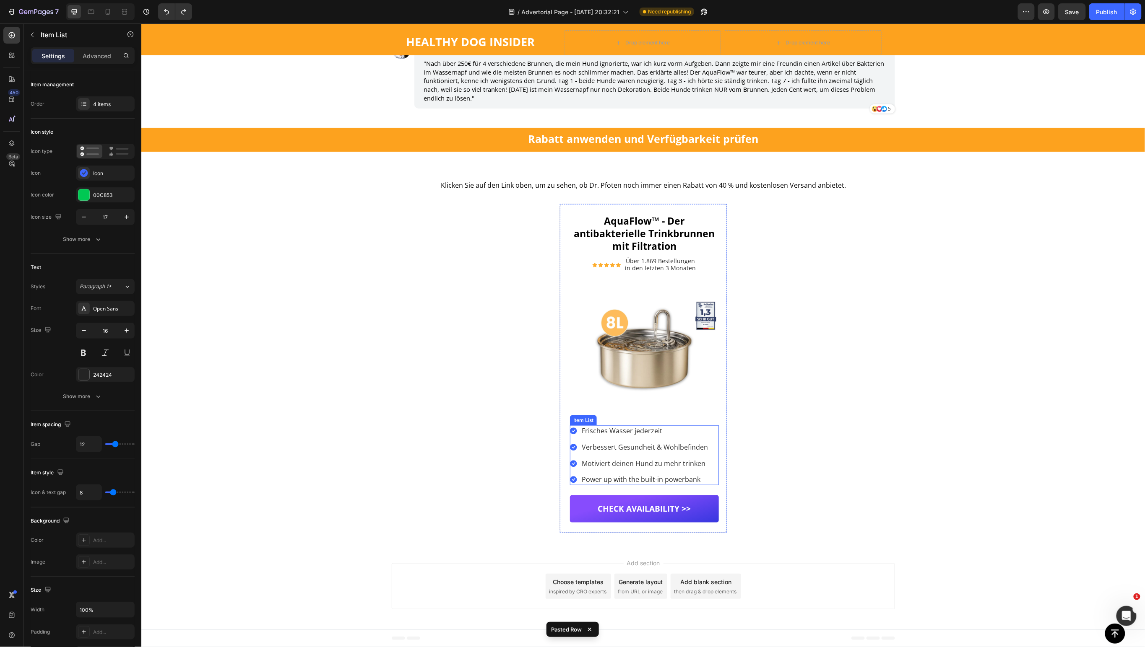
click at [611, 481] on p "Power up with the built-in powerbank" at bounding box center [644, 479] width 126 height 9
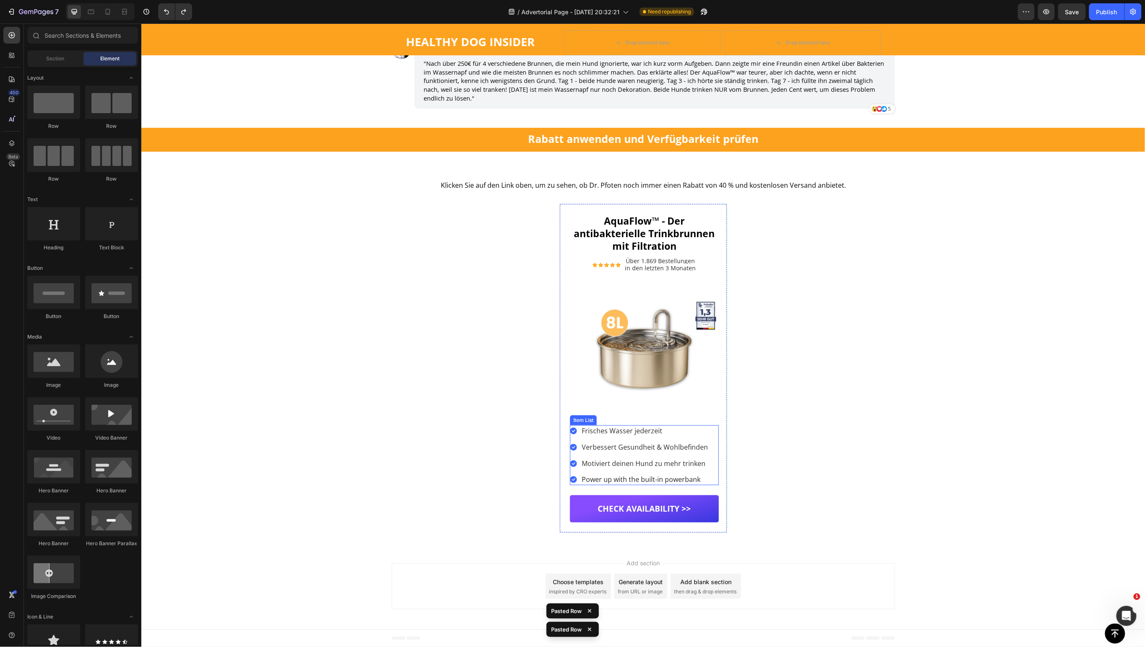
click at [606, 473] on div "Frisches Wasser jederzeit Verbessert Gesundheit & Wohlbefinden Motiviert deinen…" at bounding box center [638, 455] width 139 height 60
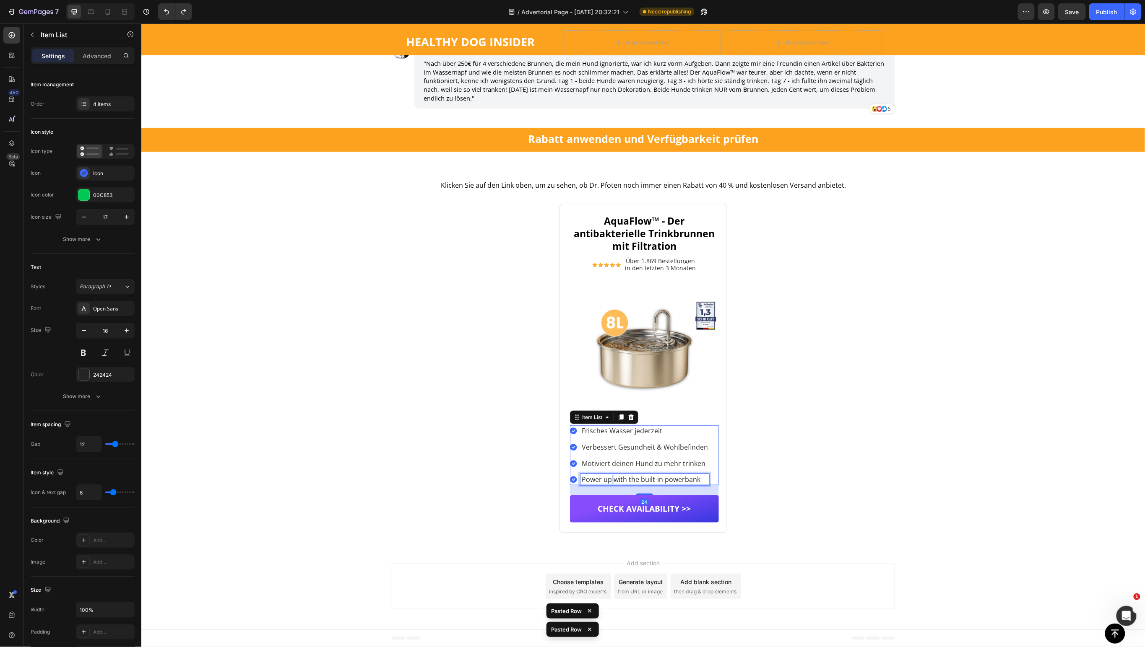
click at [605, 479] on p "Power up with the built-in powerbank" at bounding box center [644, 479] width 126 height 9
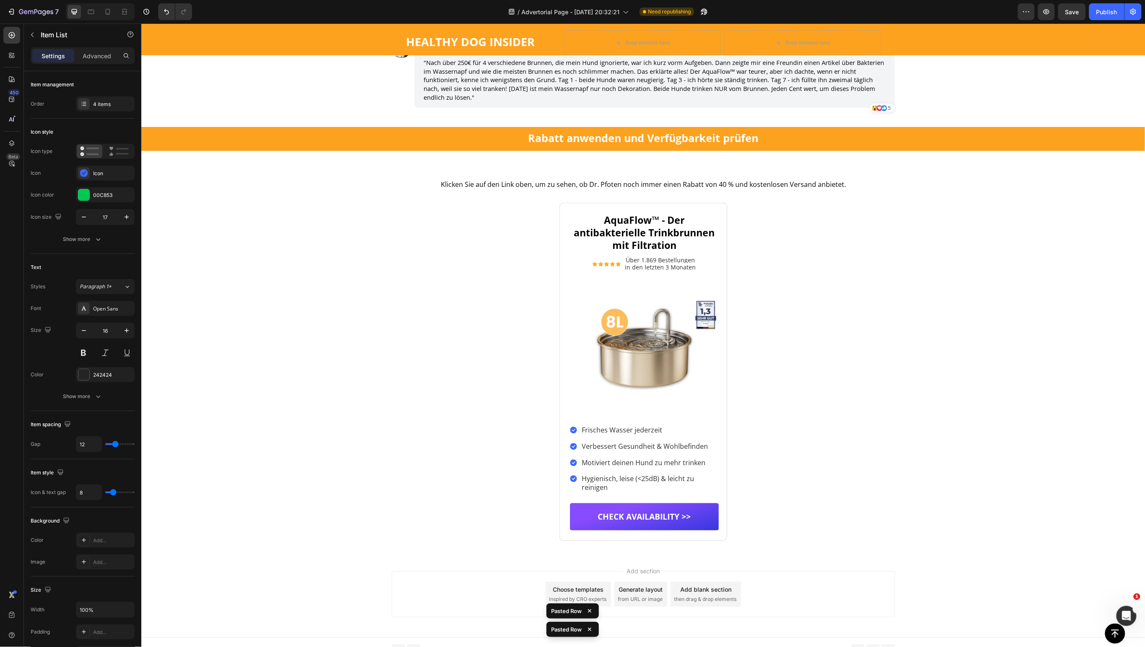
click at [570, 433] on icon at bounding box center [573, 429] width 7 height 7
click at [570, 431] on icon at bounding box center [573, 429] width 7 height 7
click at [564, 433] on div "⁠⁠⁠⁠⁠⁠⁠ AquaFlow™ - Der antibakterielle Trinkbrunnen mit Filtration Heading Ico…" at bounding box center [643, 372] width 168 height 338
click at [571, 433] on icon at bounding box center [573, 429] width 7 height 7
click at [581, 431] on span "Frisches Wasser jederzeit" at bounding box center [621, 429] width 80 height 9
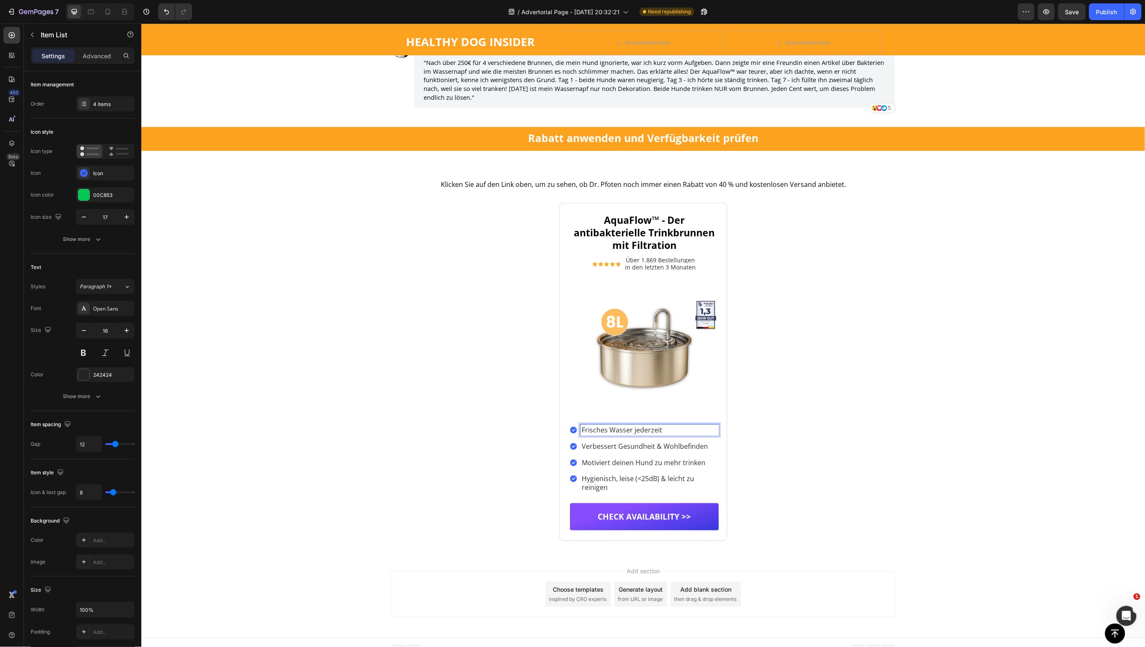
click at [570, 432] on icon at bounding box center [573, 429] width 7 height 7
click at [570, 431] on icon at bounding box center [573, 429] width 7 height 7
click at [569, 431] on icon at bounding box center [572, 429] width 7 height 7
click at [603, 420] on icon at bounding box center [606, 416] width 7 height 7
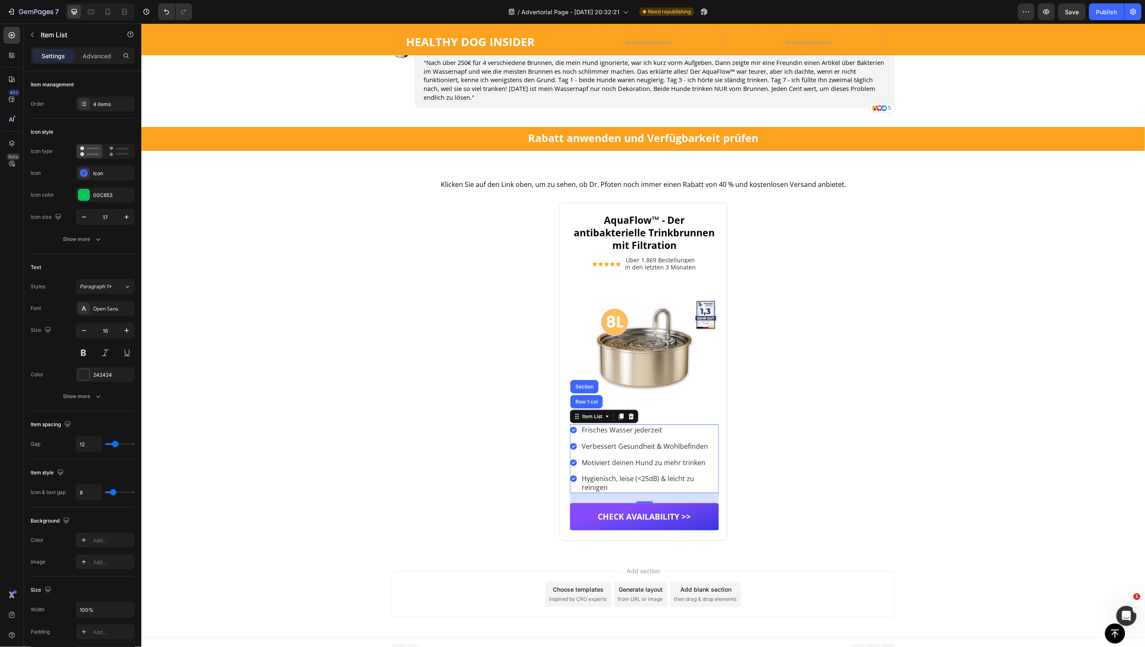
click at [569, 443] on div "Verbessert Gesundheit & Wohlbefinden" at bounding box center [643, 446] width 149 height 11
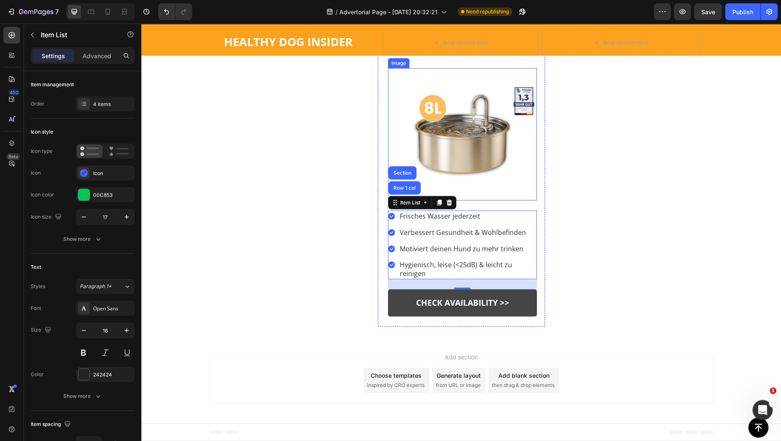
scroll to position [7271, 0]
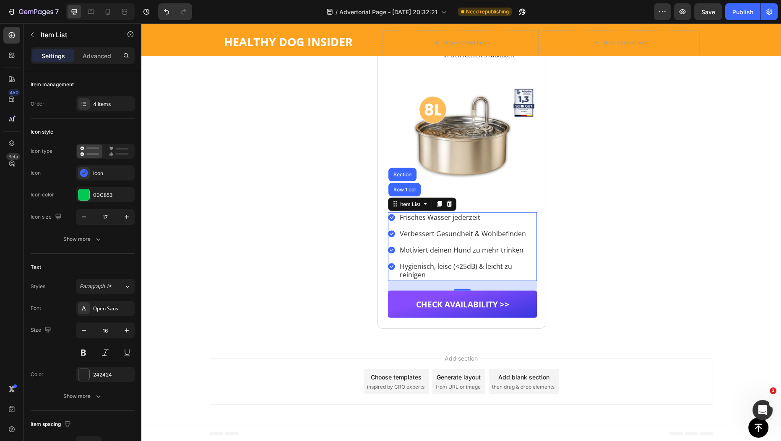
click at [389, 275] on div "Hygienisch, leise (<25dB) & leicht zu reinigen" at bounding box center [462, 271] width 149 height 20
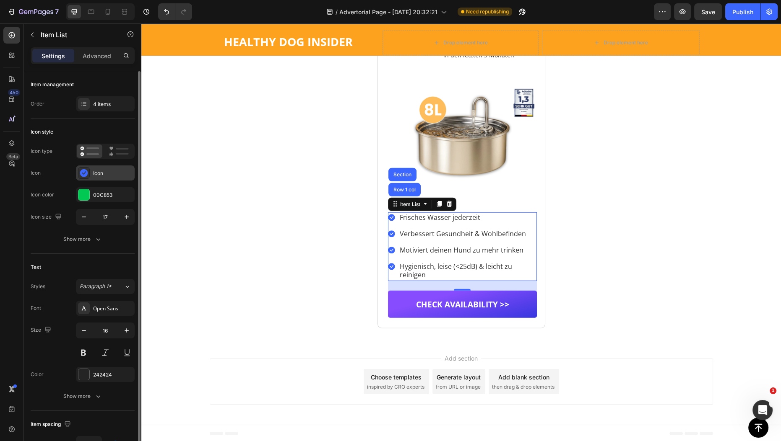
click at [97, 176] on div "Icon" at bounding box center [112, 174] width 39 height 8
click at [91, 195] on div "00C853" at bounding box center [105, 194] width 59 height 15
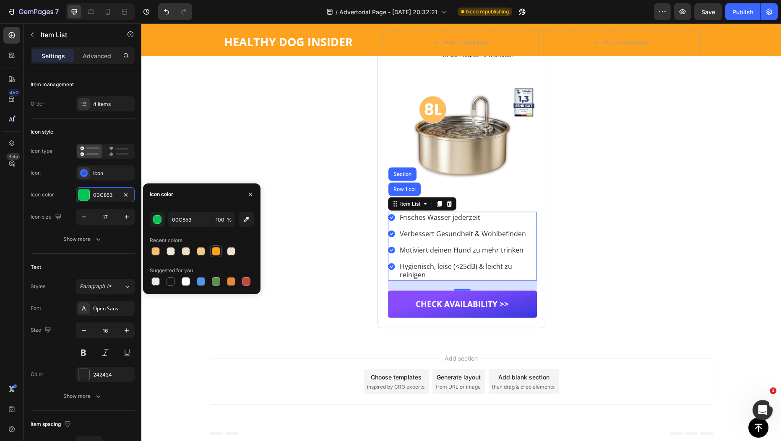
click at [215, 250] on div at bounding box center [216, 251] width 8 height 8
type input "FDA21E"
click at [212, 253] on div at bounding box center [216, 251] width 8 height 8
click at [103, 174] on div "Icon" at bounding box center [112, 174] width 39 height 8
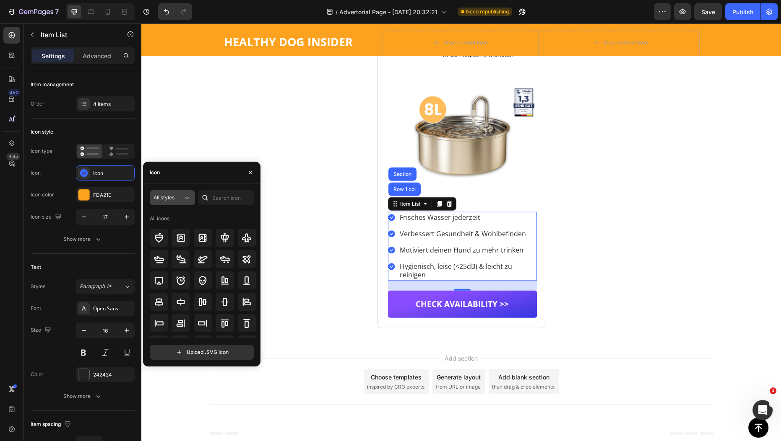
click at [186, 196] on icon at bounding box center [187, 198] width 8 height 8
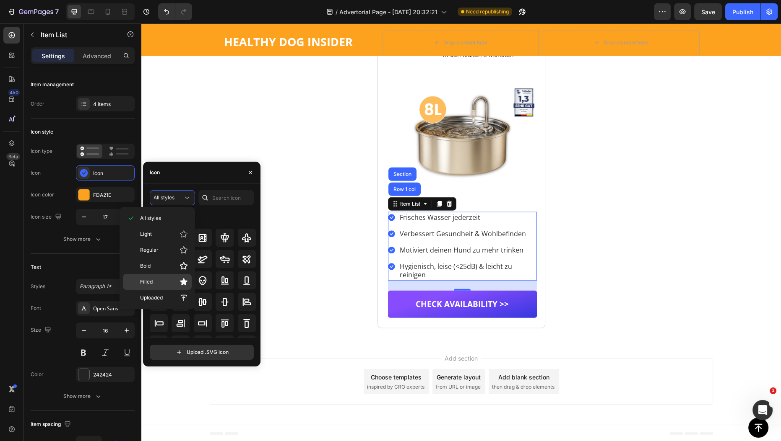
click at [150, 280] on span "Filled" at bounding box center [146, 282] width 13 height 8
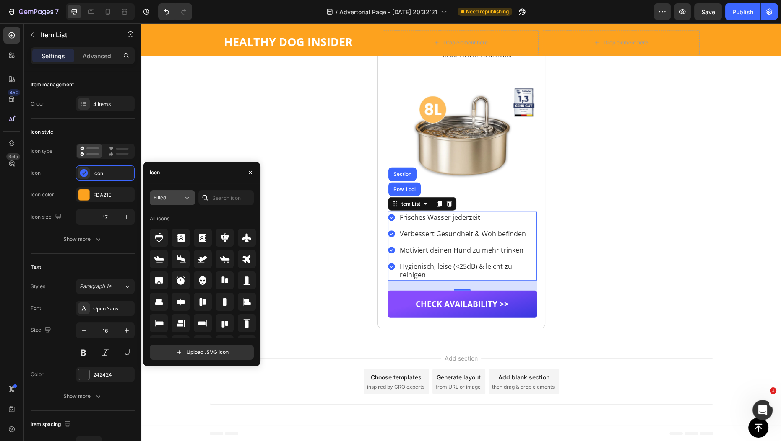
click at [187, 195] on icon at bounding box center [187, 198] width 8 height 8
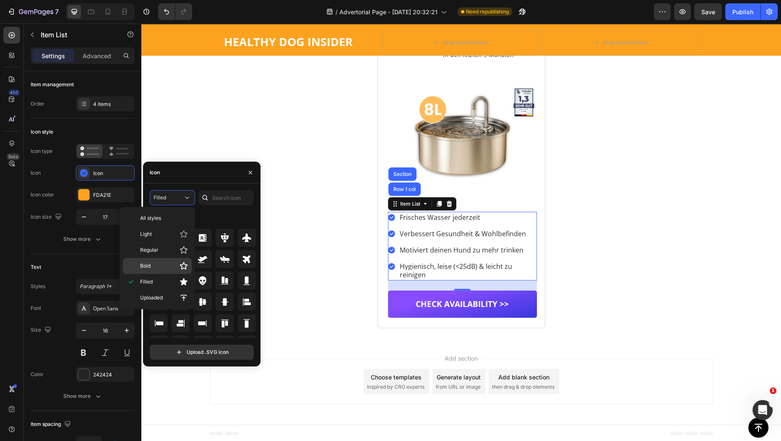
click at [159, 265] on p "Bold" at bounding box center [164, 266] width 48 height 8
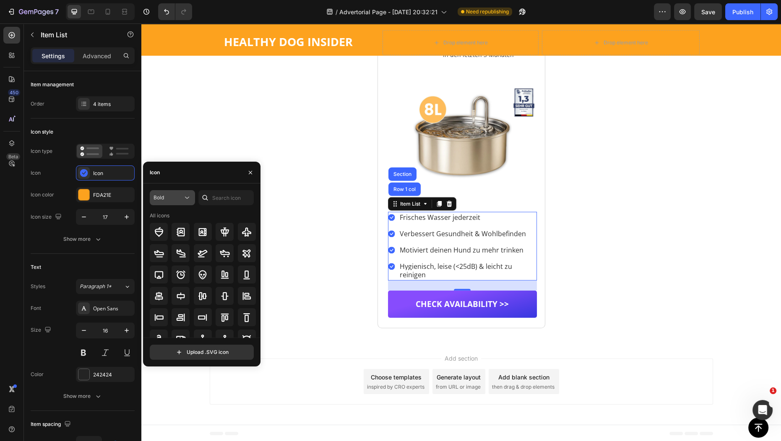
click at [179, 197] on div "Bold" at bounding box center [167, 198] width 29 height 8
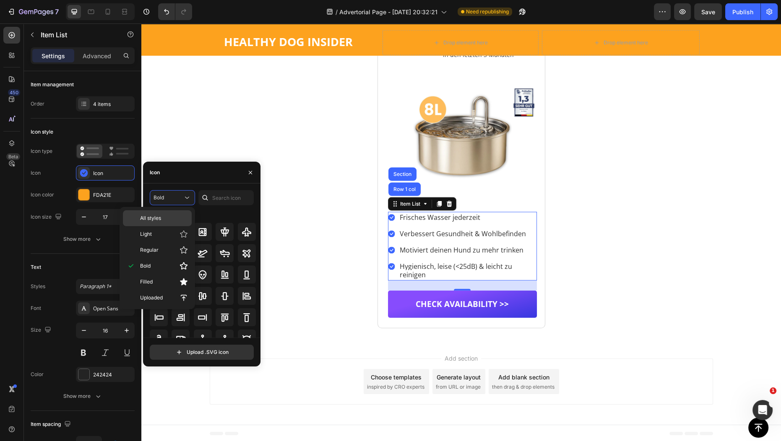
click at [158, 216] on span "All styles" at bounding box center [150, 219] width 21 height 8
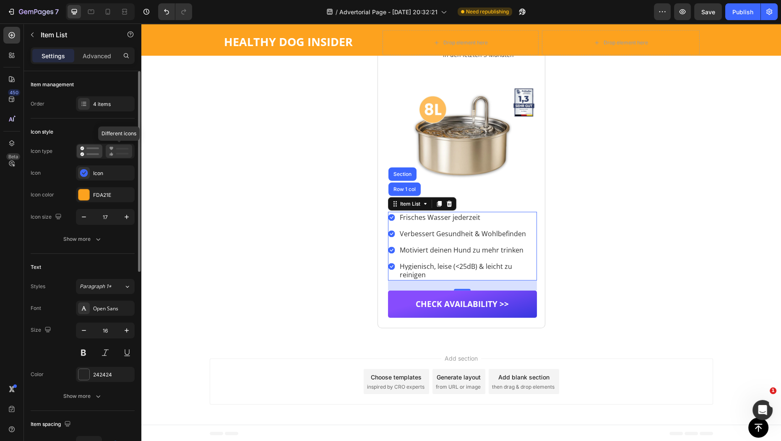
click at [114, 156] on div at bounding box center [119, 151] width 26 height 13
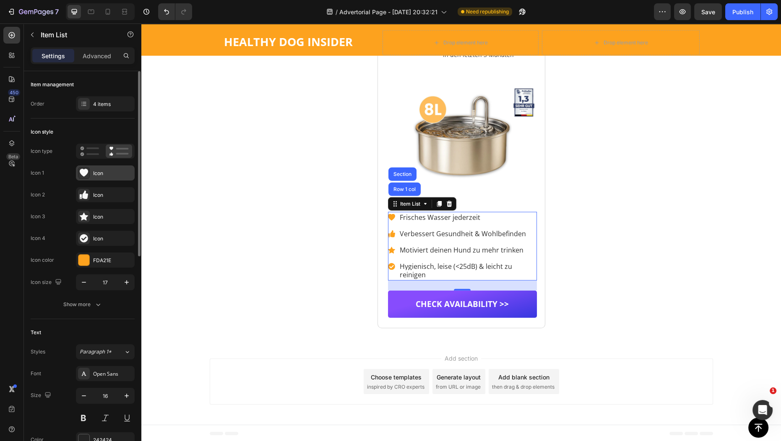
click at [103, 173] on div "Icon" at bounding box center [112, 174] width 39 height 8
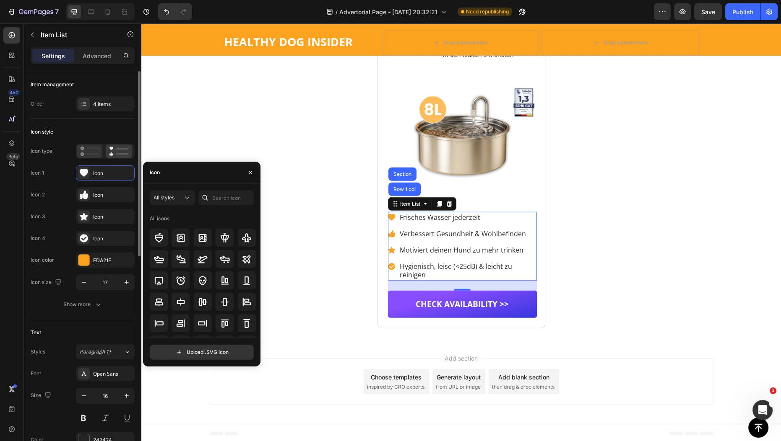
click at [93, 157] on div at bounding box center [90, 151] width 26 height 13
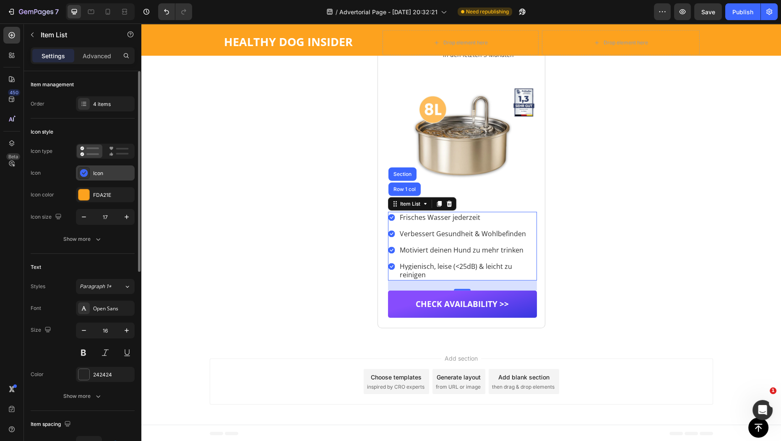
click at [90, 175] on div "Icon" at bounding box center [105, 173] width 59 height 15
click at [81, 218] on icon "button" at bounding box center [84, 217] width 8 height 8
click at [86, 174] on icon at bounding box center [84, 173] width 8 height 8
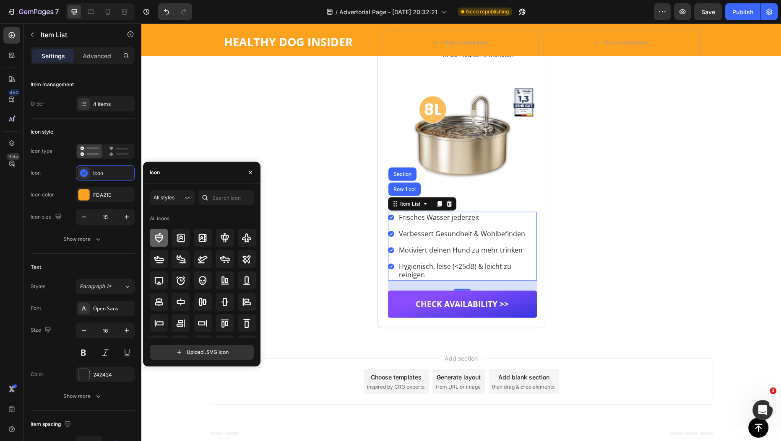
click at [156, 237] on icon at bounding box center [158, 238] width 8 height 10
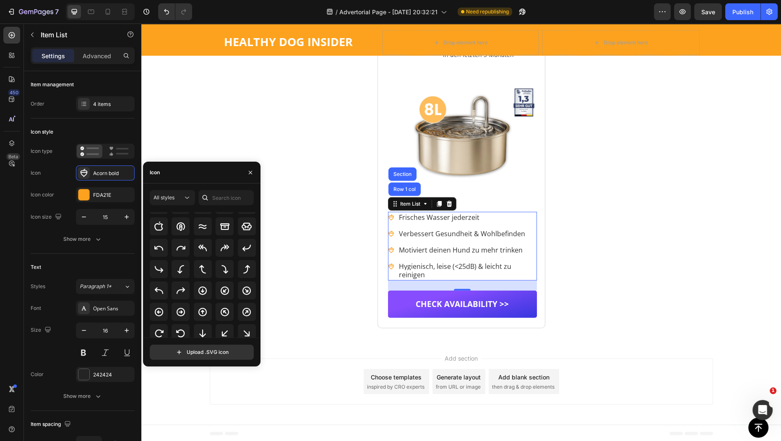
scroll to position [152, 0]
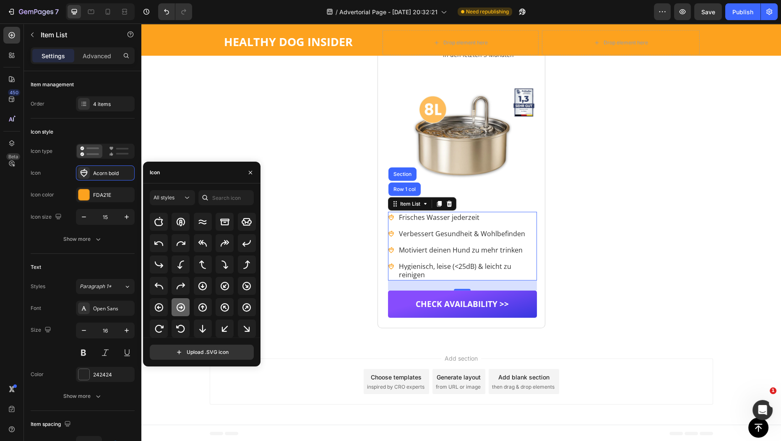
click at [179, 306] on icon at bounding box center [181, 308] width 10 height 10
click at [127, 223] on button "button" at bounding box center [126, 217] width 15 height 15
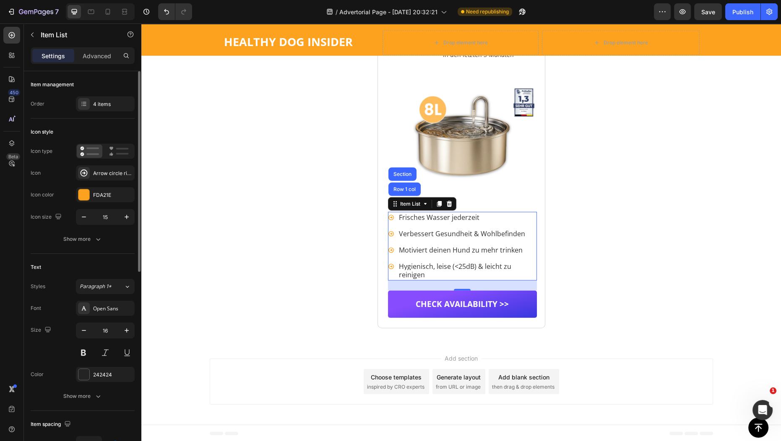
type input "16"
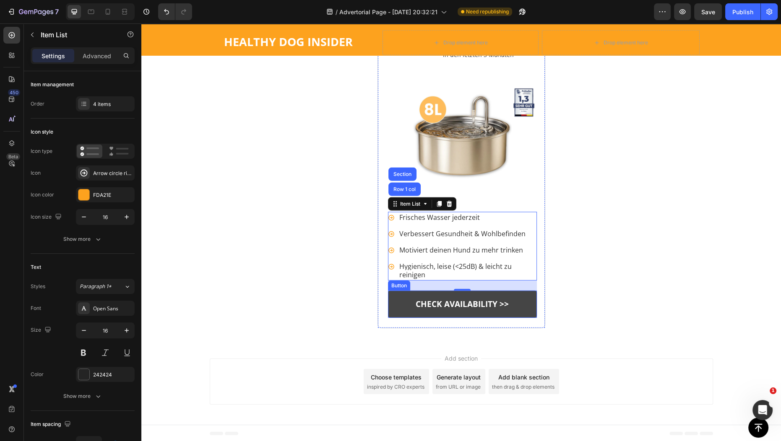
click at [389, 296] on link "CHECK AVAILABILITY >>" at bounding box center [462, 304] width 149 height 27
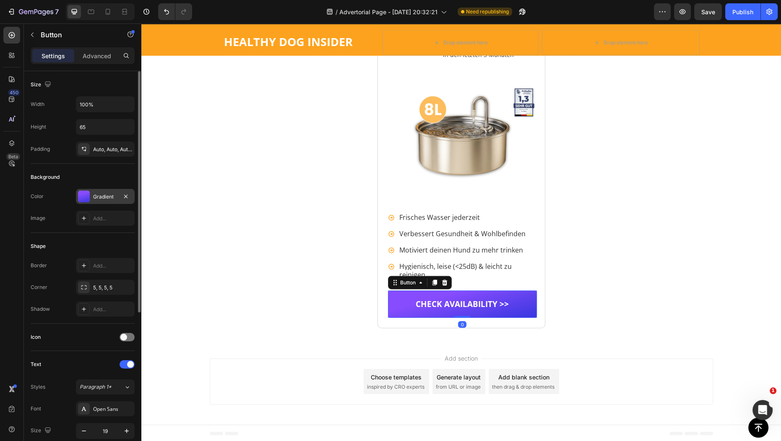
click at [82, 196] on div at bounding box center [84, 197] width 12 height 12
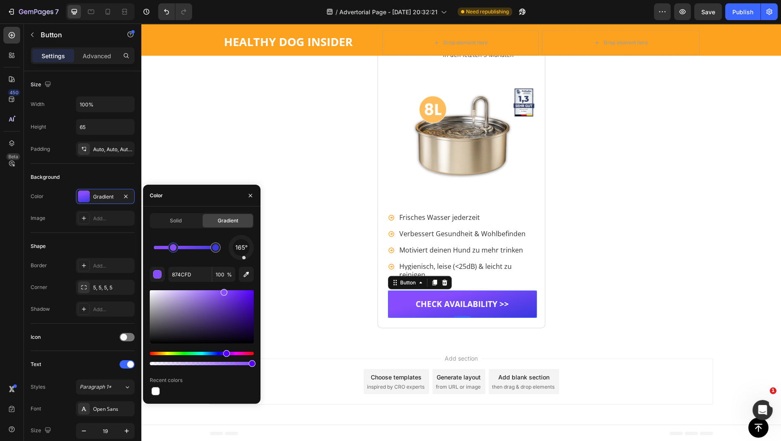
drag, startPoint x: 170, startPoint y: 218, endPoint x: 175, endPoint y: 234, distance: 16.6
click at [171, 220] on span "Solid" at bounding box center [176, 221] width 12 height 8
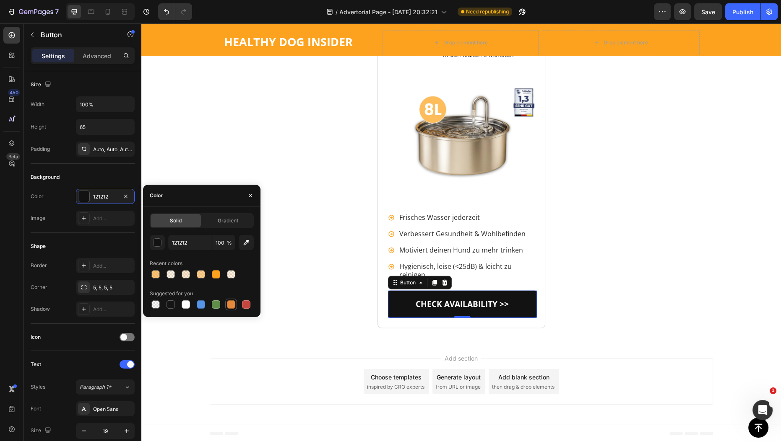
click at [230, 301] on div at bounding box center [231, 305] width 8 height 8
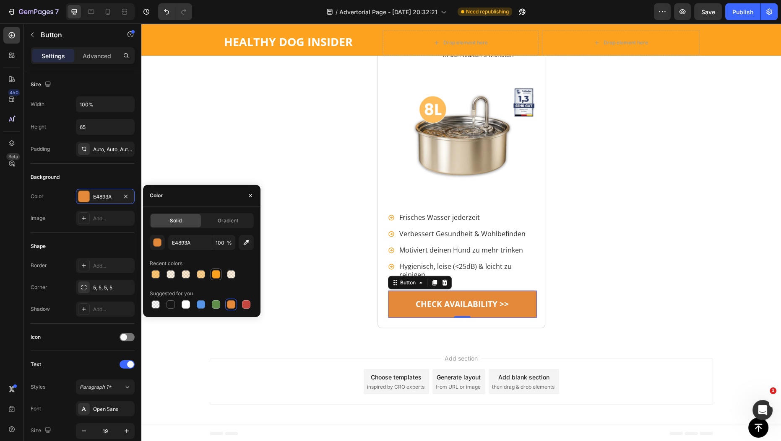
click at [212, 276] on div at bounding box center [216, 274] width 8 height 8
type input "FDA21E"
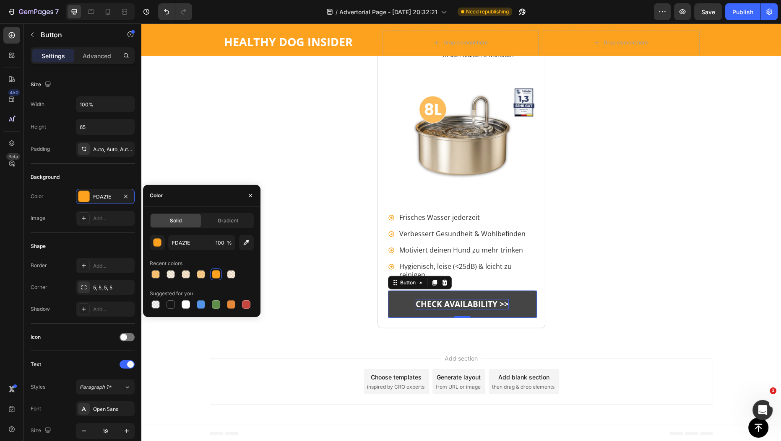
click at [449, 303] on p "CHECK AVAILABILITY >>" at bounding box center [461, 304] width 93 height 10
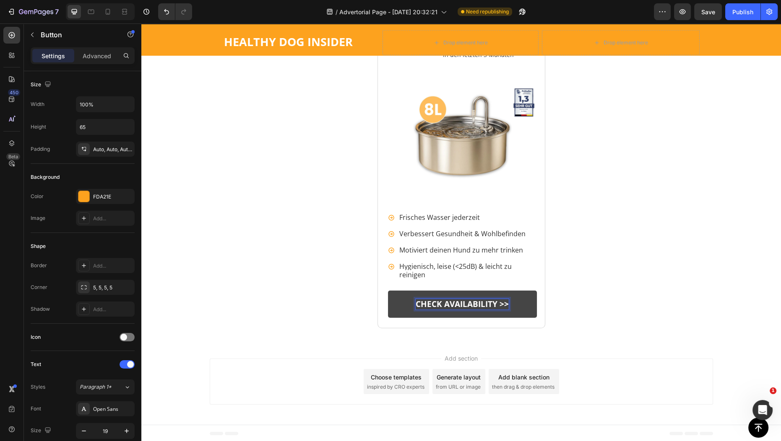
click at [439, 303] on p "CHECK AVAILABILITY >>" at bounding box center [461, 304] width 93 height 10
click at [634, 247] on div "Klicken Sie auf den Link oben, um zu sehen, ob Dr. Pfoten noch immer einen Raba…" at bounding box center [460, 147] width 639 height 364
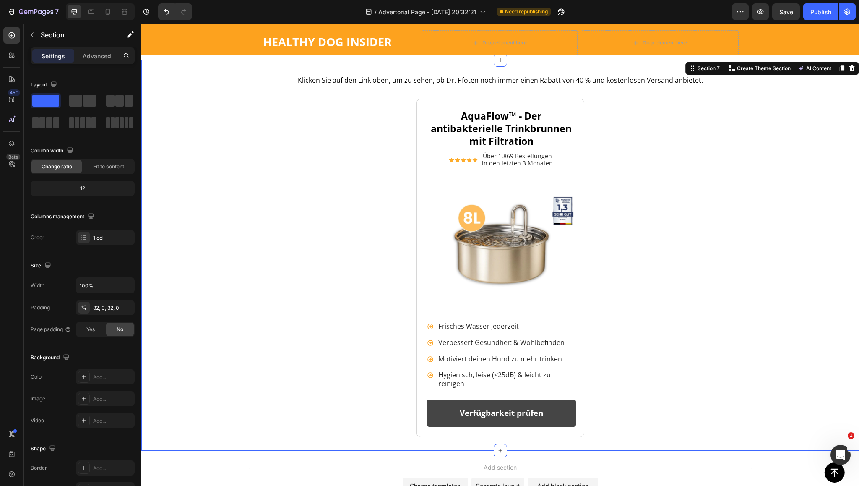
scroll to position [7153, 0]
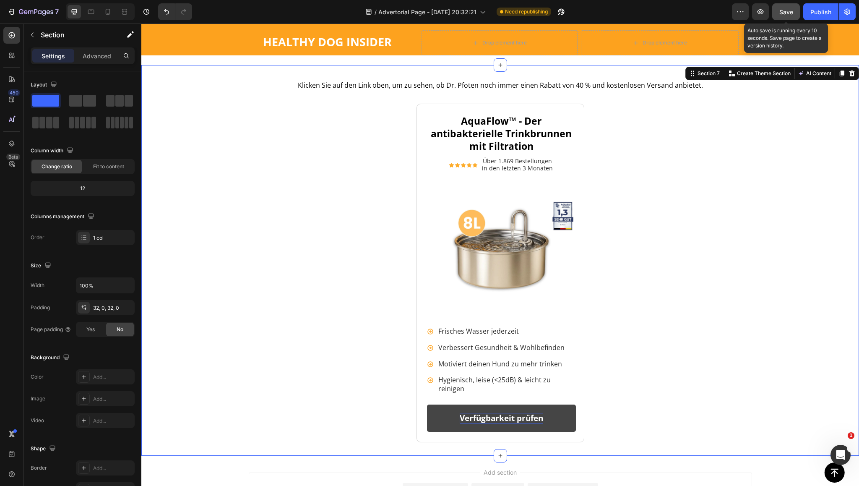
click at [780, 16] on button "Save" at bounding box center [786, 11] width 28 height 17
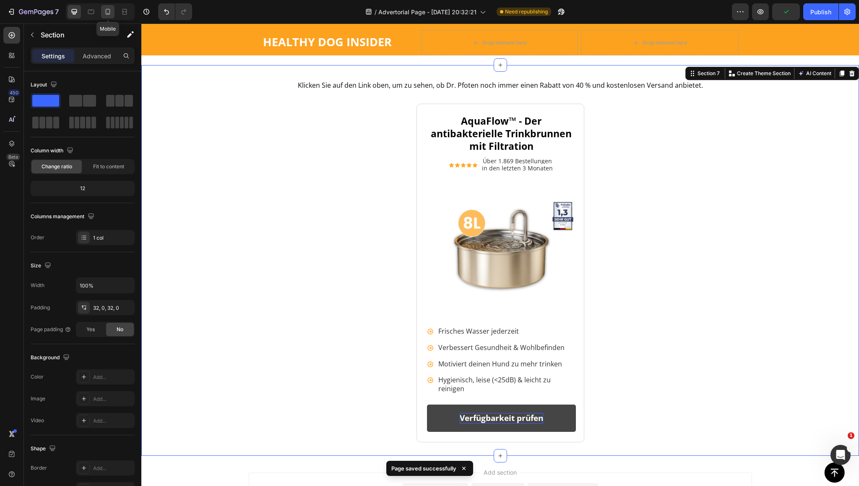
click at [110, 13] on icon at bounding box center [108, 12] width 8 height 8
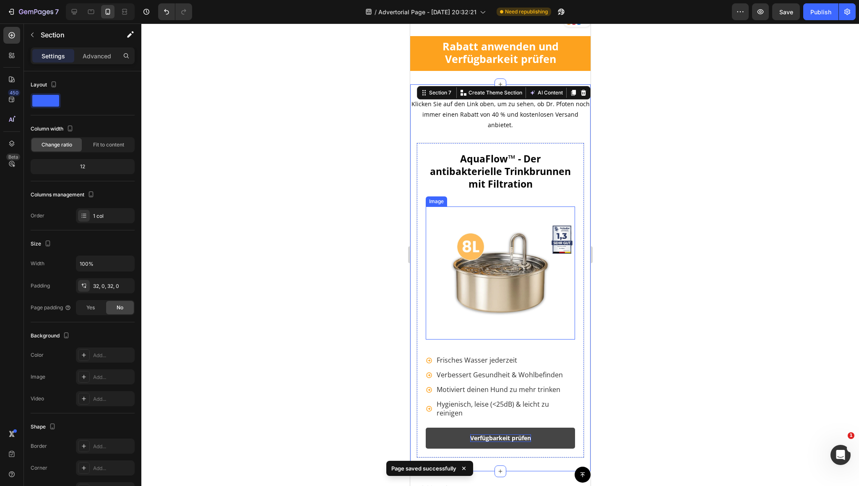
scroll to position [7430, 0]
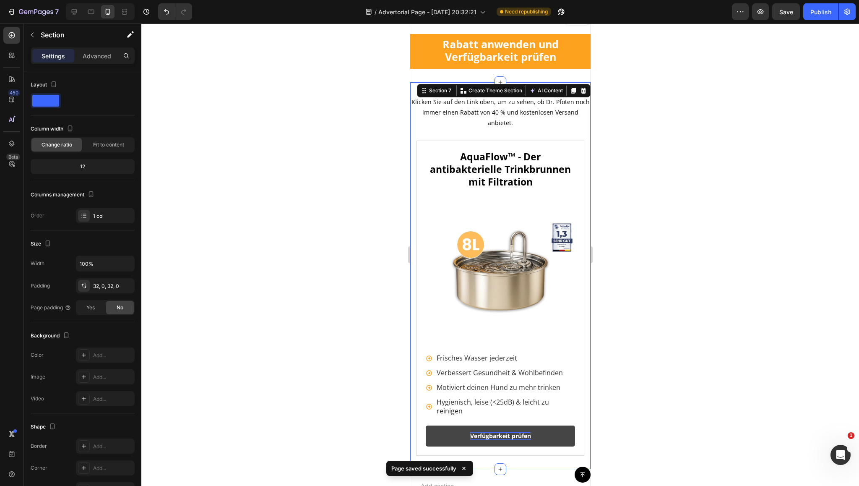
click at [421, 101] on div "Klicken Sie auf den Link oben, um zu sehen, ob Dr. Pfoten noch immer einen Raba…" at bounding box center [500, 276] width 180 height 360
drag, startPoint x: 659, startPoint y: 122, endPoint x: 642, endPoint y: 131, distance: 19.1
click at [659, 124] on div at bounding box center [499, 254] width 717 height 462
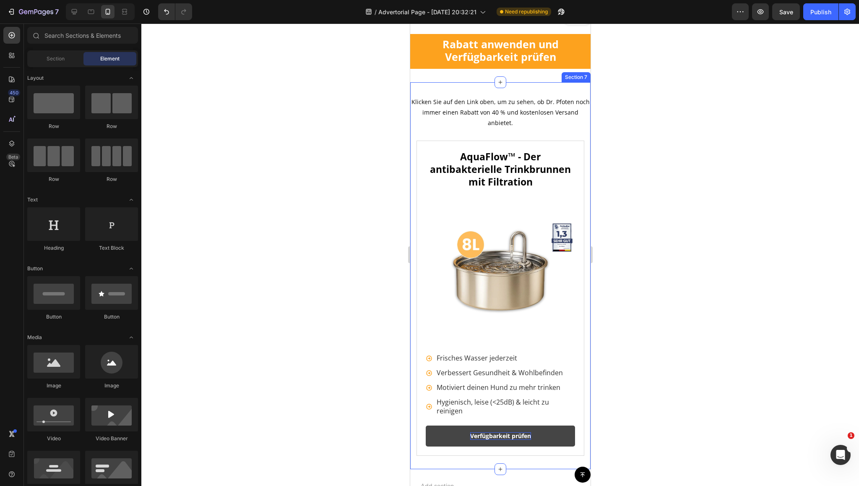
click at [410, 121] on div "Klicken Sie auf den Link oben, um zu sehen, ob Dr. Pfoten noch immer einen Raba…" at bounding box center [500, 276] width 180 height 360
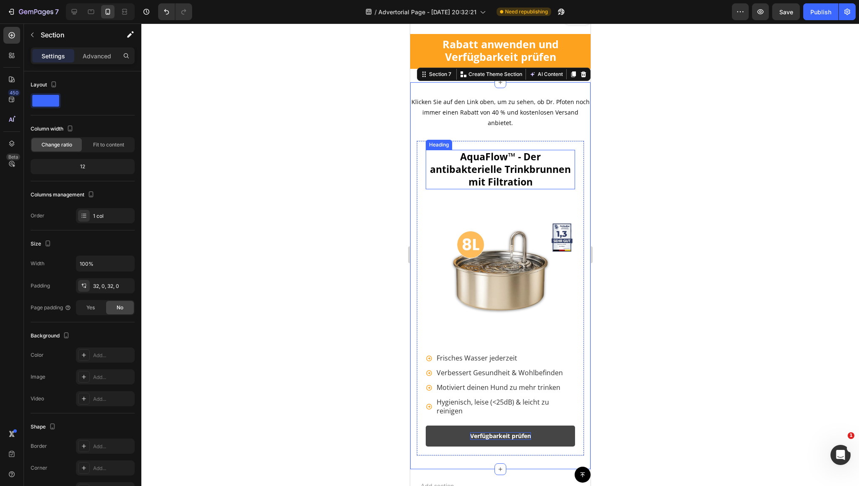
click at [425, 150] on h2 "⁠⁠⁠⁠⁠⁠⁠ AquaFlow™ - Der antibakterielle Trinkbrunnen mit Filtration" at bounding box center [499, 169] width 149 height 39
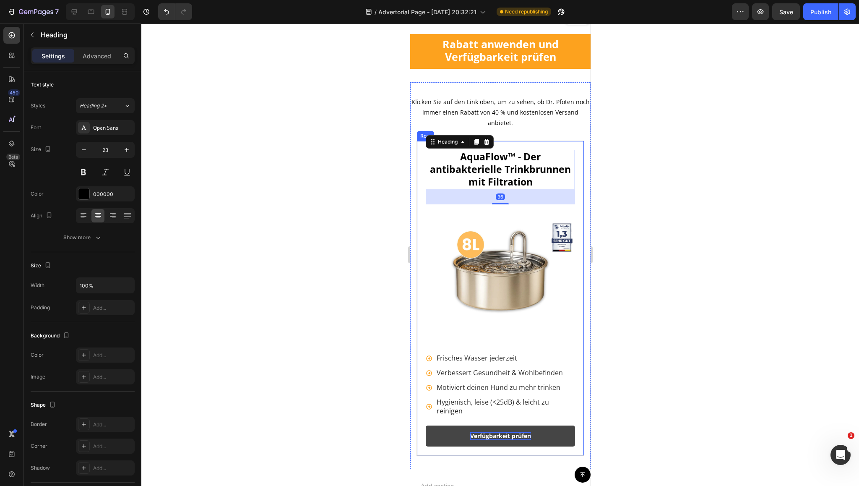
click at [416, 140] on div "⁠⁠⁠⁠⁠⁠⁠ AquaFlow™ - Der antibakterielle Trinkbrunnen mit Filtration Heading 36 …" at bounding box center [500, 297] width 168 height 315
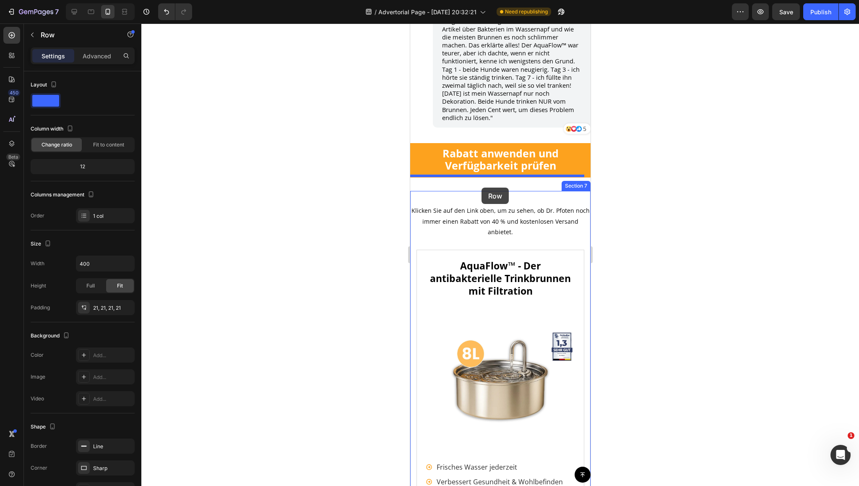
scroll to position [7514, 0]
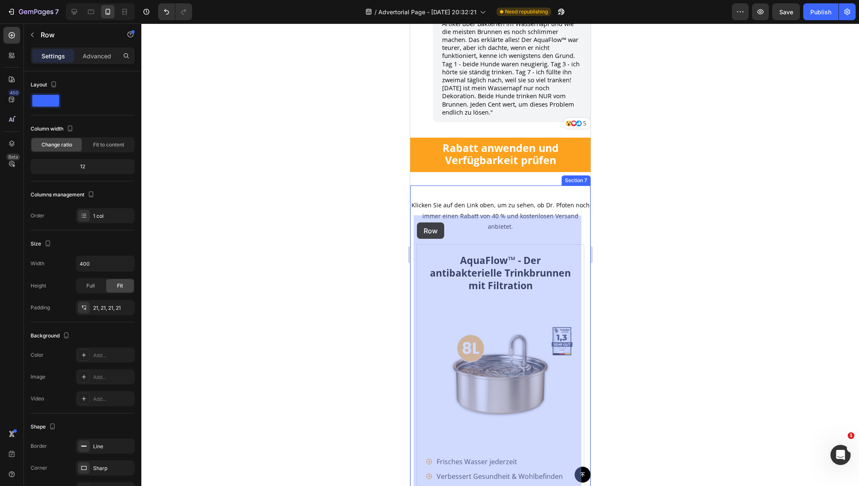
drag, startPoint x: 414, startPoint y: 134, endPoint x: 416, endPoint y: 222, distance: 88.1
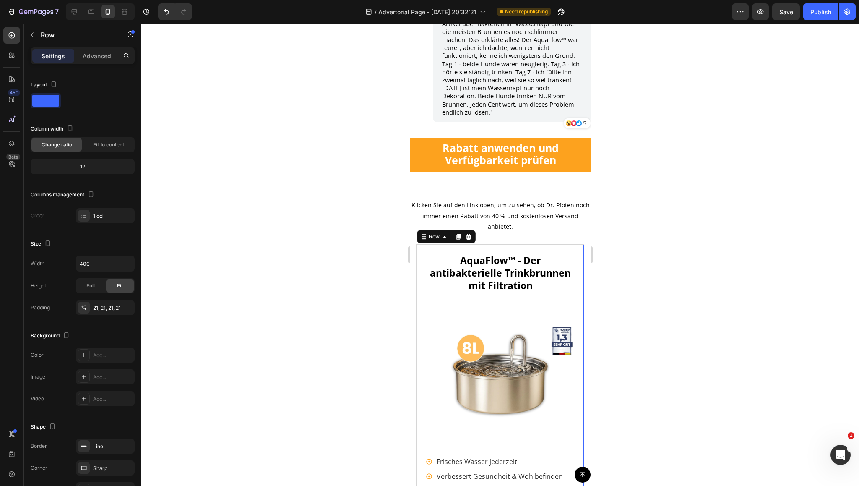
click at [371, 216] on div at bounding box center [499, 254] width 717 height 462
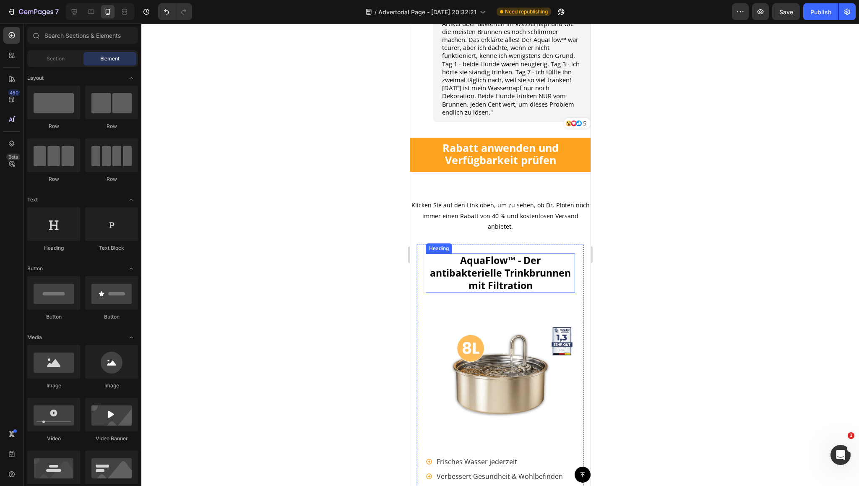
click at [468, 253] on strong "AquaFlow™ - Der antibakterielle Trinkbrunnen mit Filtration" at bounding box center [499, 272] width 141 height 39
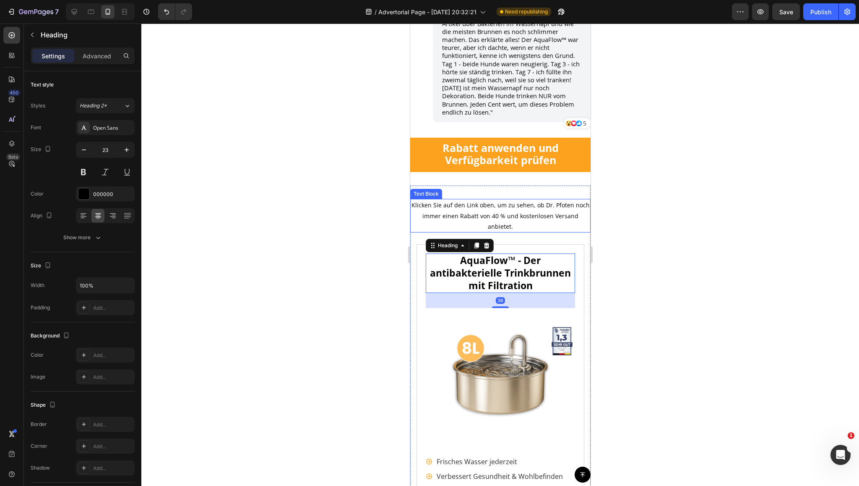
click at [495, 201] on span "Klicken Sie auf den Link oben, um zu sehen, ob Dr. Pfoten noch immer einen Raba…" at bounding box center [500, 215] width 178 height 29
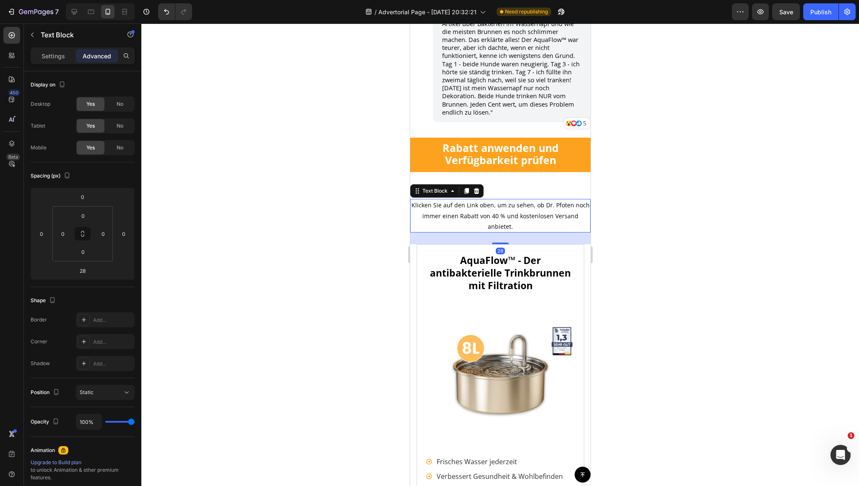
click at [480, 200] on p "Klicken Sie auf den Link oben, um zu sehen, ob Dr. Pfoten noch immer einen Raba…" at bounding box center [499, 216] width 179 height 32
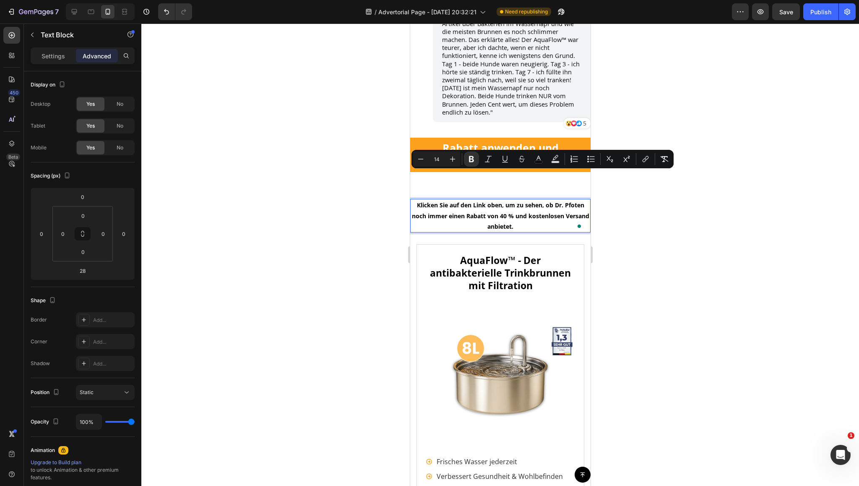
click at [719, 222] on div at bounding box center [499, 254] width 717 height 462
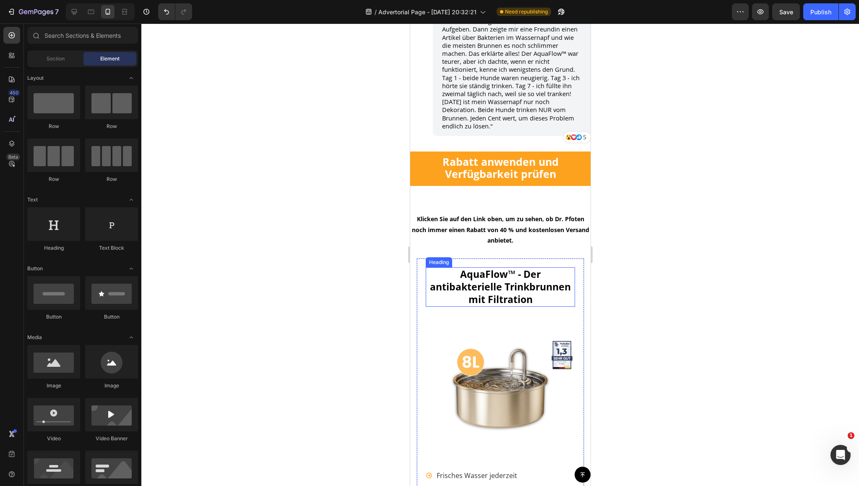
scroll to position [7472, 0]
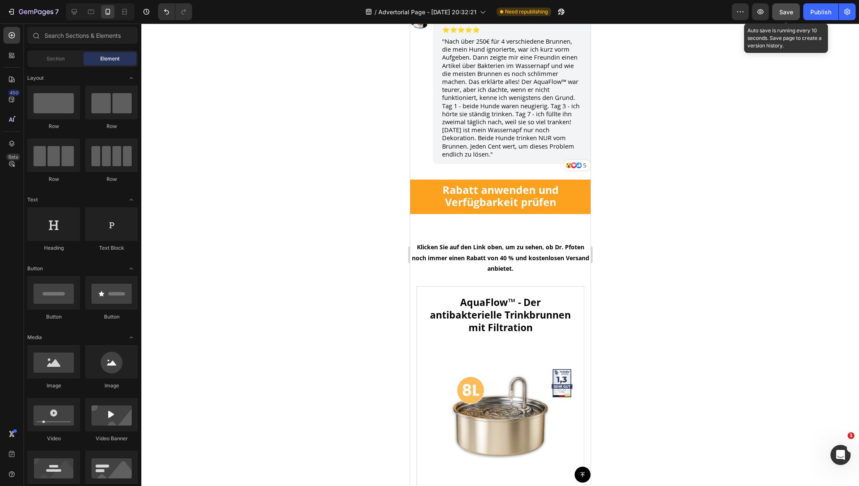
click at [780, 18] on button "Save" at bounding box center [786, 11] width 28 height 17
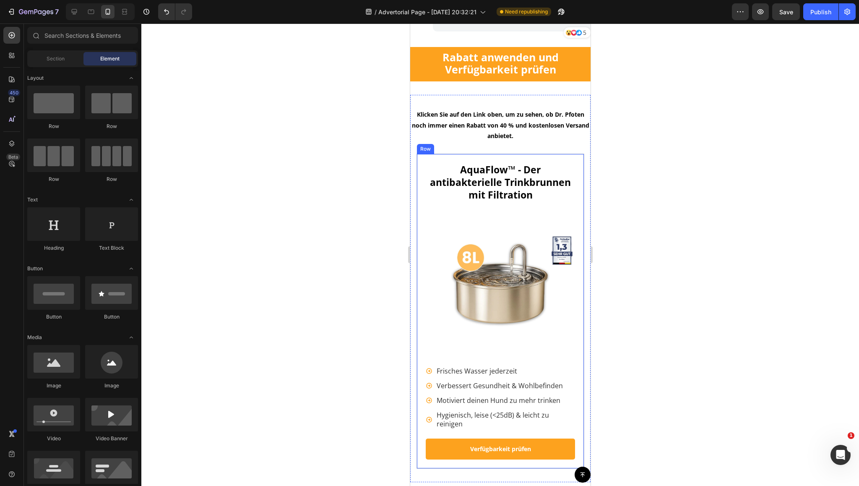
scroll to position [7598, 0]
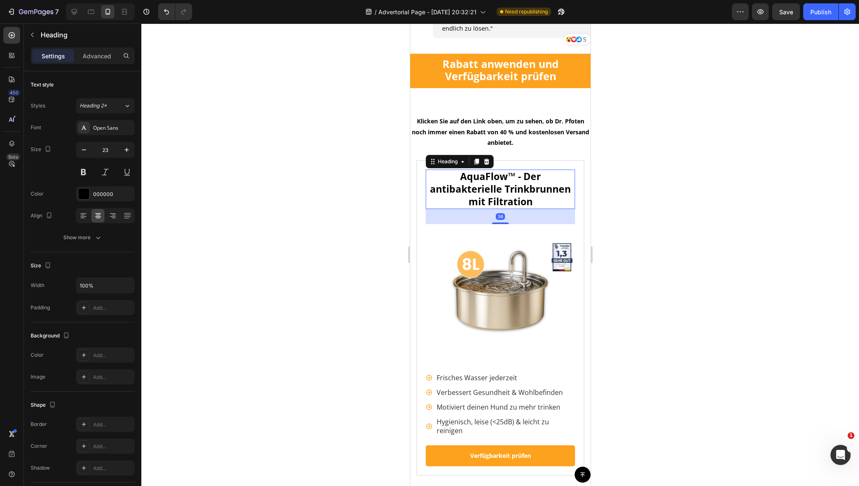
click at [482, 169] on strong "AquaFlow™ - Der antibakterielle Trinkbrunnen mit Filtration" at bounding box center [499, 188] width 141 height 39
click at [508, 169] on strong "AquaFlow™ - Der antibakterielle Trinkbrunnen mit Filtration" at bounding box center [499, 188] width 141 height 39
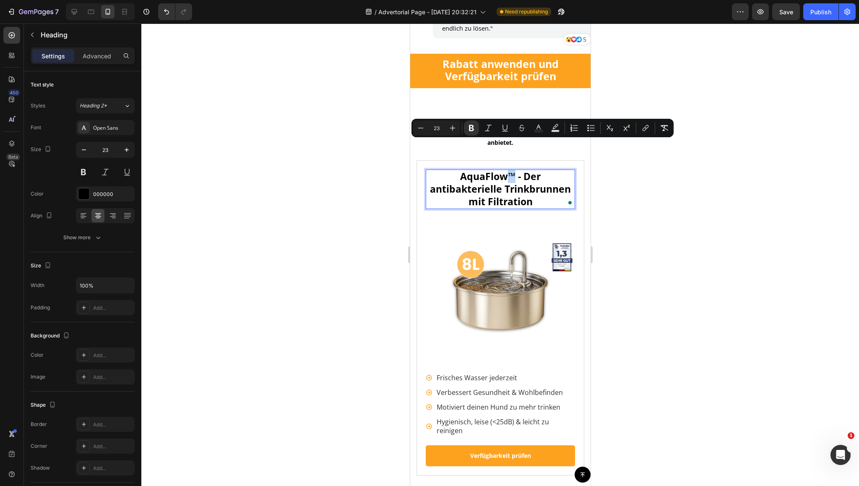
click at [510, 169] on strong "AquaFlow™ - Der antibakterielle Trinkbrunnen mit Filtration" at bounding box center [499, 188] width 141 height 39
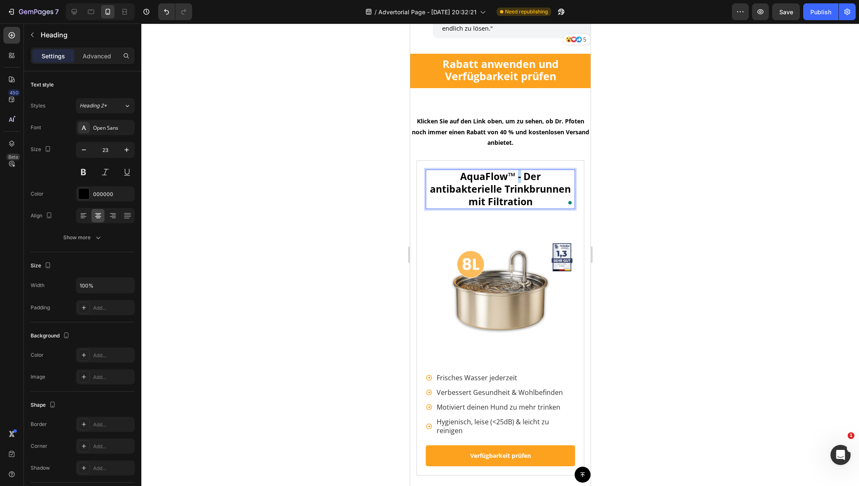
click at [513, 169] on strong "AquaFlow™ - Der antibakterielle Trinkbrunnen mit Filtration" at bounding box center [499, 188] width 141 height 39
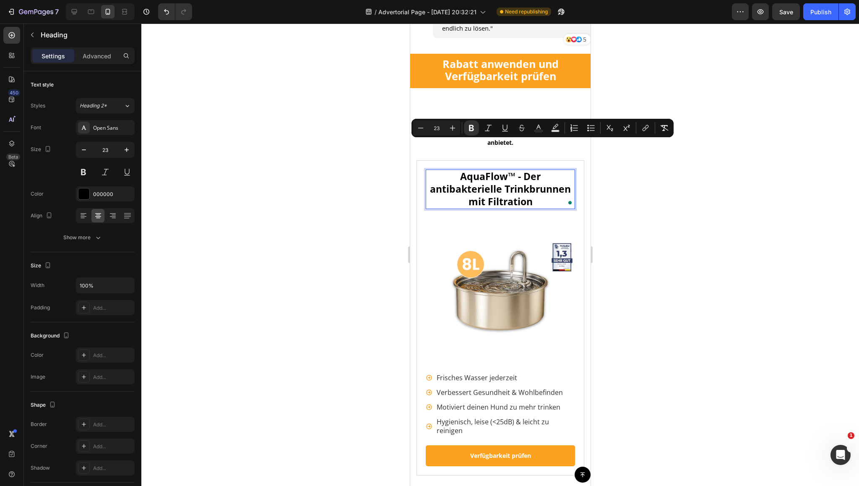
click at [492, 169] on strong "AquaFlow™ - Der antibakterielle Trinkbrunnen mit Filtration" at bounding box center [499, 188] width 141 height 39
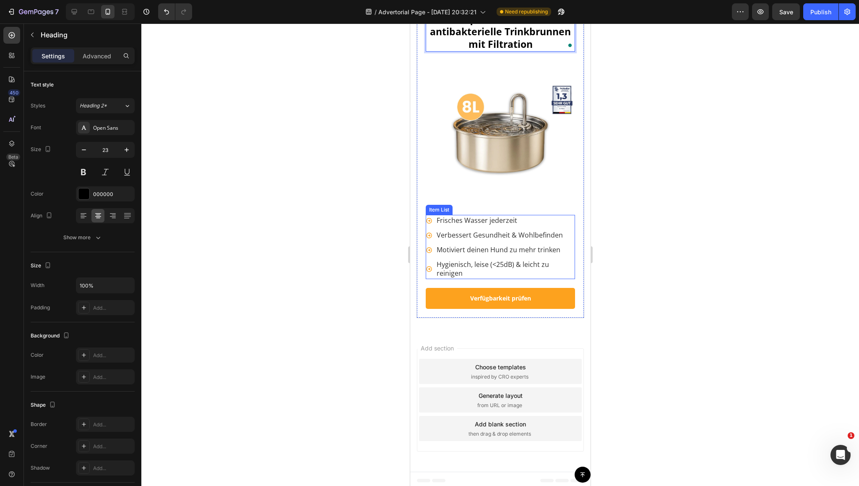
scroll to position [7728, 0]
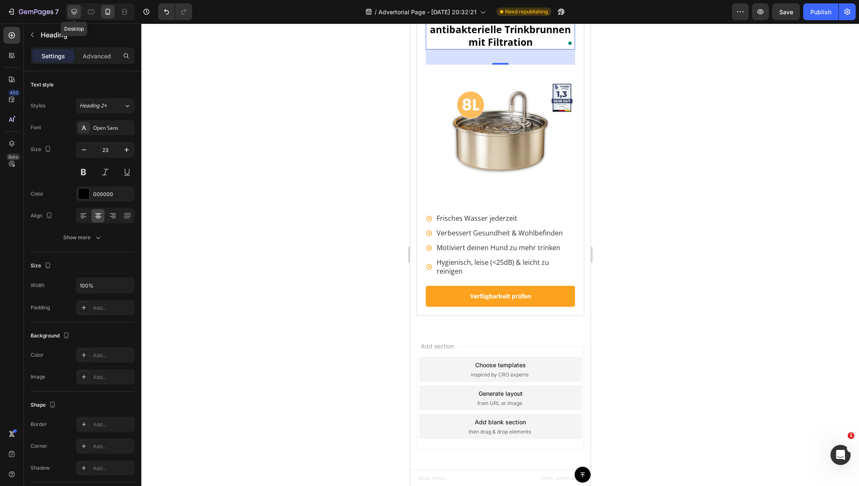
click at [76, 10] on icon at bounding box center [74, 11] width 5 height 5
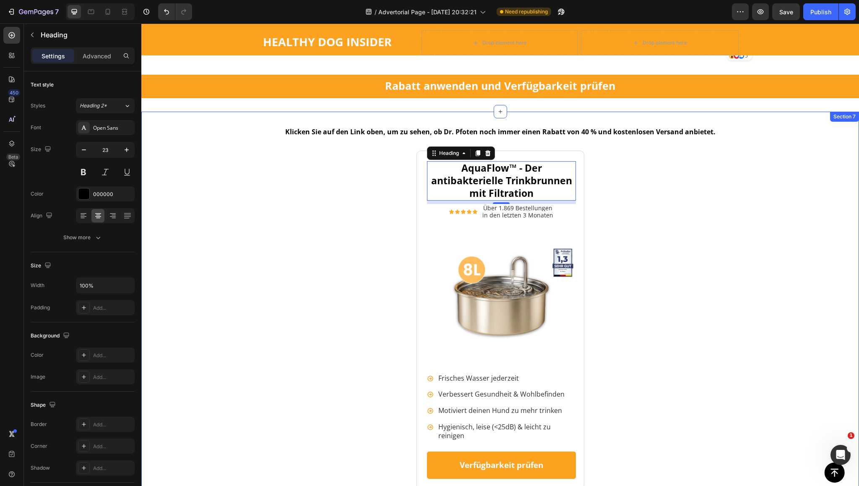
scroll to position [7315, 0]
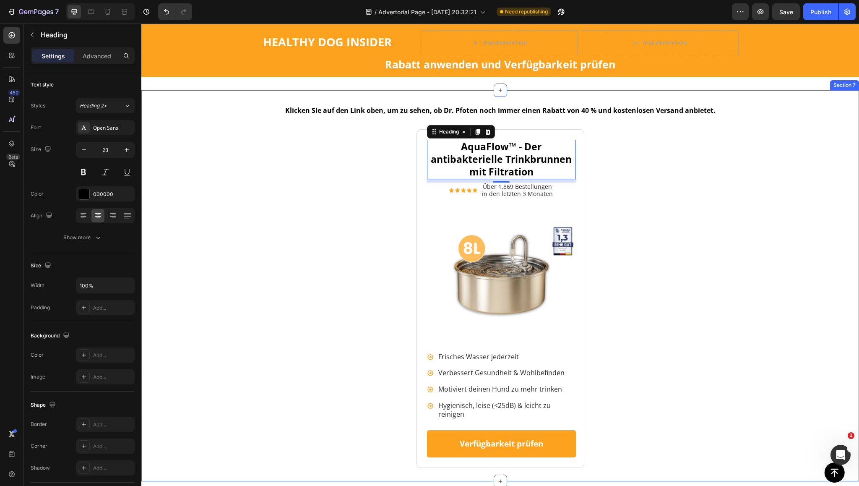
click at [377, 148] on div "Klicken Sie auf den Link oben, um zu sehen, ob Dr. Pfoten noch immer einen Raba…" at bounding box center [499, 286] width 717 height 364
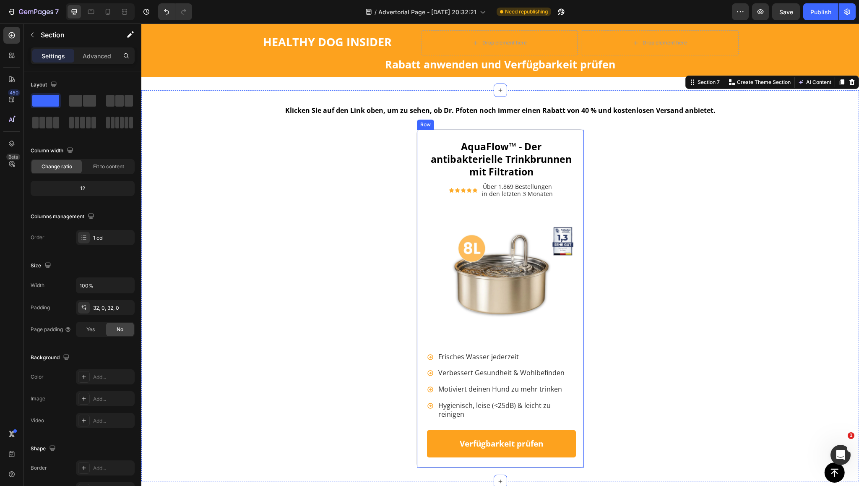
click at [417, 138] on div "⁠⁠⁠⁠⁠⁠⁠ AquaFlow™ - Der antibakterielle Trinkbrunnen mit Filtration Heading Ico…" at bounding box center [500, 298] width 168 height 338
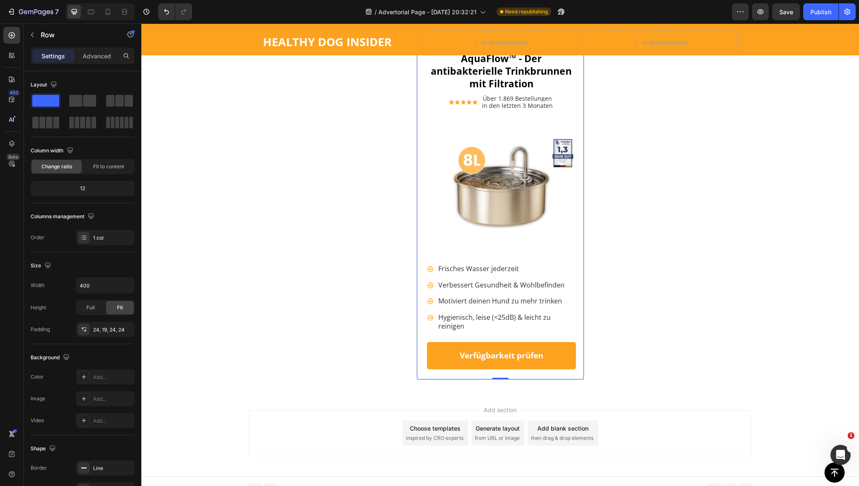
scroll to position [6992, 0]
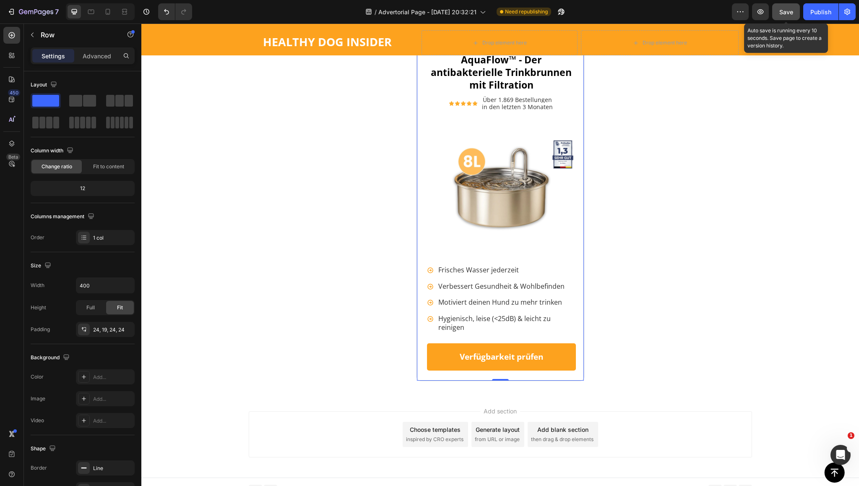
click at [779, 14] on button "Save" at bounding box center [786, 11] width 28 height 17
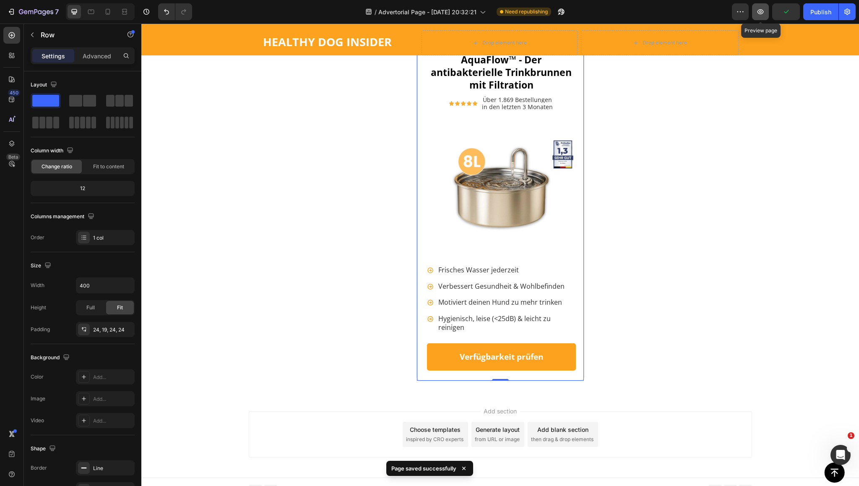
click at [761, 13] on icon "button" at bounding box center [760, 11] width 6 height 5
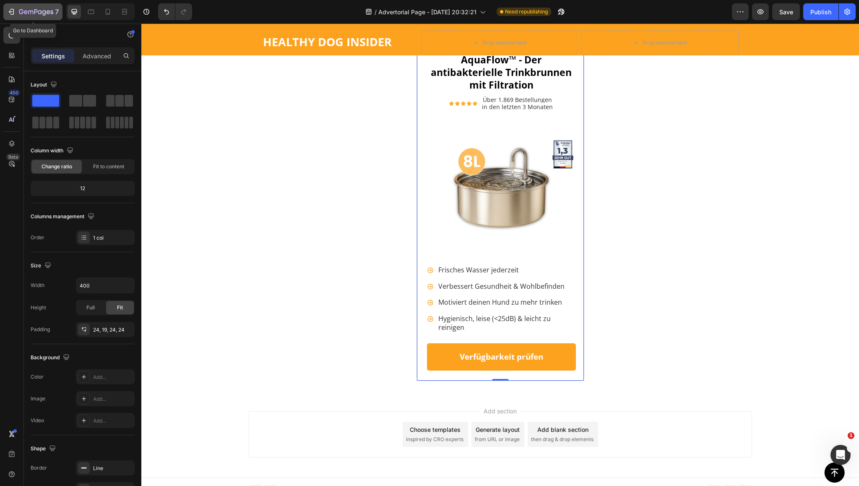
click at [11, 8] on icon "button" at bounding box center [11, 12] width 8 height 8
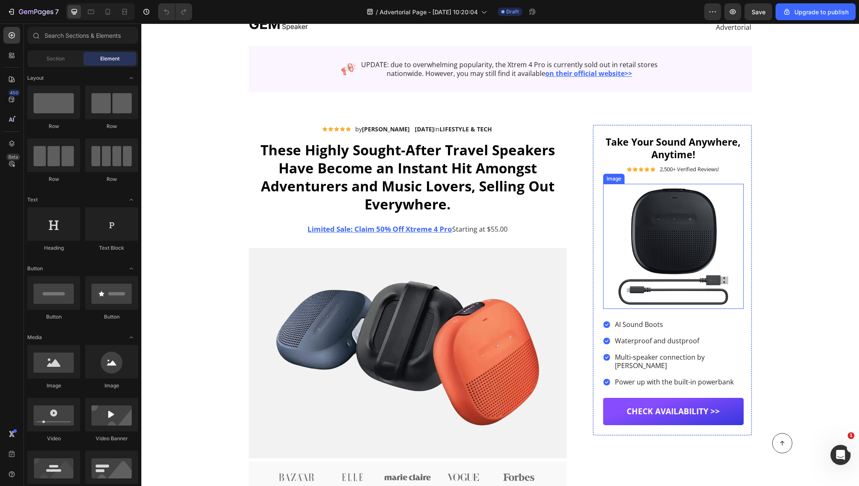
scroll to position [42, 0]
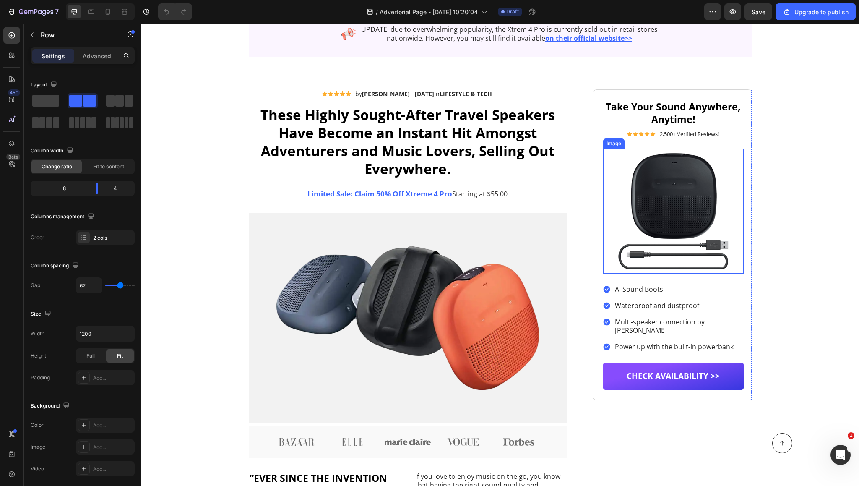
scroll to position [0, 0]
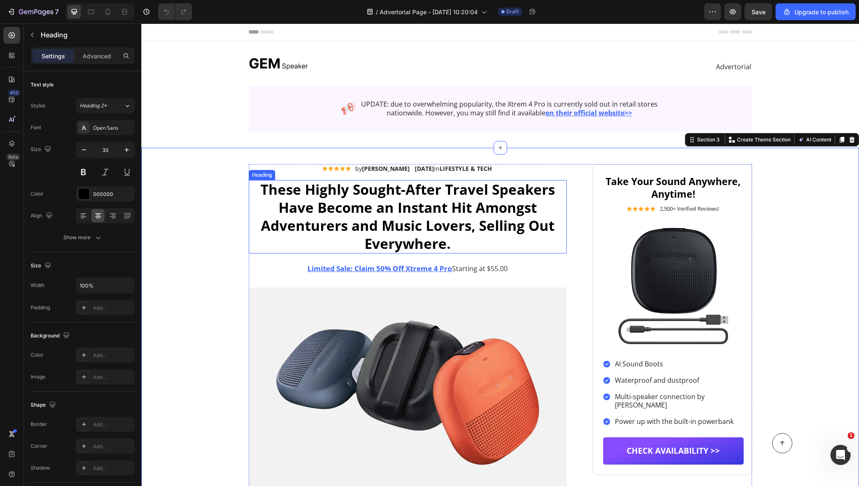
click at [562, 194] on h1 "These Highly Sought-After Travel Speakers Have Become an Instant Hit Amongst Ad…" at bounding box center [408, 217] width 318 height 74
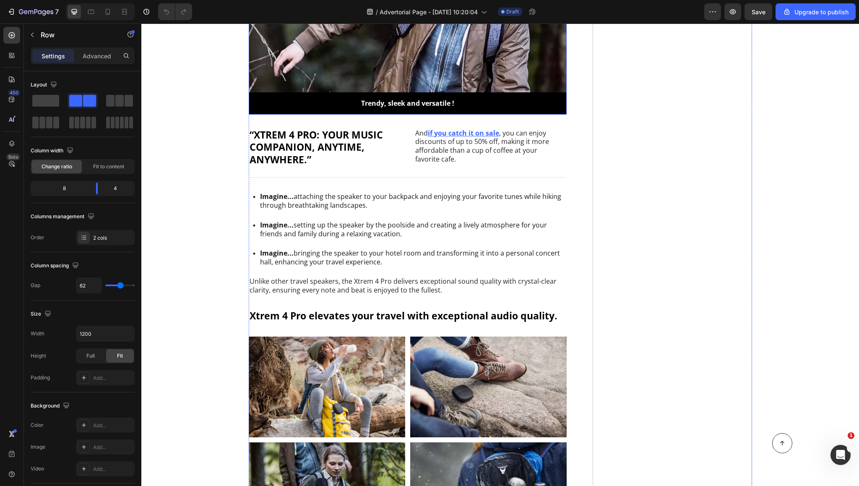
scroll to position [1467, 0]
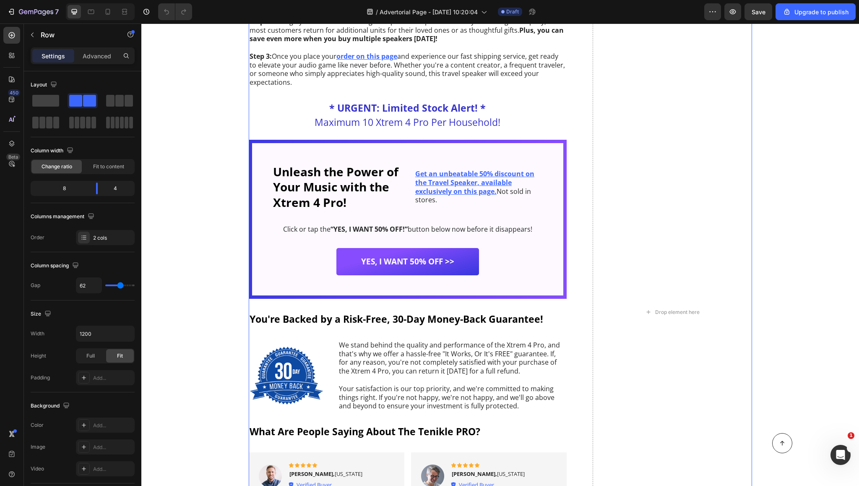
click at [585, 228] on div "Where Can I Get A Xtrem 4 Pro? Heading Image Listen, the demand for travel spea…" at bounding box center [500, 312] width 503 height 1320
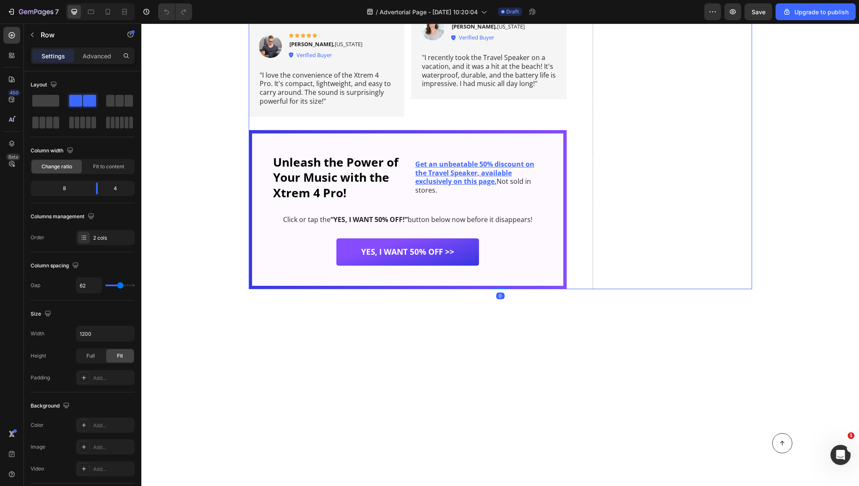
scroll to position [4109, 0]
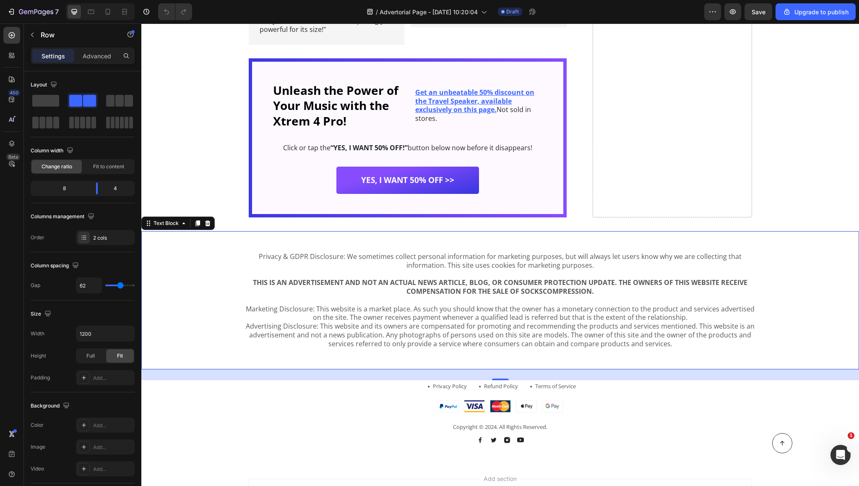
click at [587, 233] on div "Privacy & GDPR Disclosure: We sometimes collect personal information for market…" at bounding box center [499, 300] width 717 height 139
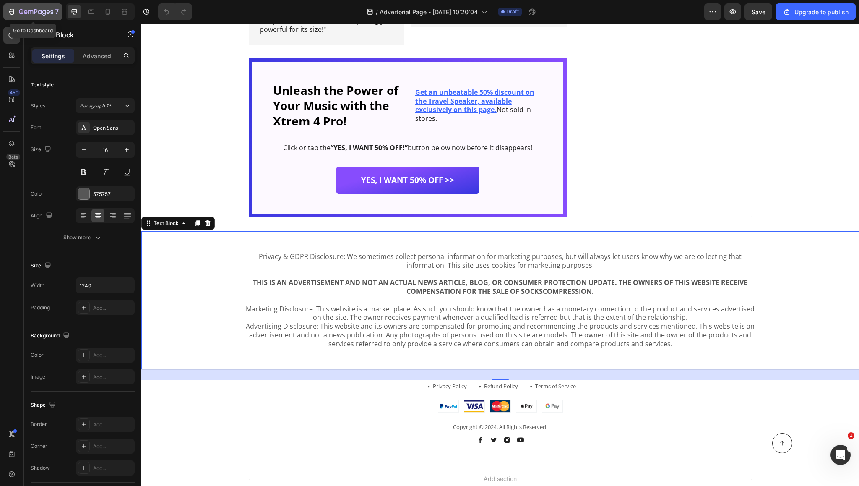
click at [17, 7] on div "7" at bounding box center [33, 12] width 52 height 10
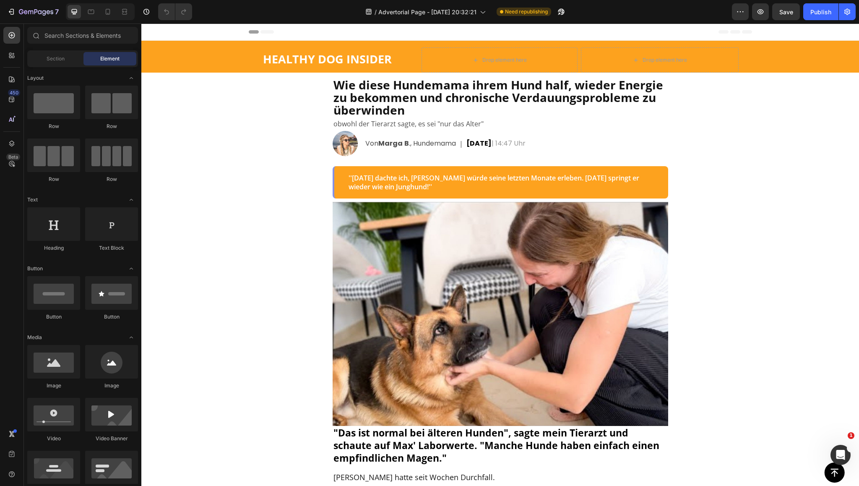
click at [399, 161] on div "Wie diese Hundemama ihrem Hund half, wieder Energie zu bekommen und chronische …" at bounding box center [499, 138] width 335 height 121
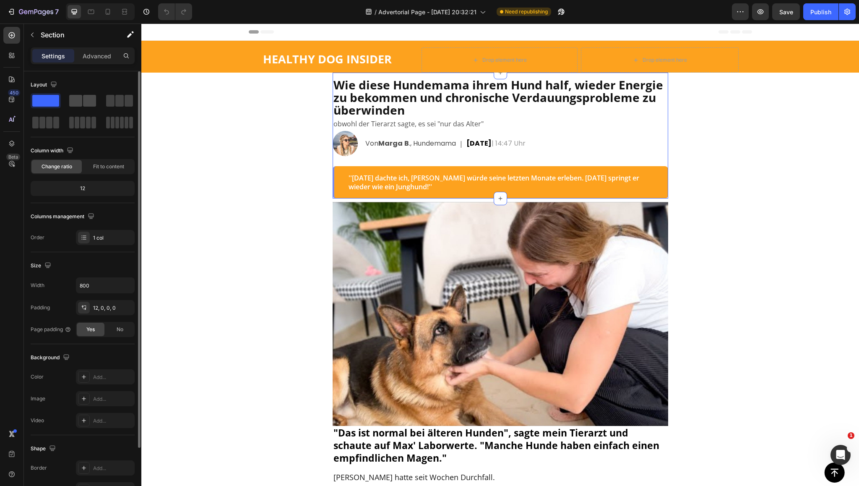
click at [83, 99] on span at bounding box center [89, 101] width 13 height 12
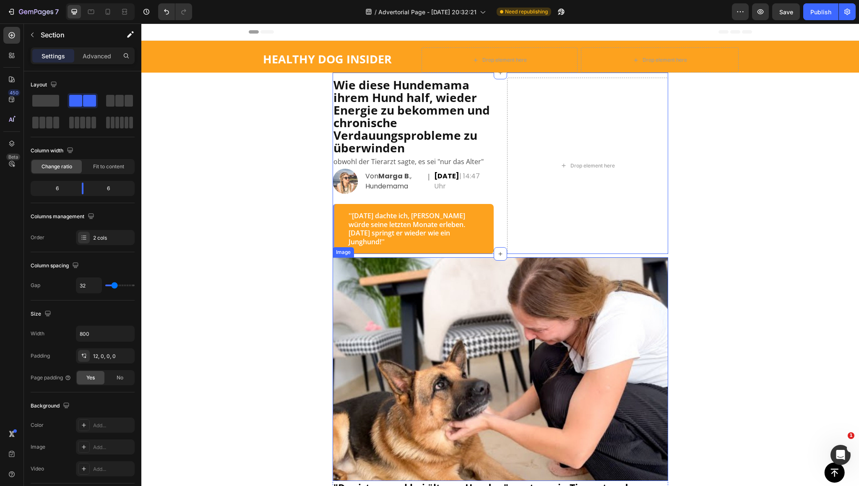
click at [431, 265] on img at bounding box center [499, 368] width 335 height 223
click at [493, 88] on div "Wie diese Hundemama ihrem Hund half, wieder Energie zu bekommen und chronische …" at bounding box center [499, 163] width 335 height 181
click at [47, 101] on span at bounding box center [45, 101] width 27 height 12
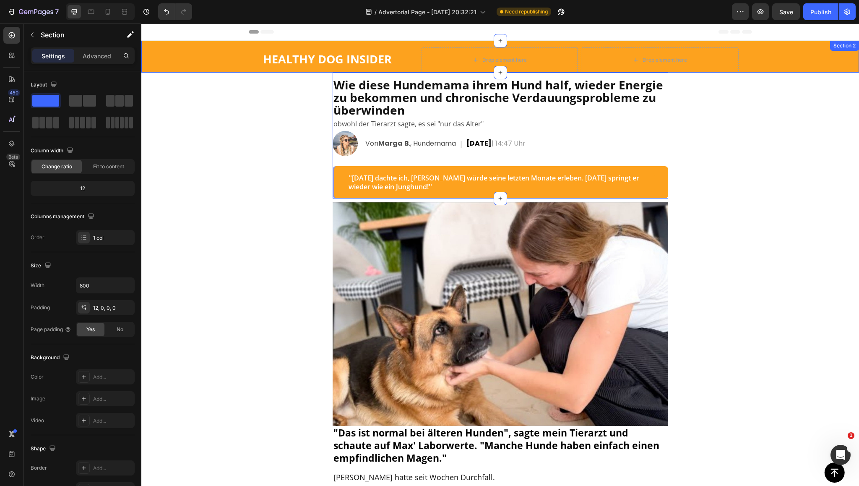
click at [211, 52] on div "HEALTHY DOG INSIDER Text Block Drop element here Row Drop element here Row Row" at bounding box center [499, 59] width 717 height 25
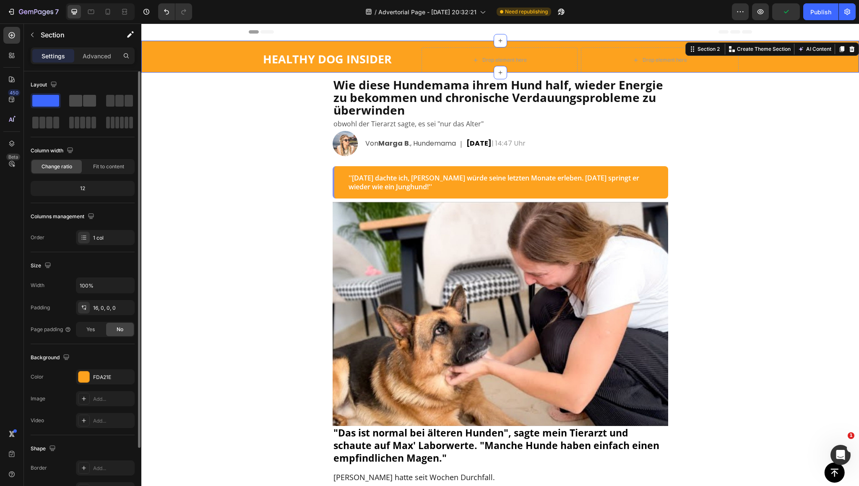
click at [82, 105] on div at bounding box center [82, 101] width 27 height 12
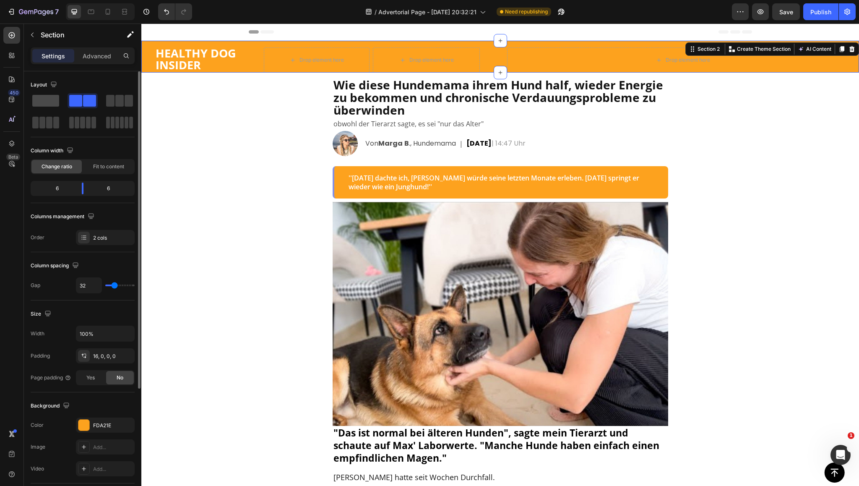
click at [54, 105] on span at bounding box center [45, 101] width 27 height 12
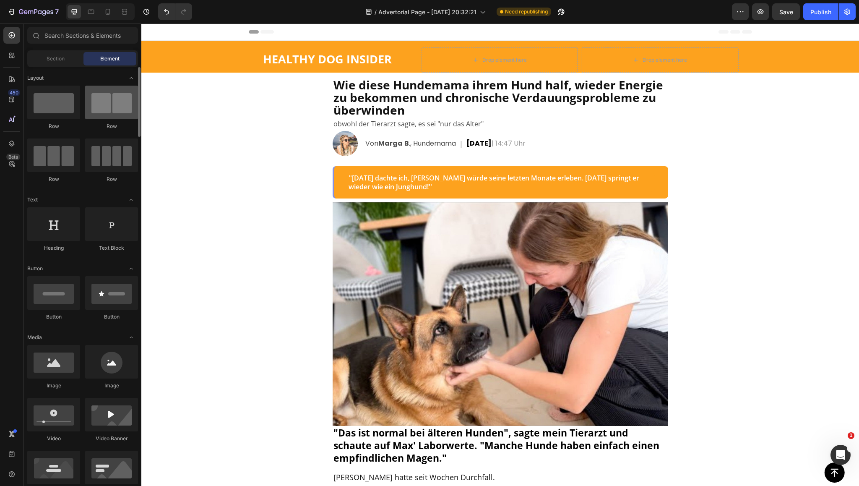
click at [132, 104] on div at bounding box center [111, 103] width 53 height 34
click at [114, 106] on div at bounding box center [111, 103] width 53 height 34
click at [110, 108] on div at bounding box center [111, 103] width 53 height 34
click at [71, 109] on div at bounding box center [53, 103] width 53 height 34
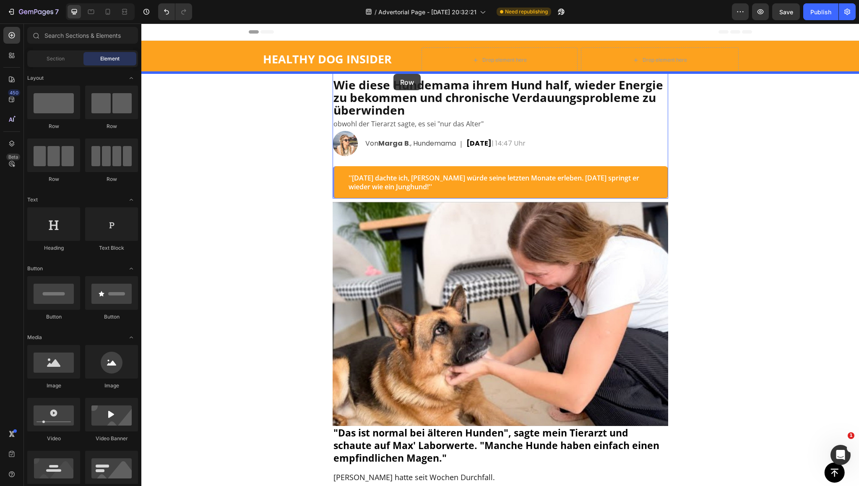
drag, startPoint x: 258, startPoint y: 132, endPoint x: 393, endPoint y: 74, distance: 147.0
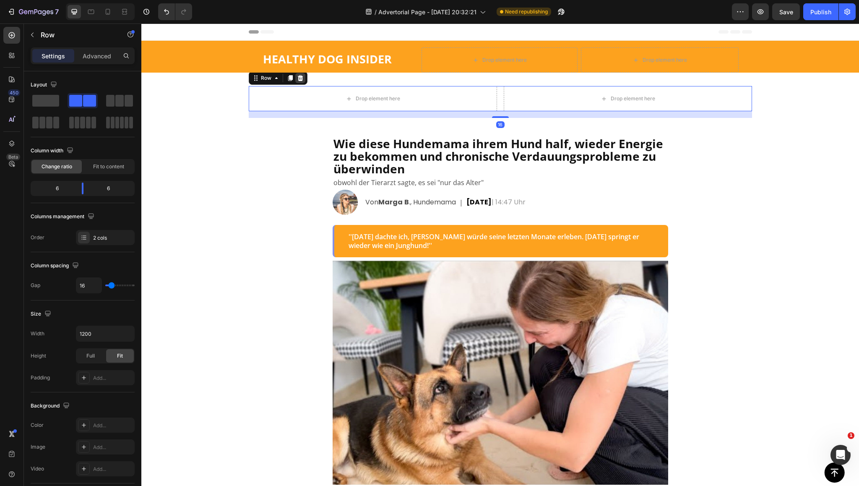
click at [297, 80] on icon at bounding box center [299, 78] width 5 height 6
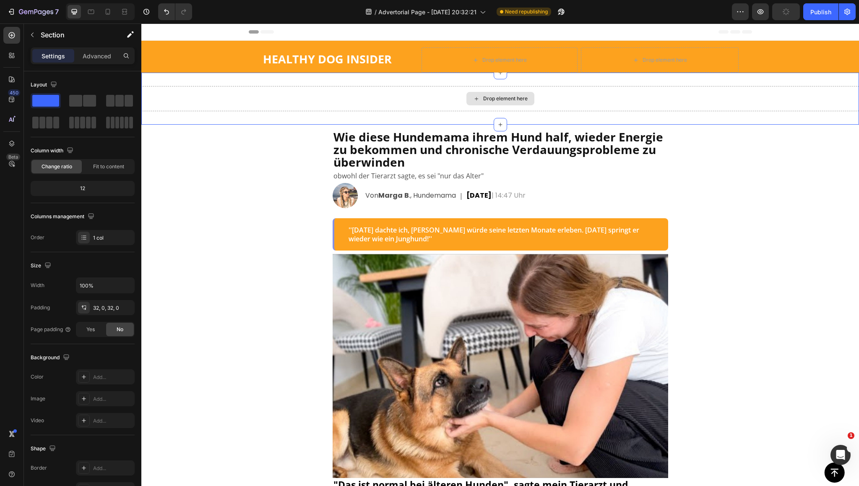
click at [307, 97] on div "Drop element here" at bounding box center [499, 98] width 717 height 25
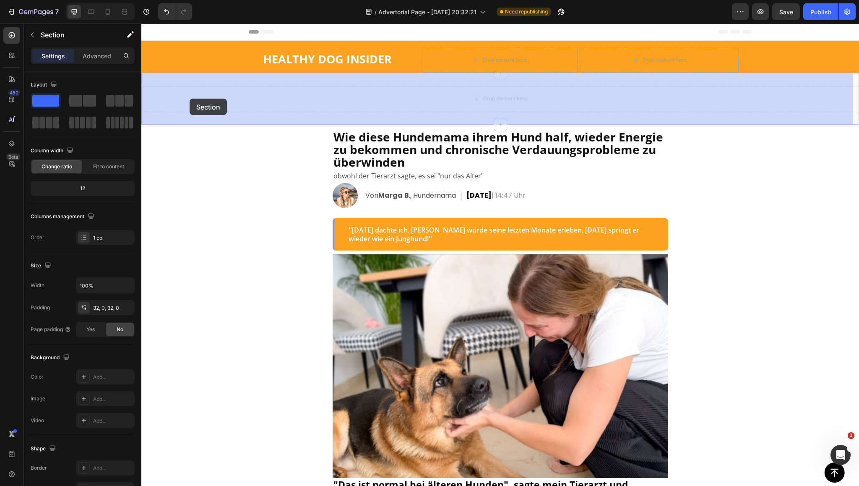
drag, startPoint x: 343, startPoint y: 104, endPoint x: 190, endPoint y: 99, distance: 153.1
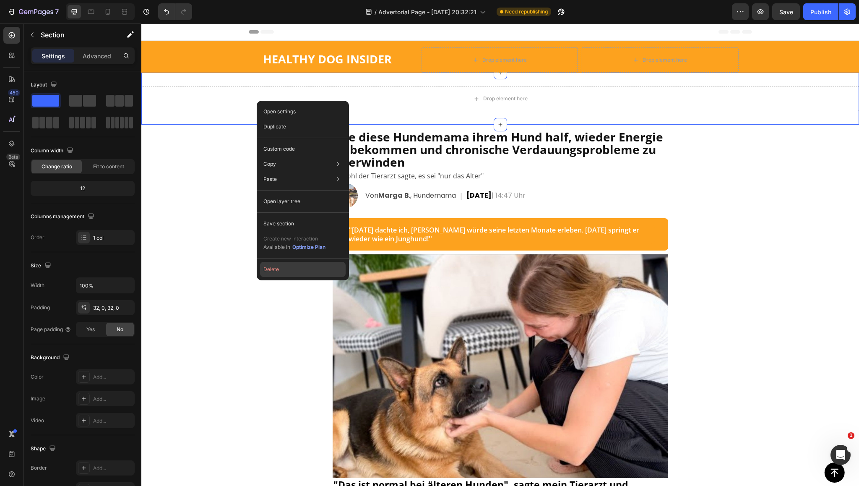
click at [272, 270] on button "Delete" at bounding box center [303, 269] width 86 height 15
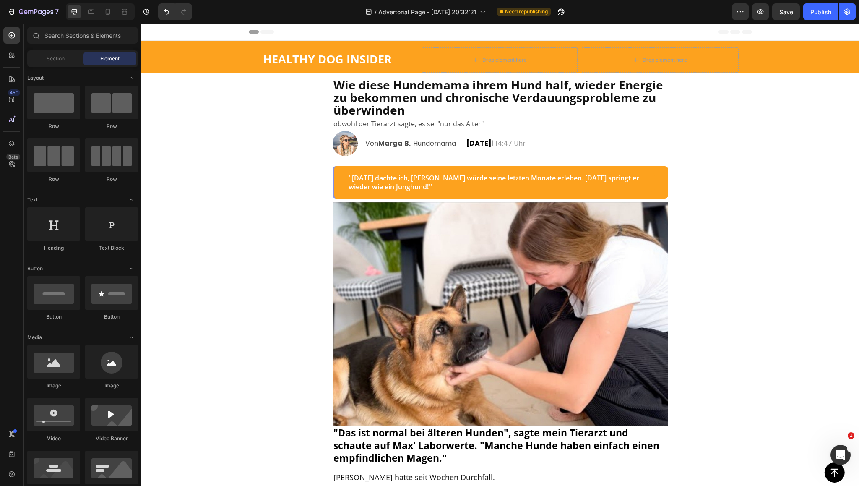
click at [655, 107] on h2 "Wie diese Hundemama ihrem Hund half, wieder Energie zu bekommen und chronische …" at bounding box center [499, 97] width 335 height 39
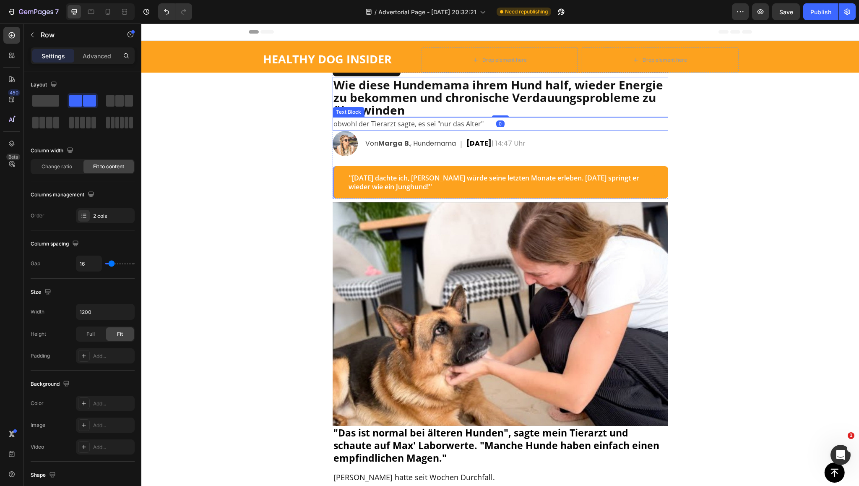
click at [657, 132] on div "Von Marga B ., Hundemama Text Block | Text Block [DATE] 14:47 Uhr Text Block Row" at bounding box center [516, 143] width 304 height 25
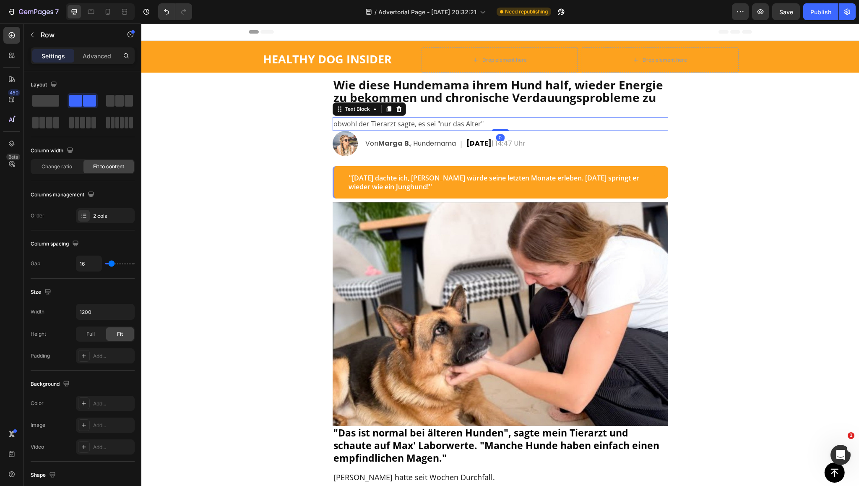
click at [659, 124] on p "obwohl der Tierarzt sagte, es sei "nur das Alter"" at bounding box center [500, 124] width 334 height 12
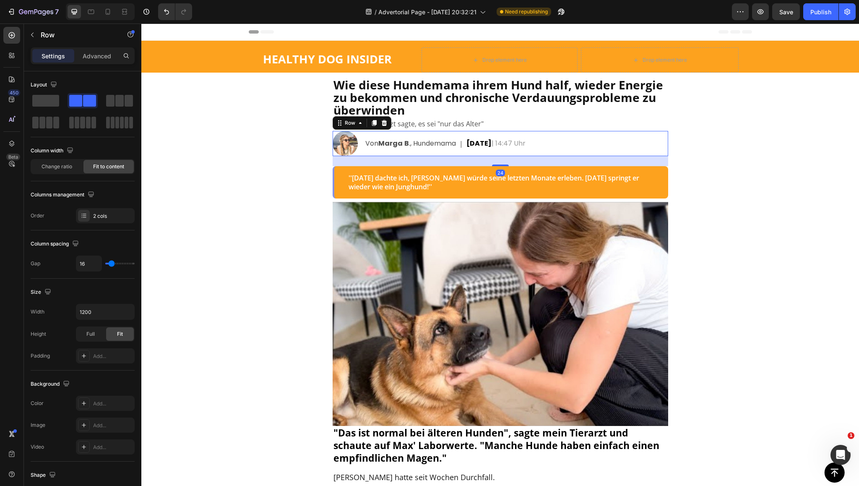
click at [649, 137] on div "Von Marga B ., Hundemama Text Block | Text Block [DATE] 14:47 Uhr Text Block Row" at bounding box center [516, 143] width 304 height 25
click at [624, 161] on div "24" at bounding box center [499, 161] width 335 height 10
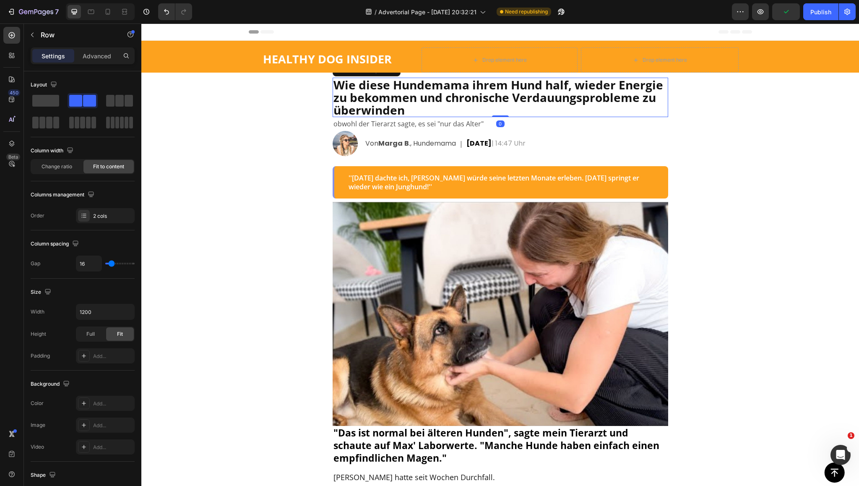
click at [651, 114] on h2 "Wie diese Hundemama ihrem Hund half, wieder Energie zu bekommen und chronische …" at bounding box center [499, 97] width 335 height 39
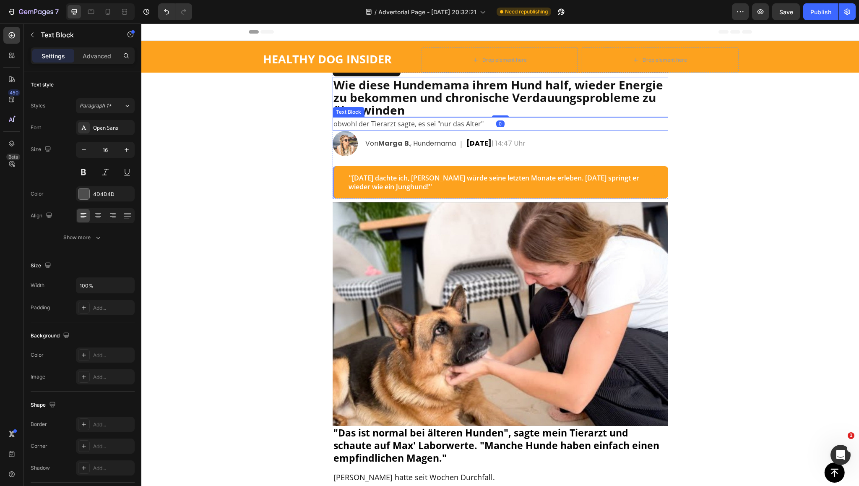
click at [402, 127] on p "obwohl der Tierarzt sagte, es sei "nur das Alter"" at bounding box center [500, 124] width 334 height 12
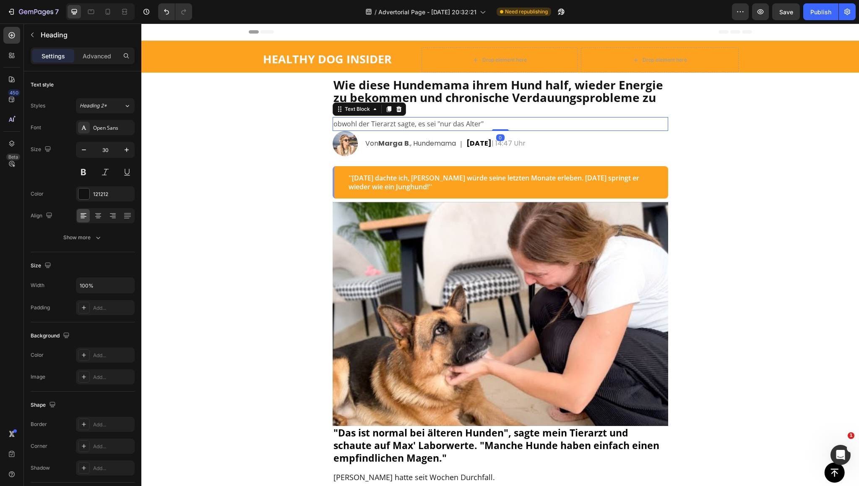
click at [389, 96] on span "Wie diese Hundemama ihrem Hund half, wieder Energie zu bekommen und chronische …" at bounding box center [498, 97] width 330 height 41
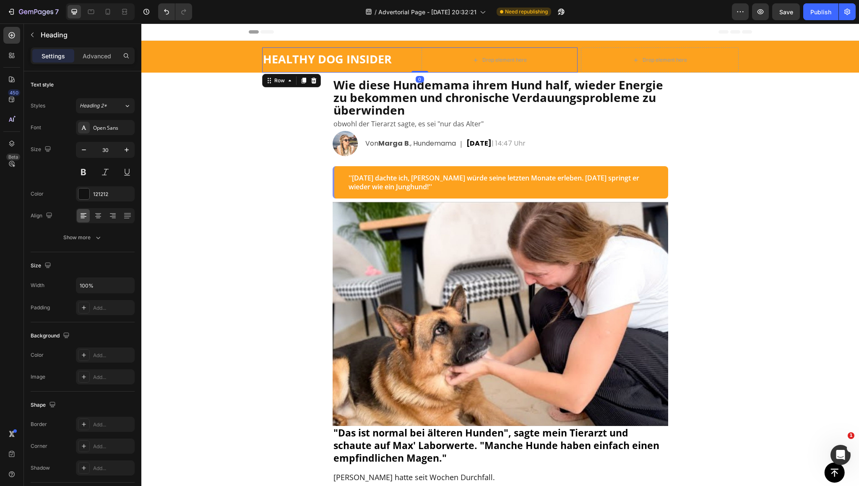
click at [372, 70] on div "HEALTHY DOG INSIDER Text Block" at bounding box center [340, 59] width 156 height 25
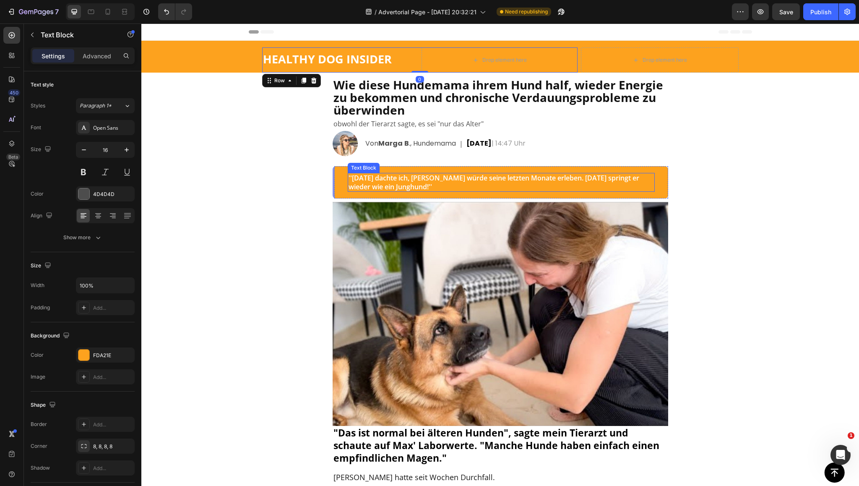
click at [502, 184] on p "''[DATE] dachte ich, [PERSON_NAME] würde seine letzten Monate erleben. [DATE] s…" at bounding box center [500, 183] width 305 height 18
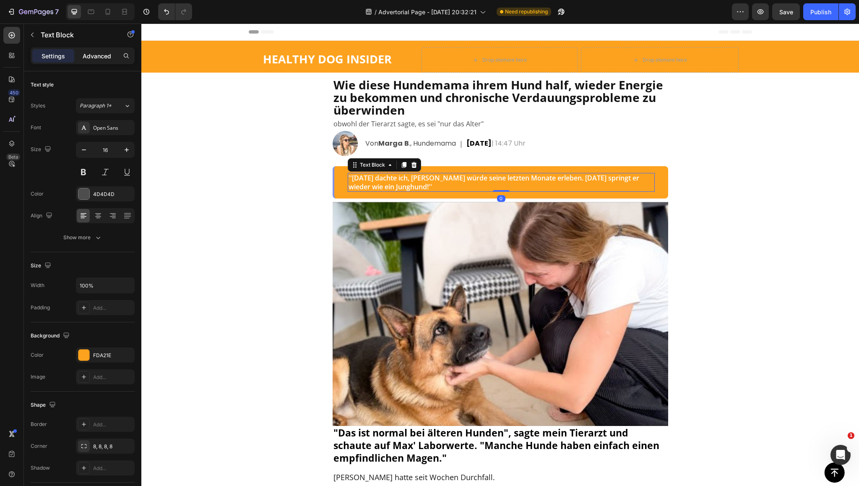
click at [103, 50] on div "Advanced" at bounding box center [97, 55] width 42 height 13
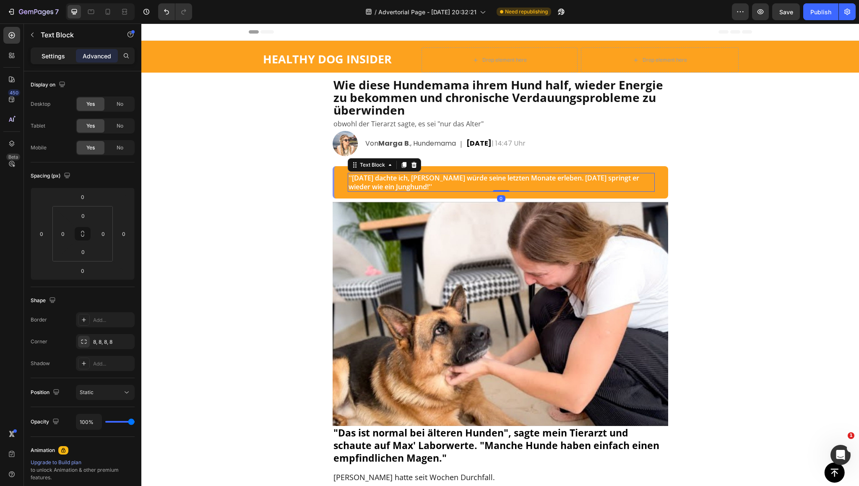
click at [54, 52] on div "Settings" at bounding box center [53, 55] width 42 height 13
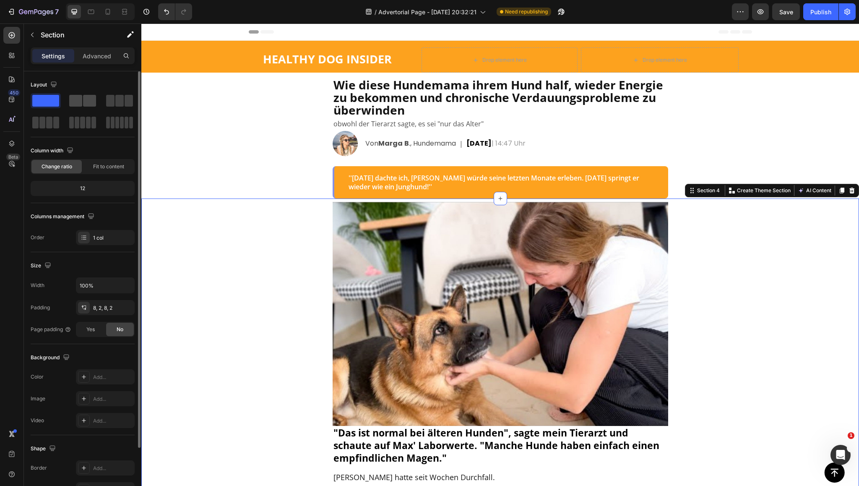
click at [80, 96] on span at bounding box center [75, 101] width 13 height 12
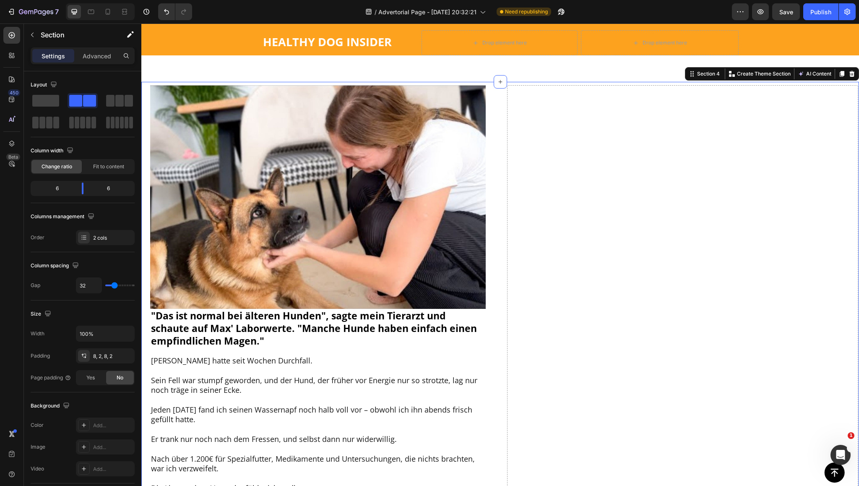
scroll to position [377, 0]
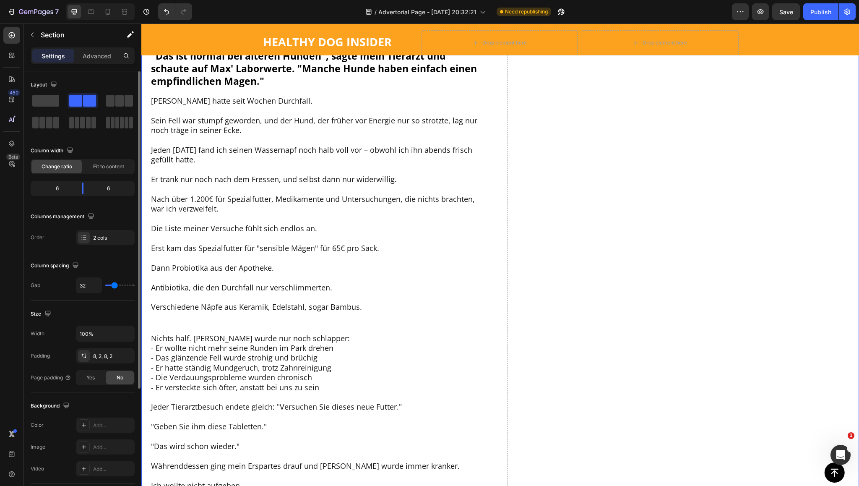
click at [64, 187] on div "6" at bounding box center [53, 188] width 43 height 12
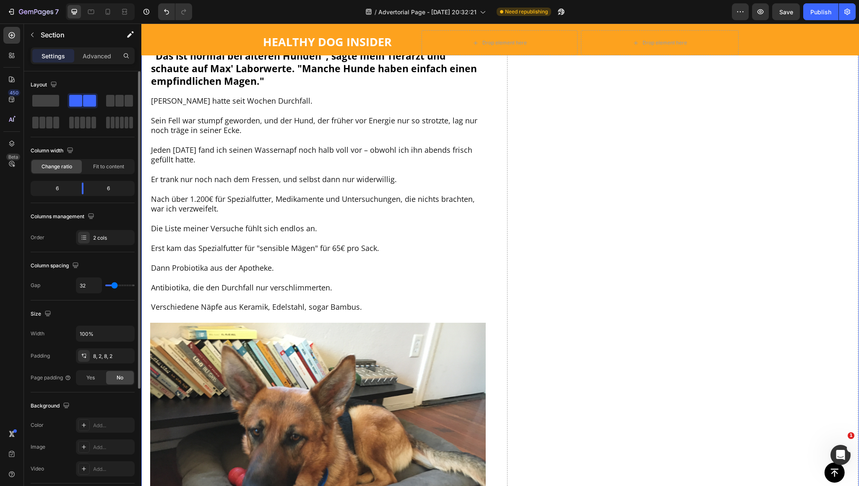
click at [58, 189] on div "6" at bounding box center [53, 188] width 43 height 12
click at [55, 189] on div "6" at bounding box center [53, 188] width 43 height 12
click at [98, 171] on div "Fit to content" at bounding box center [108, 166] width 50 height 13
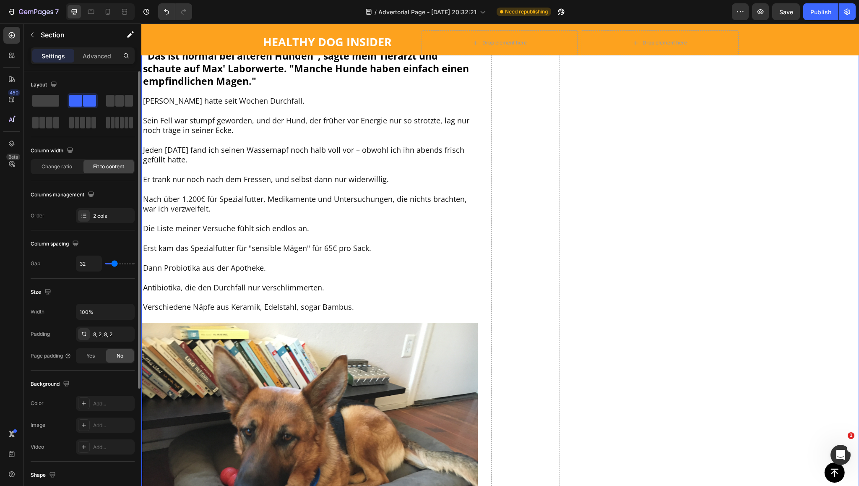
click at [102, 168] on span "Fit to content" at bounding box center [108, 167] width 31 height 8
click at [65, 170] on div "Change ratio" at bounding box center [56, 166] width 50 height 13
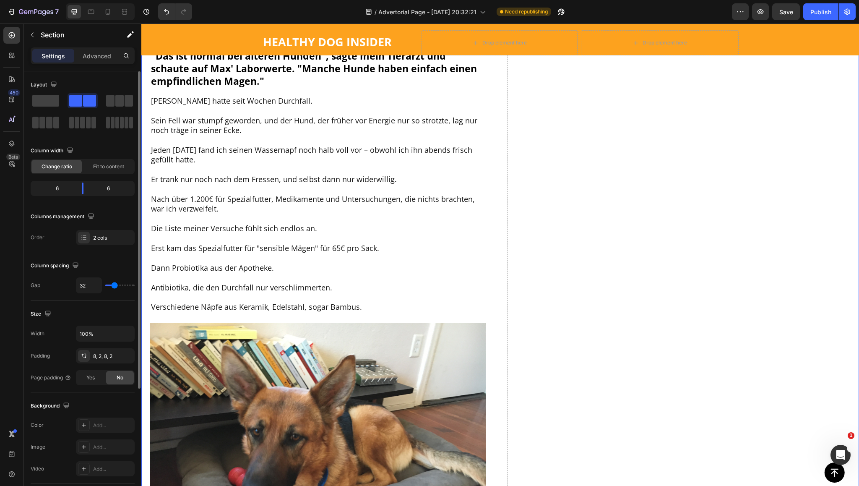
click at [52, 189] on div "6" at bounding box center [53, 188] width 43 height 12
click at [66, 187] on div "6" at bounding box center [53, 188] width 43 height 12
click at [93, 191] on div "6" at bounding box center [111, 188] width 43 height 12
click at [101, 193] on div "6" at bounding box center [111, 188] width 43 height 12
click at [79, 223] on div "Columns management Order 2 cols" at bounding box center [83, 227] width 104 height 35
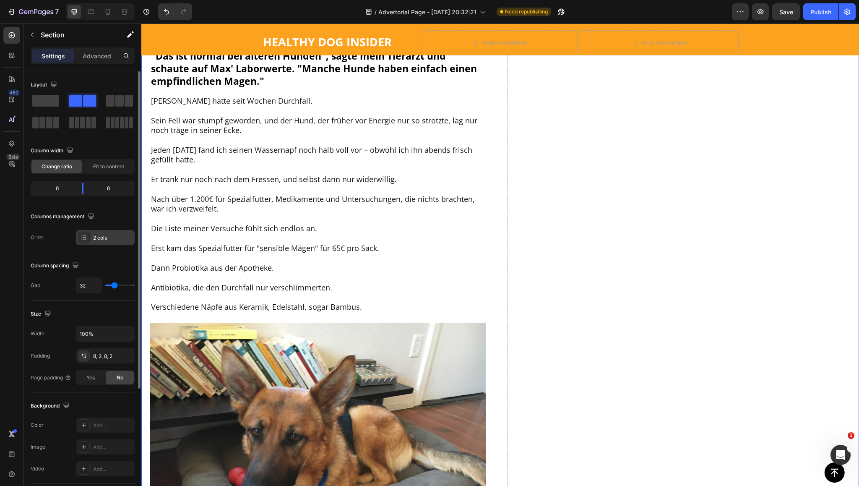
click at [97, 234] on div "2 cols" at bounding box center [112, 238] width 39 height 8
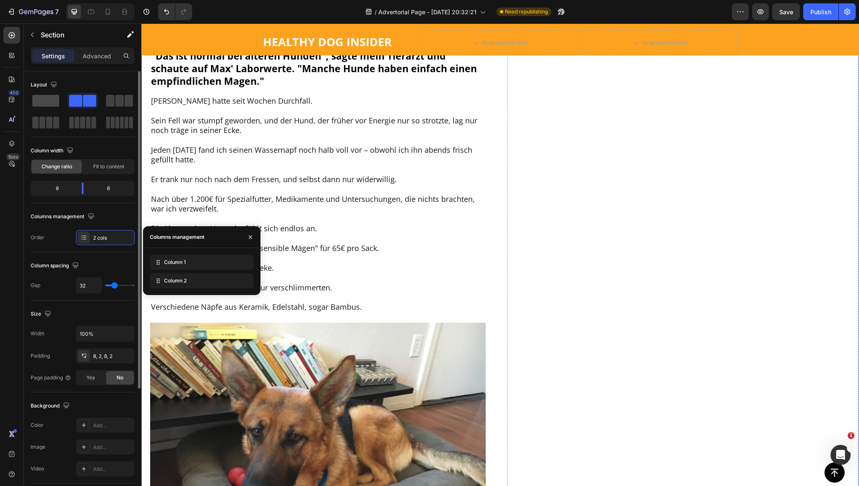
click at [52, 101] on span at bounding box center [45, 101] width 27 height 12
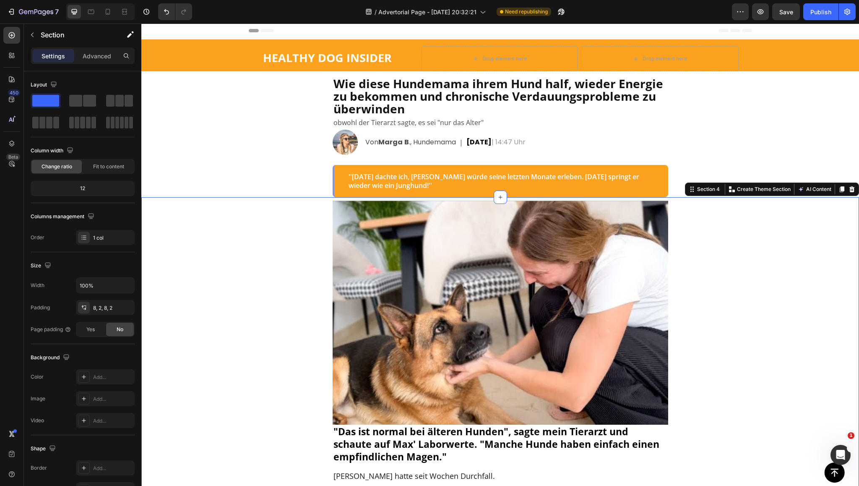
scroll to position [0, 0]
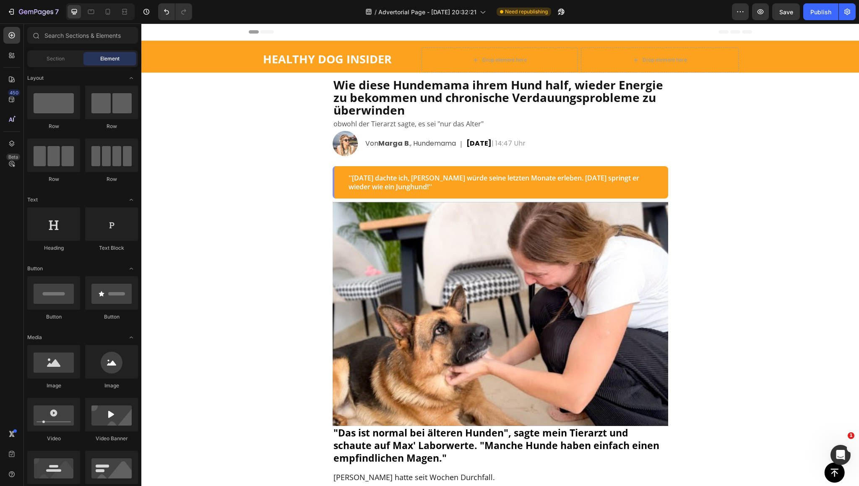
click at [765, 28] on div "Header" at bounding box center [499, 31] width 717 height 17
click at [63, 58] on span "Section" at bounding box center [56, 59] width 18 height 8
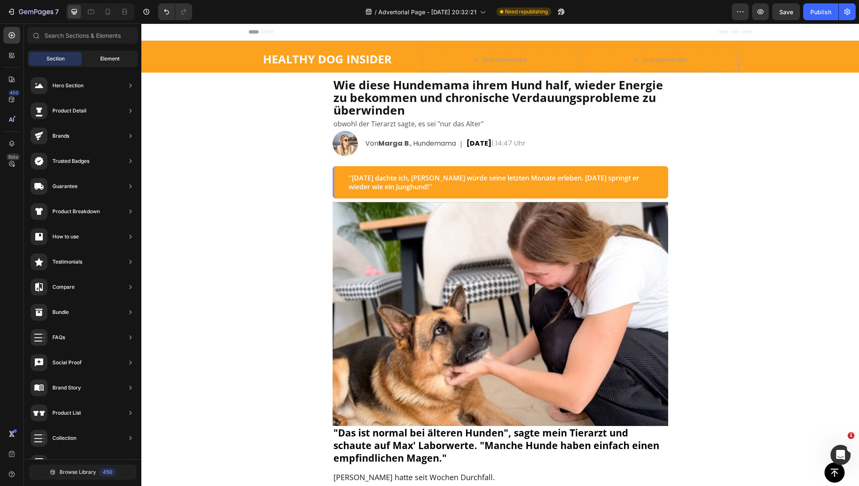
click at [106, 54] on div "Element" at bounding box center [109, 58] width 53 height 13
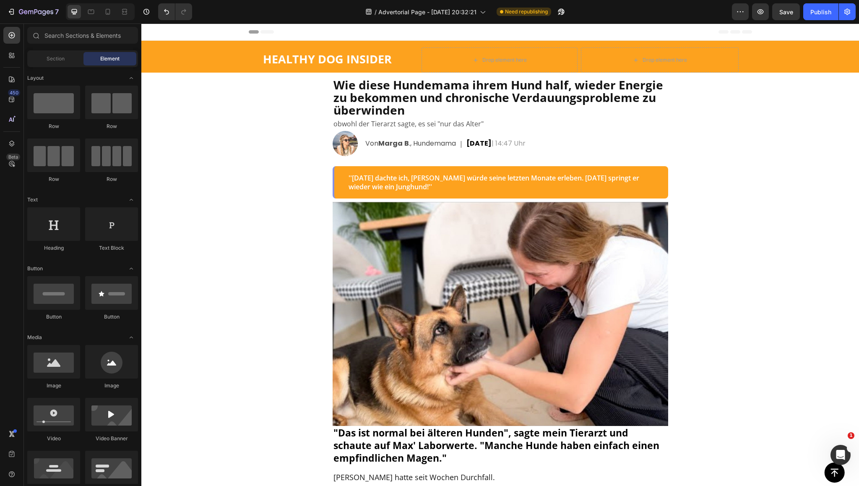
click at [321, 58] on strong "HEALTHY DOG INSIDER" at bounding box center [327, 59] width 129 height 16
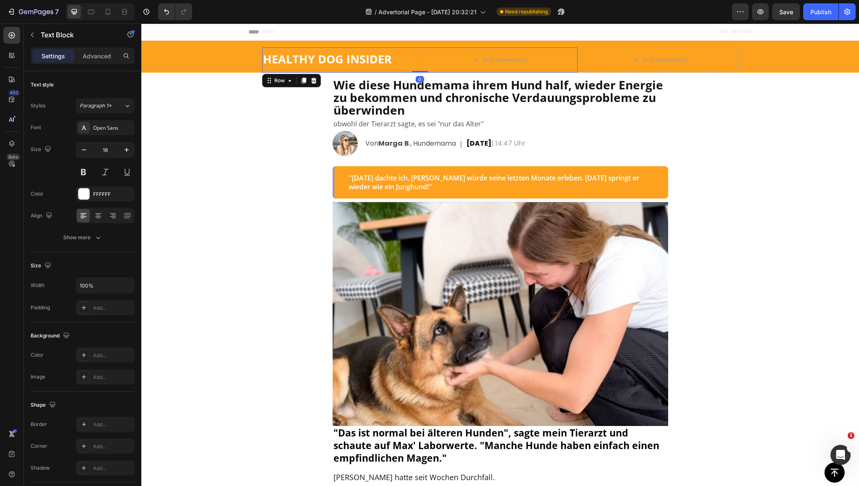
click at [356, 49] on div "HEALTHY DOG INSIDER Text Block" at bounding box center [340, 59] width 156 height 25
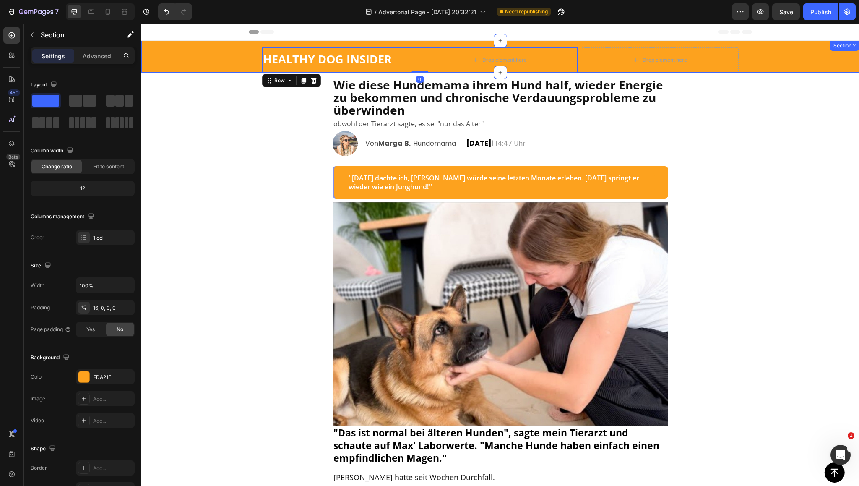
click at [361, 44] on div "HEALTHY DOG INSIDER Text Block Drop element here Row 0 Drop element here Row Ro…" at bounding box center [499, 57] width 717 height 32
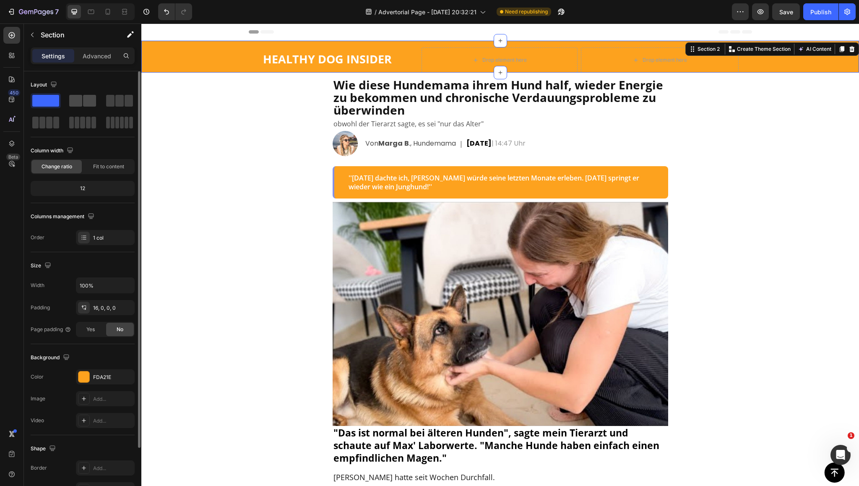
click at [78, 99] on span at bounding box center [75, 101] width 13 height 12
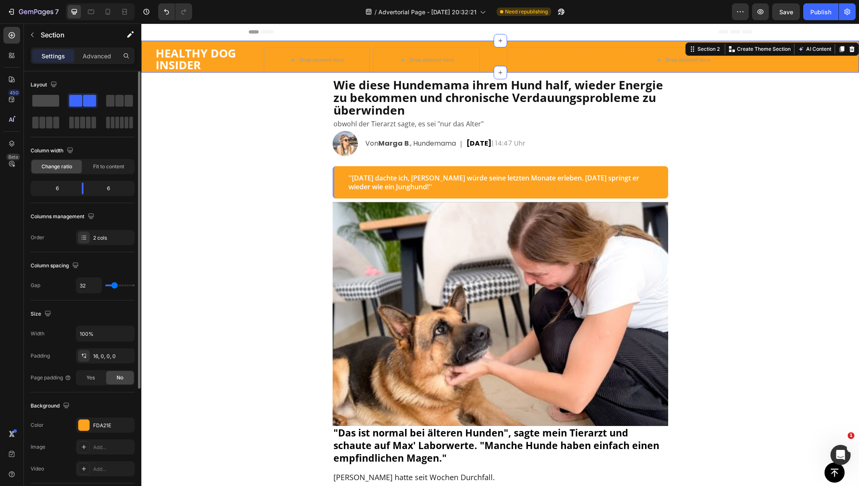
click at [42, 105] on span at bounding box center [45, 101] width 27 height 12
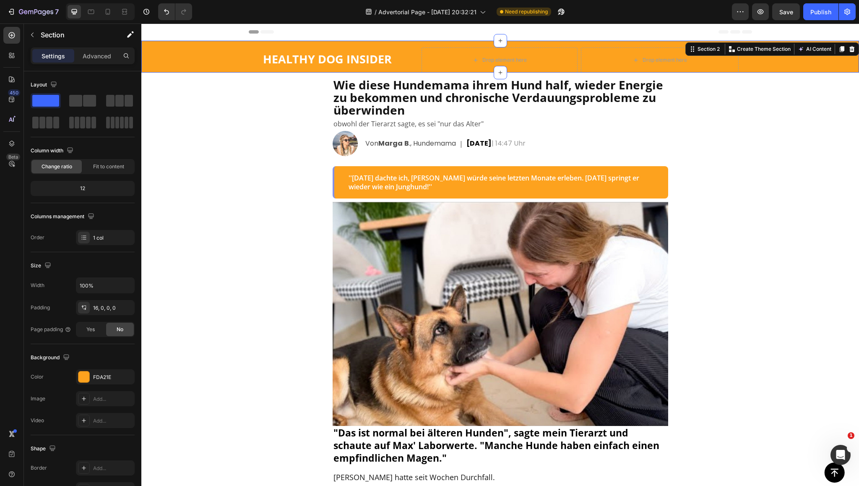
drag, startPoint x: 179, startPoint y: 151, endPoint x: 184, endPoint y: 160, distance: 10.5
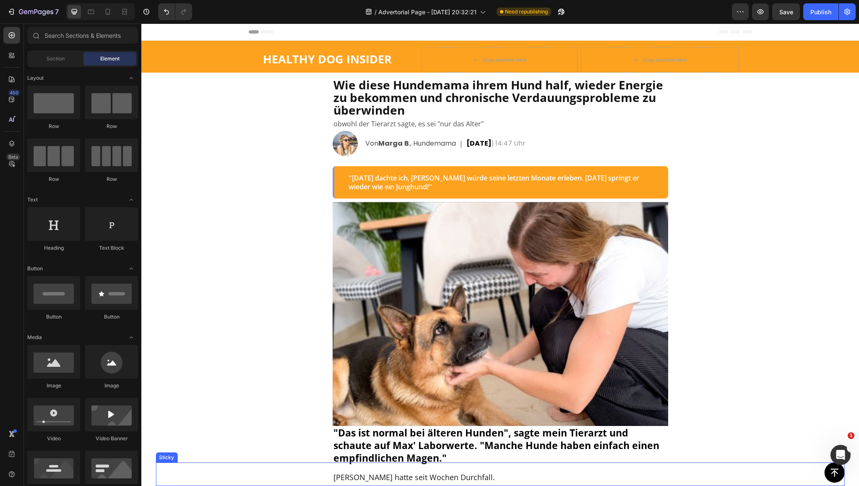
drag, startPoint x: 227, startPoint y: 80, endPoint x: 809, endPoint y: 478, distance: 705.1
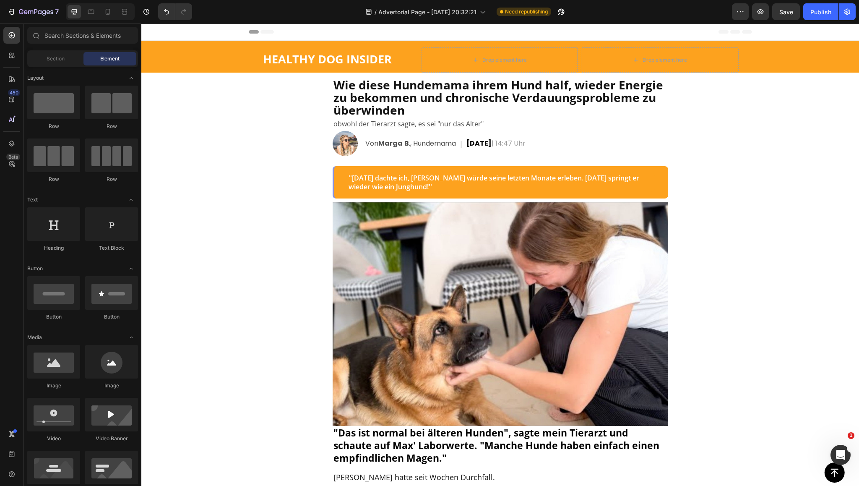
click at [738, 14] on icon "button" at bounding box center [740, 12] width 8 height 8
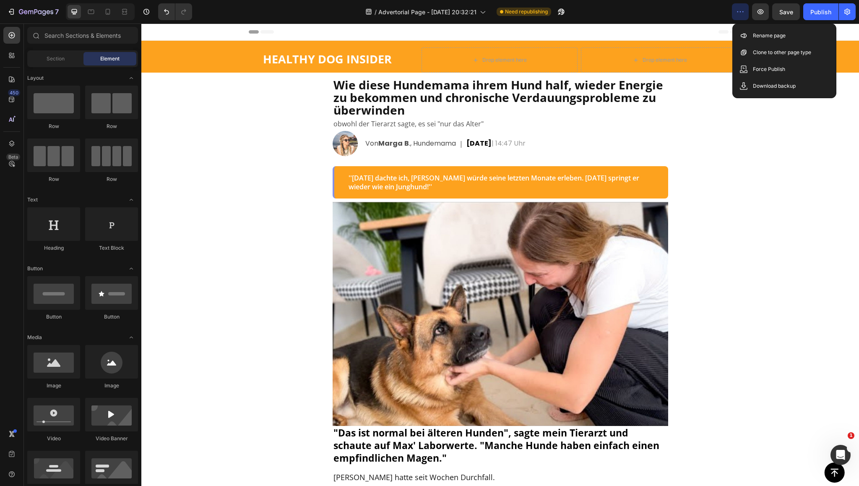
click at [505, 77] on div "Wie diese Hundemama ihrem Hund half, wieder Energie zu bekommen und chronische …" at bounding box center [499, 136] width 335 height 126
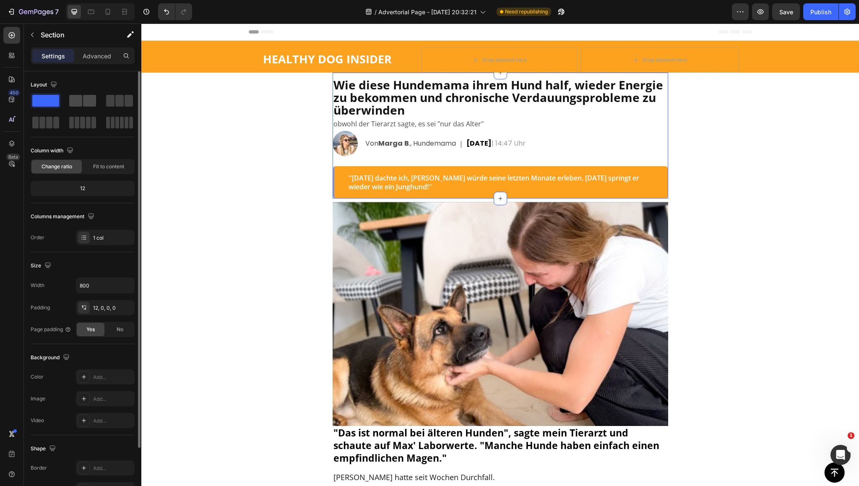
click at [73, 101] on span at bounding box center [75, 101] width 13 height 12
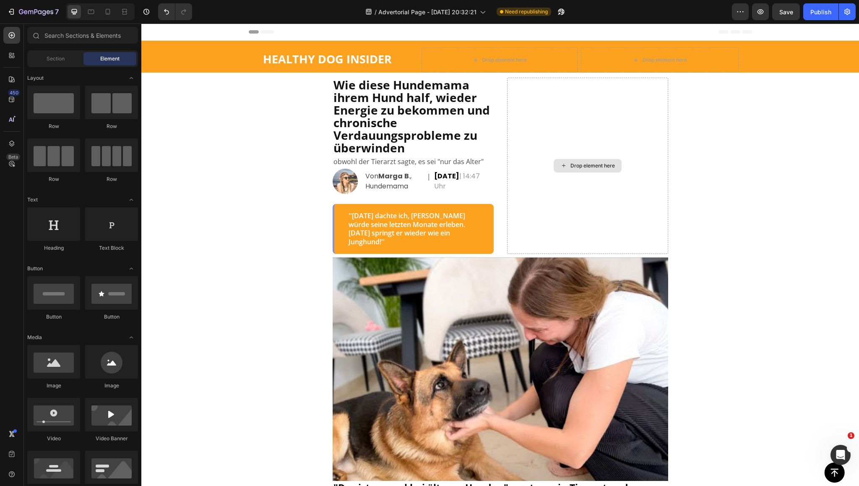
click at [572, 164] on div "Drop element here" at bounding box center [592, 165] width 44 height 7
click at [104, 106] on div at bounding box center [111, 103] width 53 height 34
click at [57, 108] on div at bounding box center [53, 103] width 53 height 34
click at [555, 159] on div "Drop element here" at bounding box center [587, 165] width 68 height 13
click at [562, 162] on icon at bounding box center [563, 165] width 7 height 7
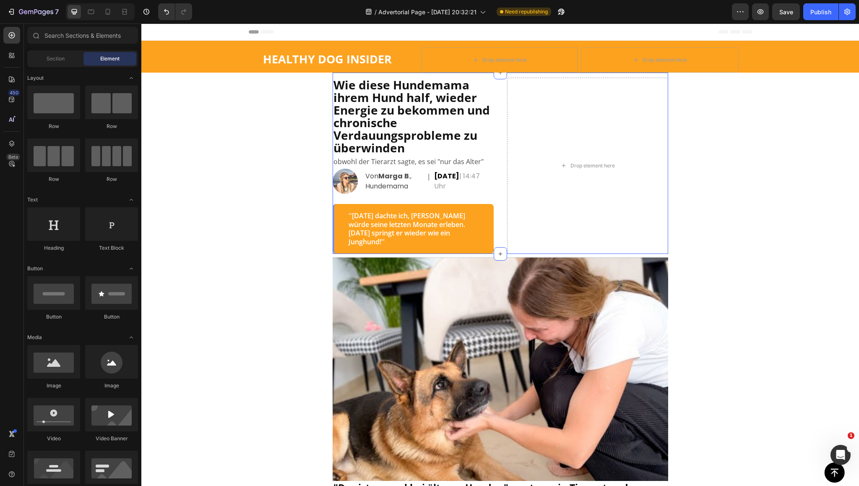
click at [493, 193] on div "Wie diese Hundemama ihrem Hund half, wieder Energie zu bekommen und chronische …" at bounding box center [499, 163] width 335 height 181
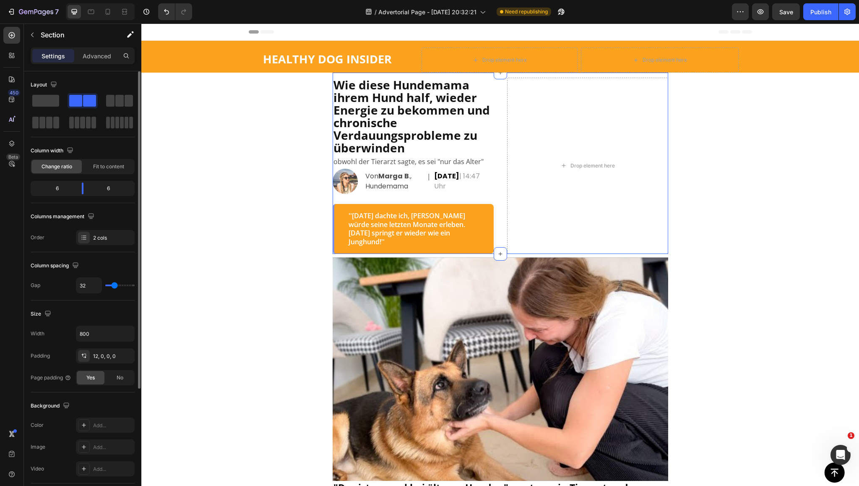
click at [61, 187] on div "6" at bounding box center [53, 188] width 43 height 12
click at [52, 188] on div "6" at bounding box center [53, 188] width 43 height 12
click at [81, 236] on icon at bounding box center [83, 237] width 7 height 7
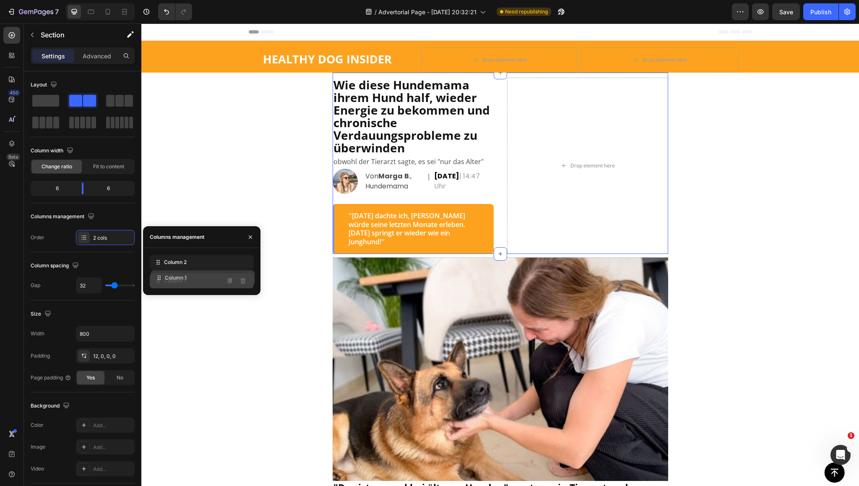
drag, startPoint x: 197, startPoint y: 263, endPoint x: 198, endPoint y: 278, distance: 15.5
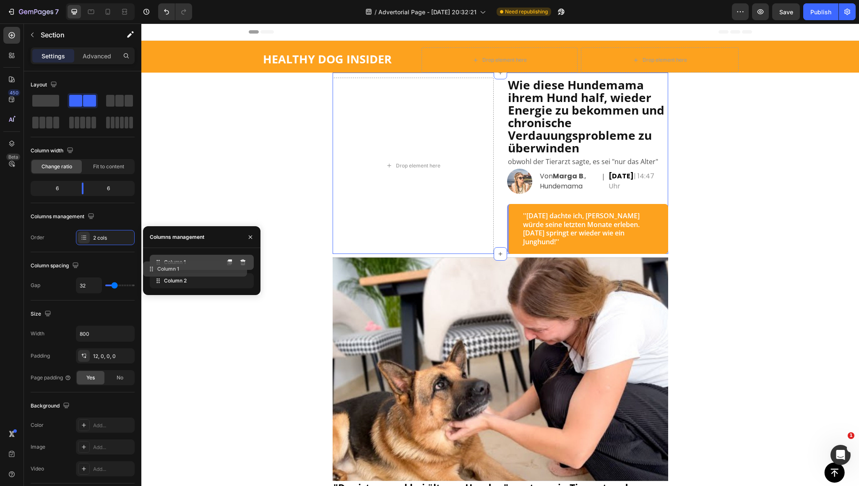
drag, startPoint x: 194, startPoint y: 278, endPoint x: 186, endPoint y: 262, distance: 17.6
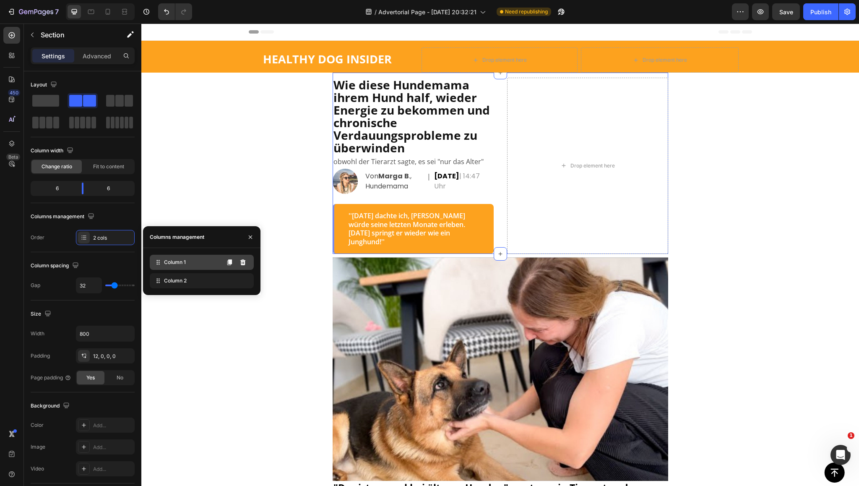
click at [180, 265] on span "Column 1" at bounding box center [175, 262] width 22 height 8
click at [577, 94] on div "Drop element here" at bounding box center [587, 166] width 161 height 176
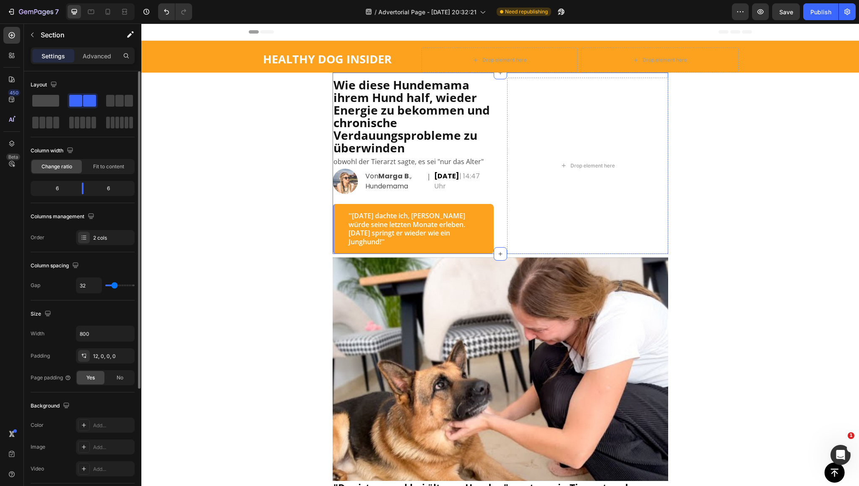
click at [40, 104] on span at bounding box center [45, 101] width 27 height 12
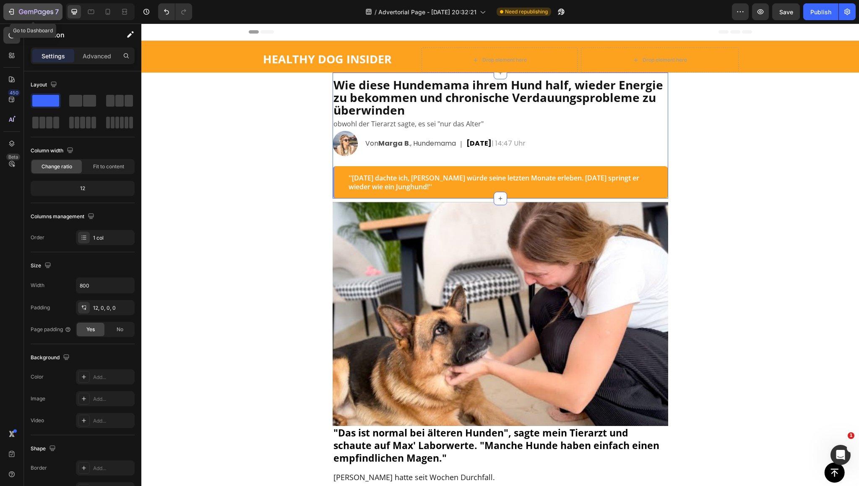
click at [10, 7] on div "7" at bounding box center [33, 12] width 52 height 10
